Goal: Transaction & Acquisition: Purchase product/service

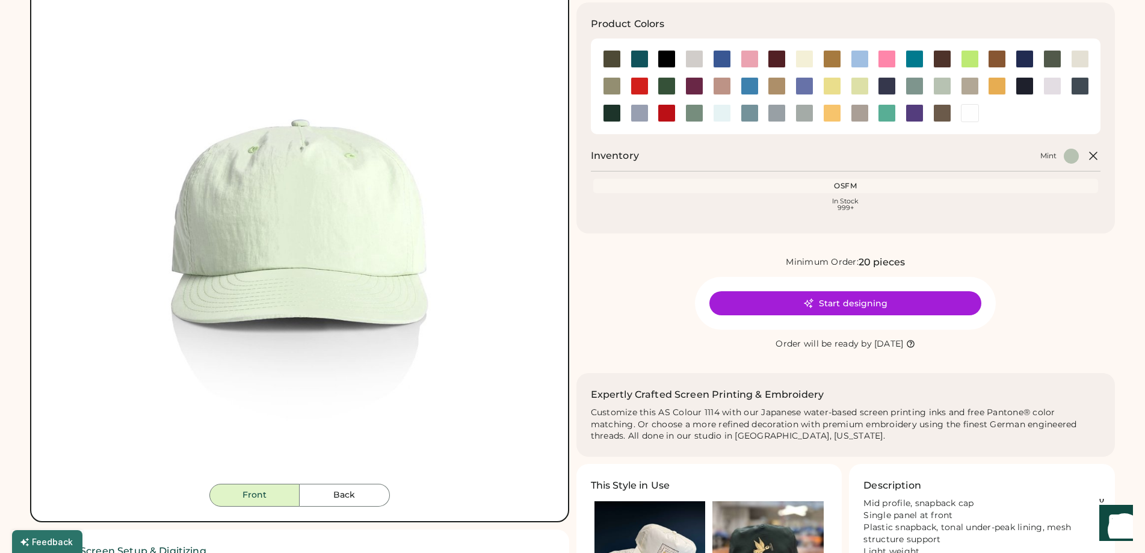
scroll to position [301, 0]
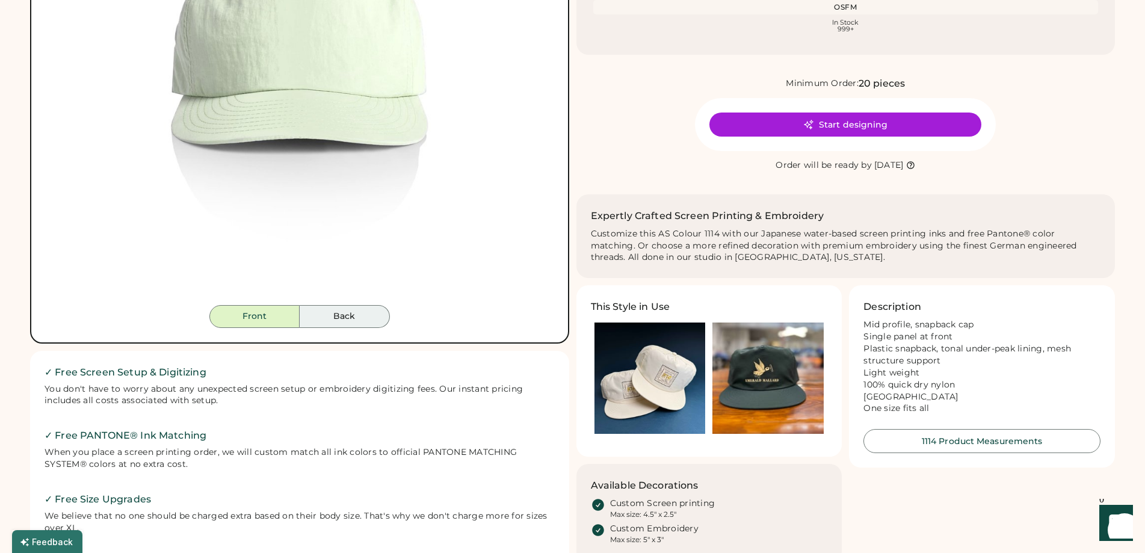
click at [344, 312] on button "Back" at bounding box center [345, 316] width 90 height 23
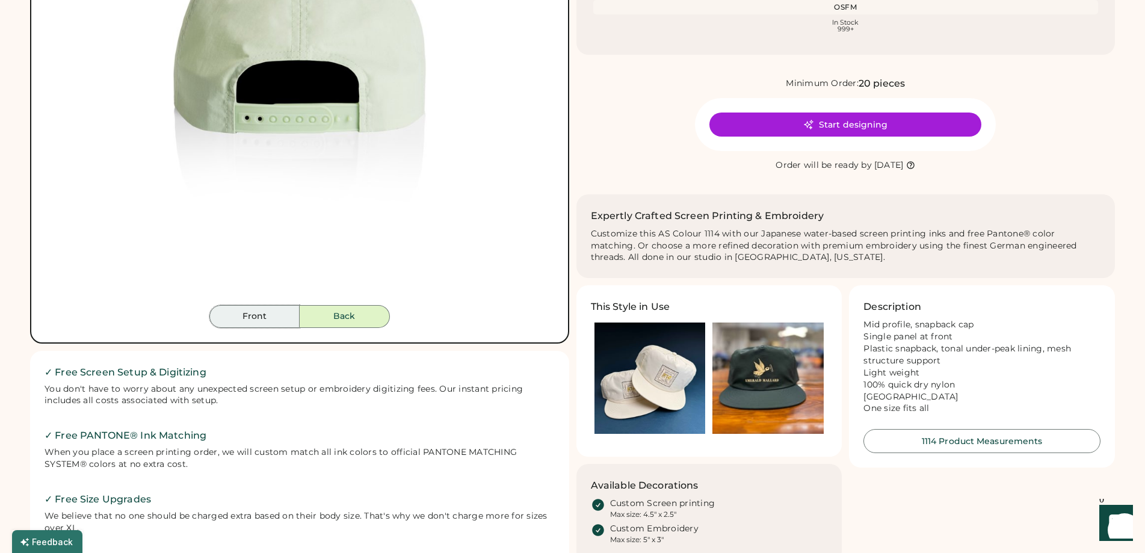
click at [273, 317] on button "Front" at bounding box center [254, 316] width 90 height 23
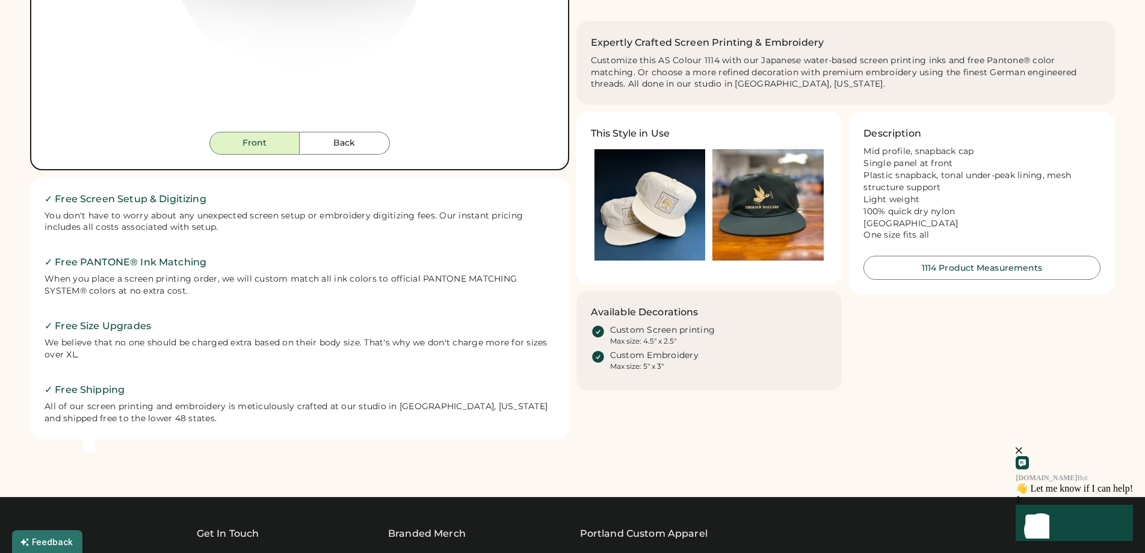
scroll to position [481, 0]
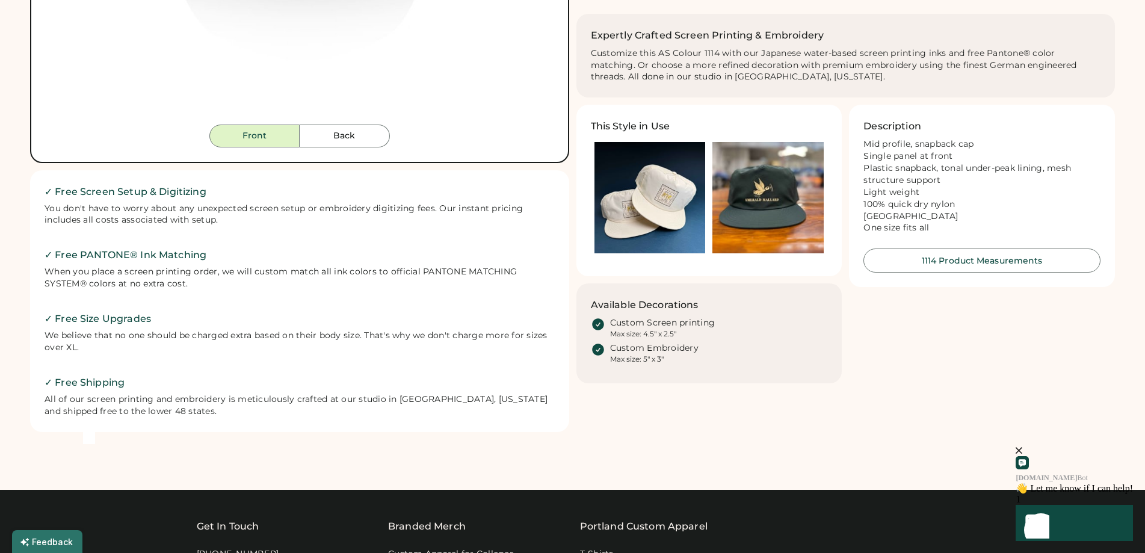
click at [656, 195] on img at bounding box center [649, 197] width 111 height 111
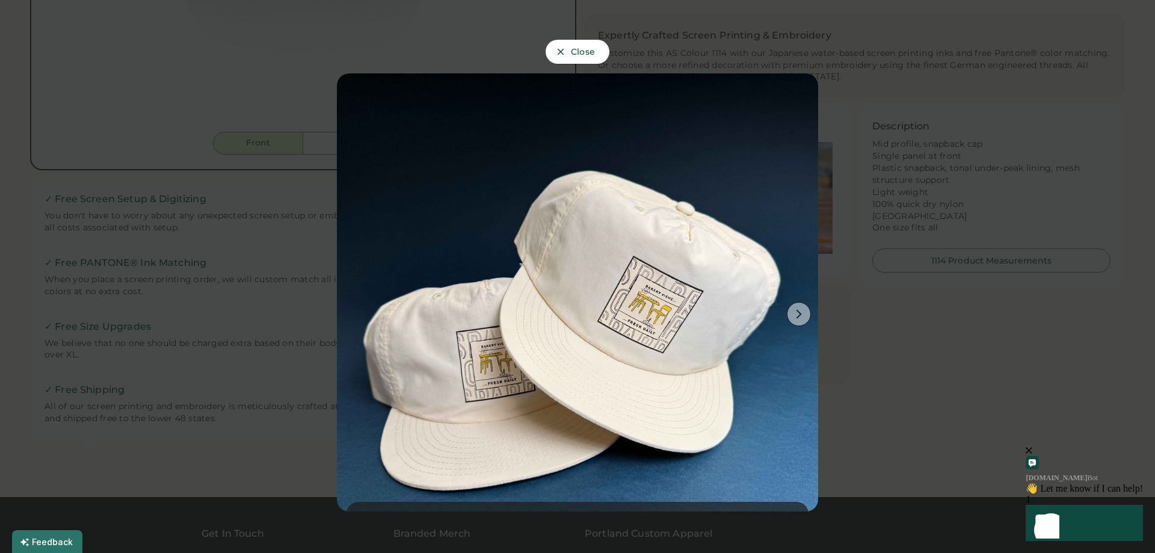
click at [794, 309] on icon at bounding box center [799, 314] width 11 height 11
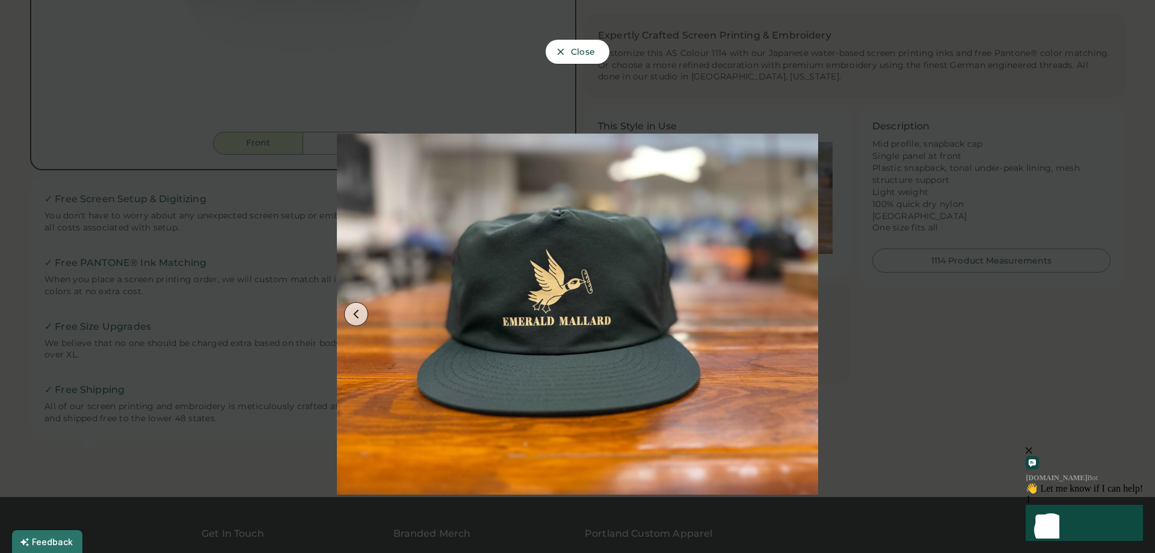
click at [860, 362] on div at bounding box center [577, 276] width 1155 height 553
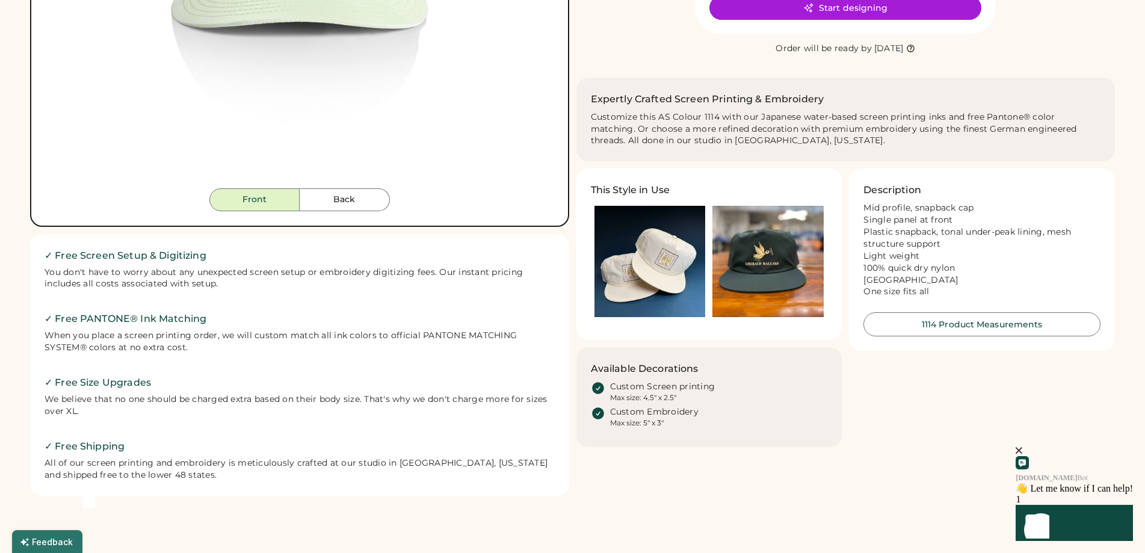
scroll to position [421, 0]
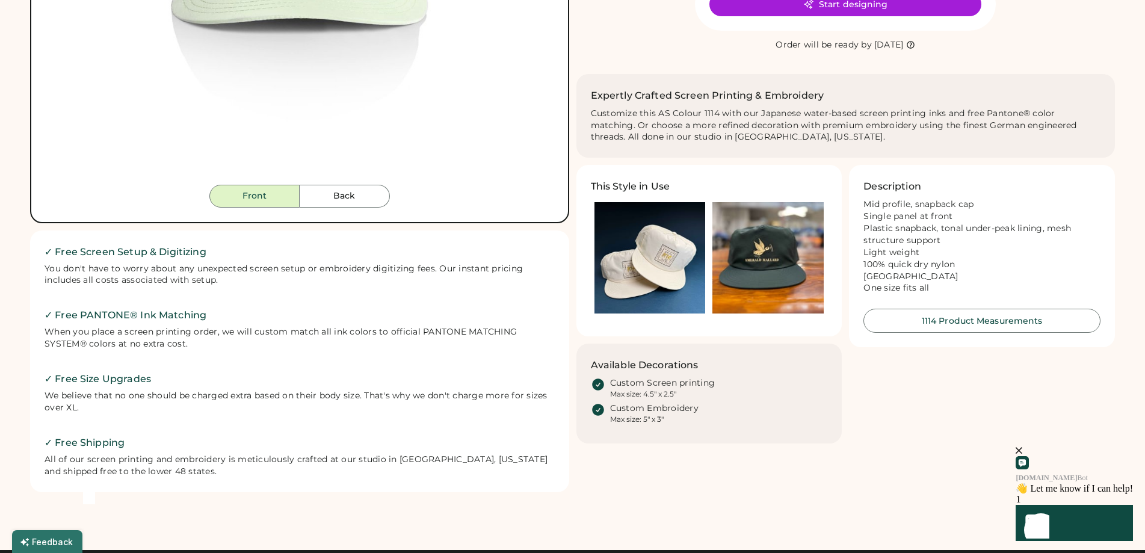
click at [669, 266] on img at bounding box center [649, 257] width 111 height 111
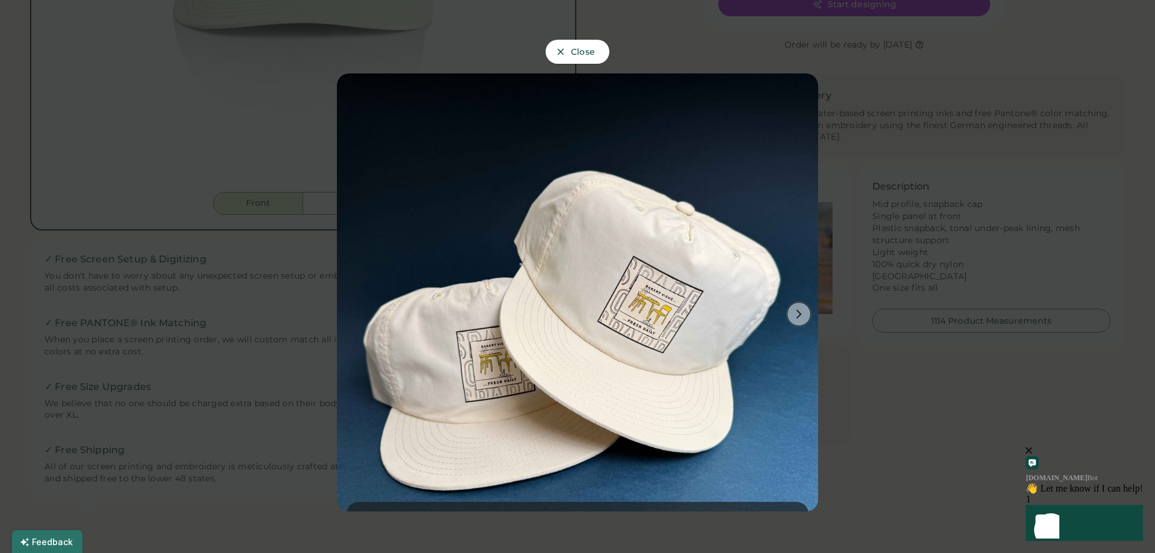
click at [791, 302] on button at bounding box center [799, 314] width 24 height 24
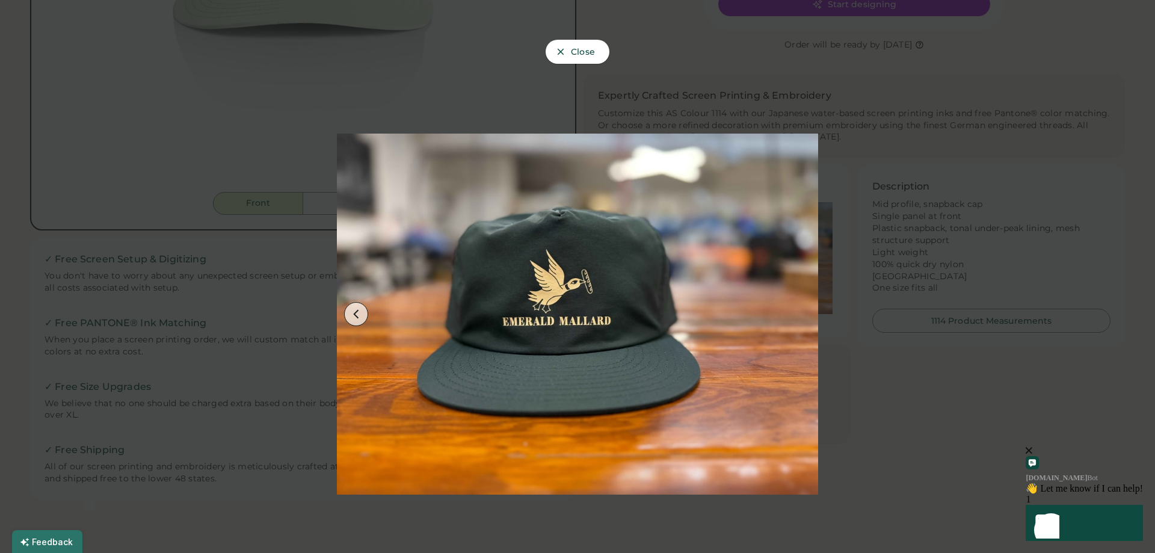
click at [917, 400] on div at bounding box center [577, 276] width 1155 height 553
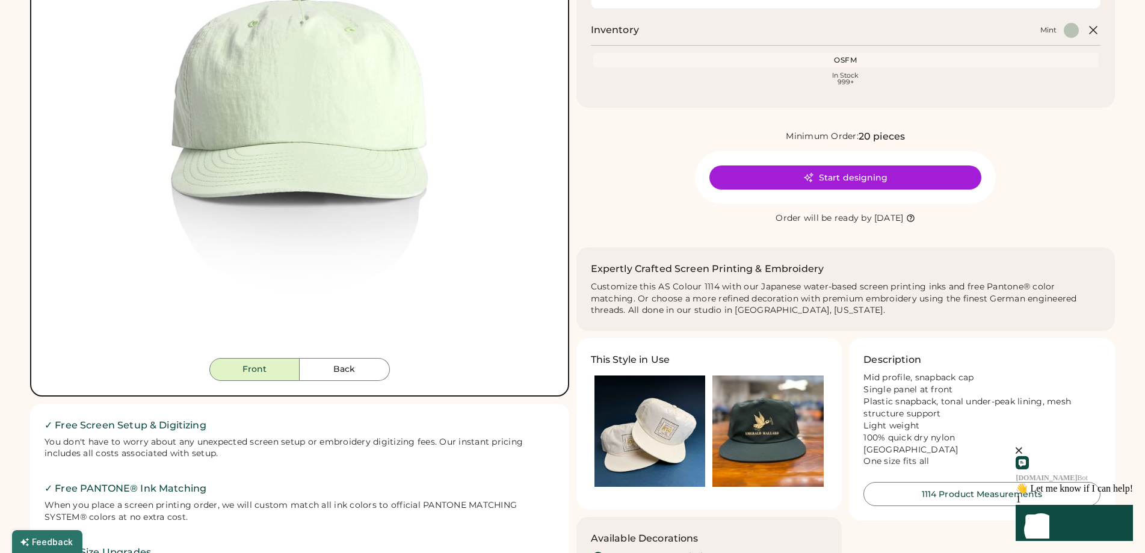
scroll to position [120, 0]
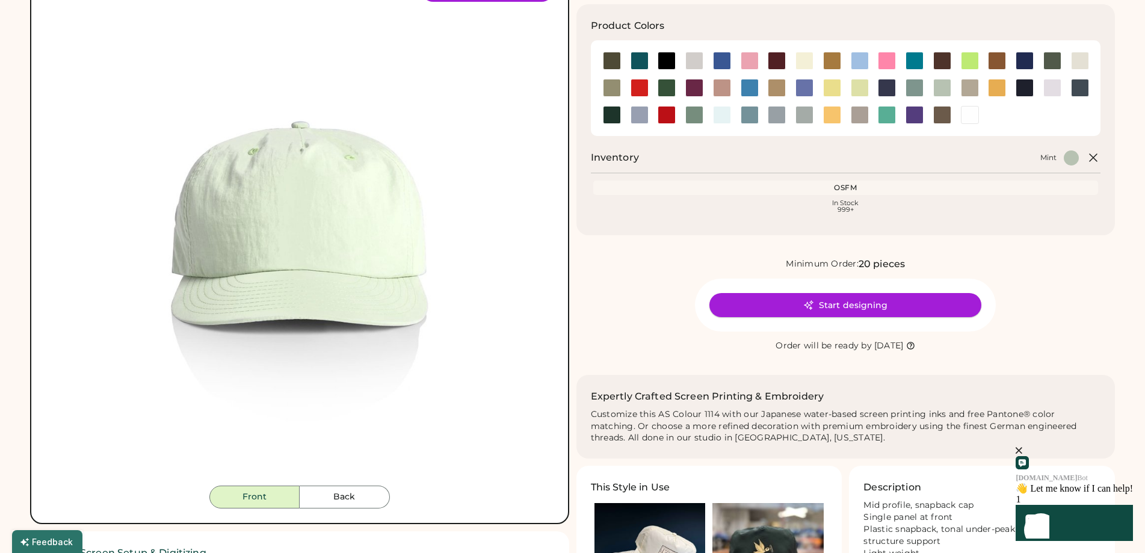
click at [852, 305] on button "Start designing" at bounding box center [845, 305] width 272 height 24
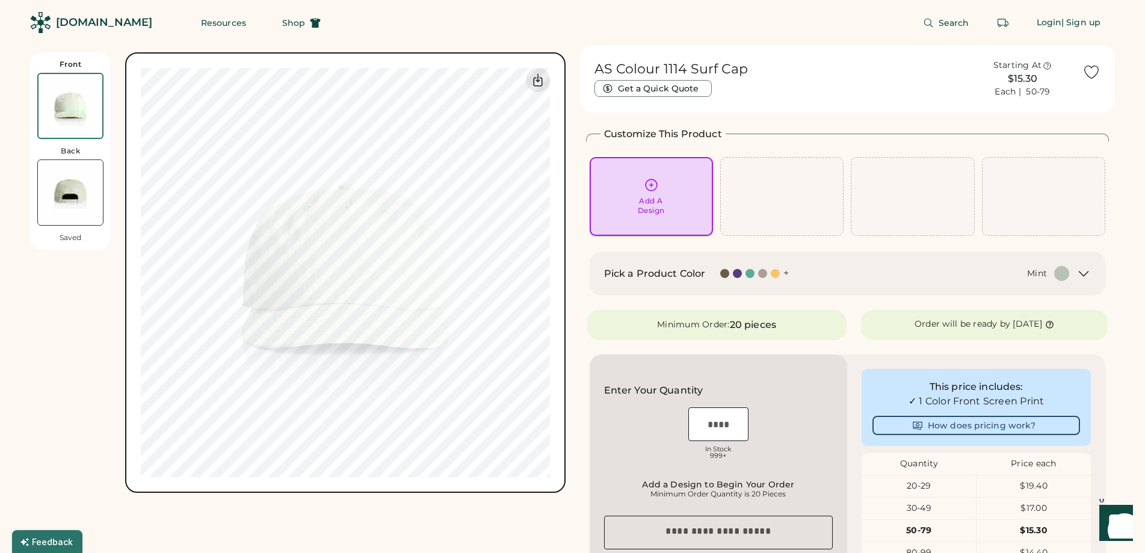
click at [647, 191] on icon at bounding box center [651, 185] width 15 height 15
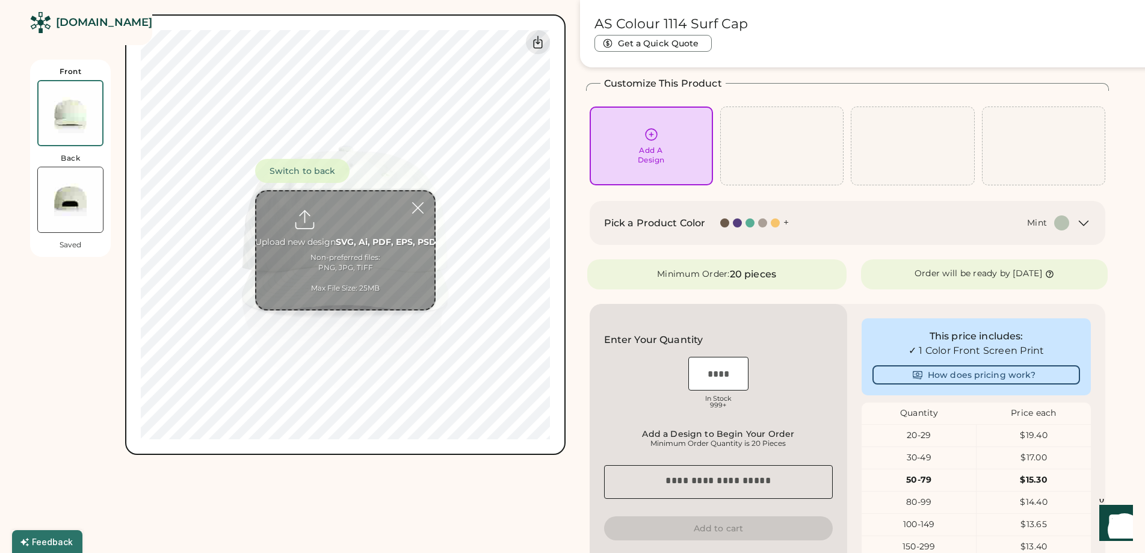
scroll to position [52, 0]
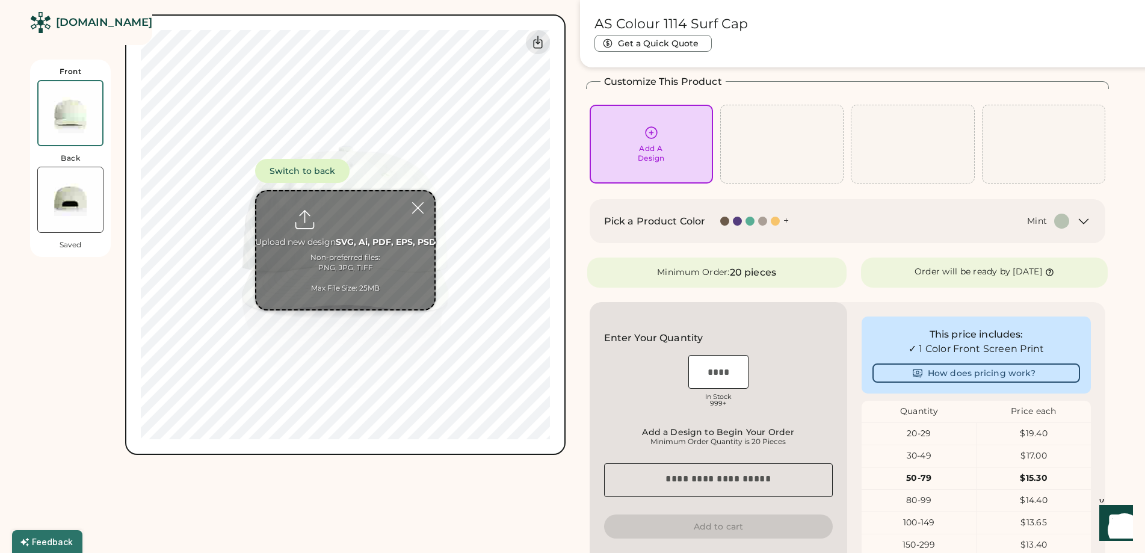
click at [585, 359] on div "AS Colour 1114 Surf Cap Get a Quick Quote Starting At $15.30 Each | 50-79 Custo…" at bounding box center [848, 396] width 536 height 806
click at [785, 222] on div "+" at bounding box center [785, 220] width 5 height 13
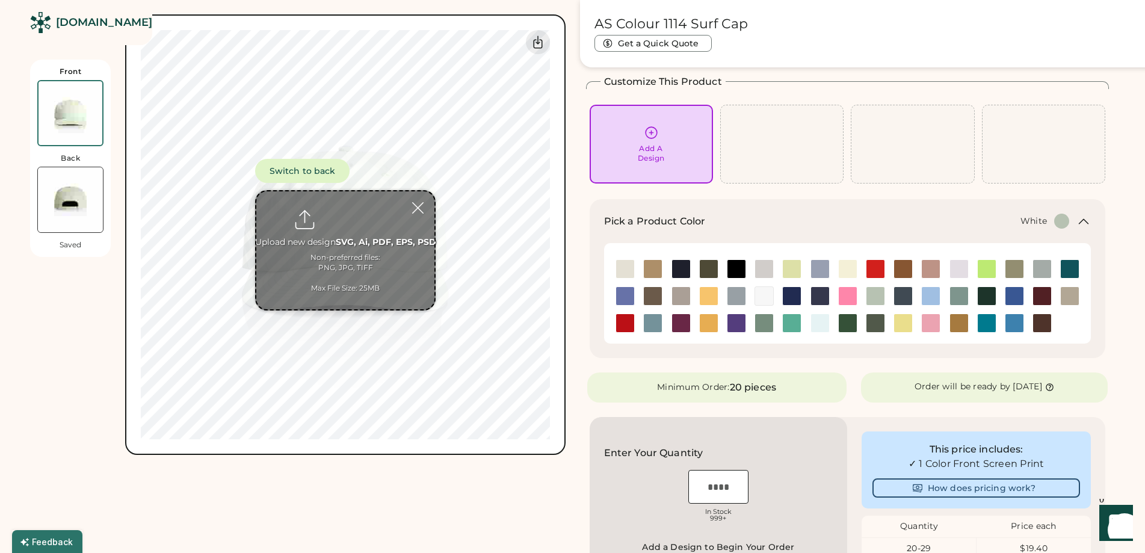
drag, startPoint x: 754, startPoint y: 303, endPoint x: 761, endPoint y: 301, distance: 7.0
click at [756, 303] on div at bounding box center [764, 295] width 28 height 19
click at [765, 299] on img at bounding box center [764, 296] width 18 height 18
drag, startPoint x: 380, startPoint y: 197, endPoint x: 381, endPoint y: 276, distance: 79.4
click at [365, 298] on input "file" at bounding box center [345, 250] width 178 height 118
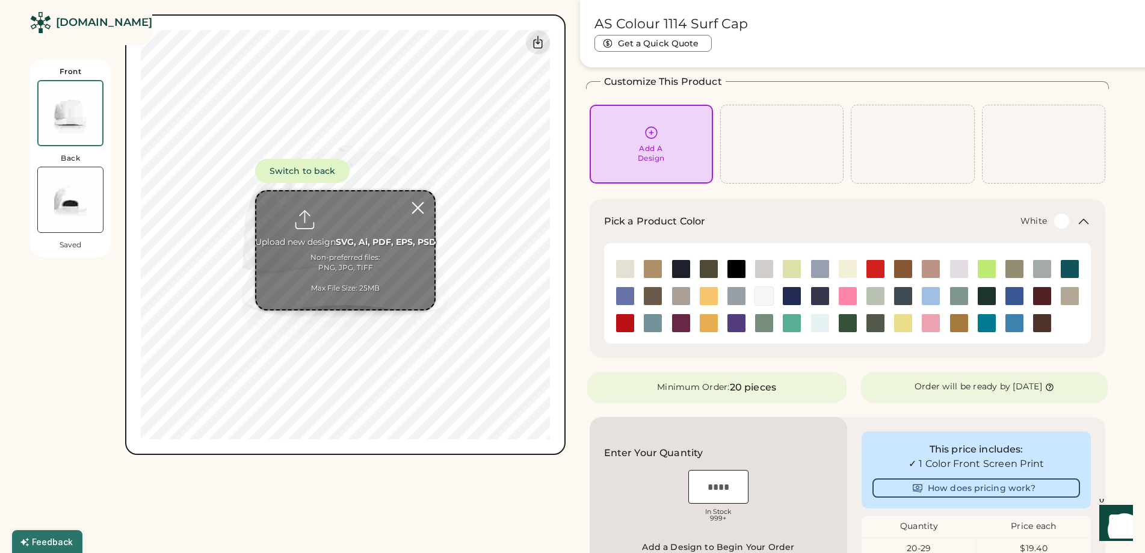
click at [417, 206] on div at bounding box center [417, 207] width 21 height 21
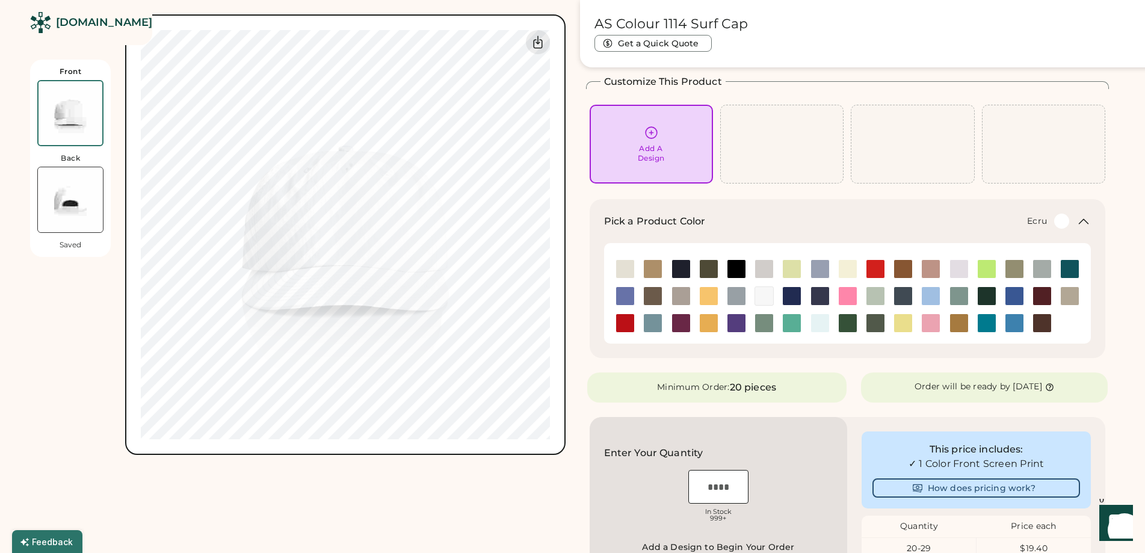
click at [625, 269] on img at bounding box center [625, 269] width 18 height 18
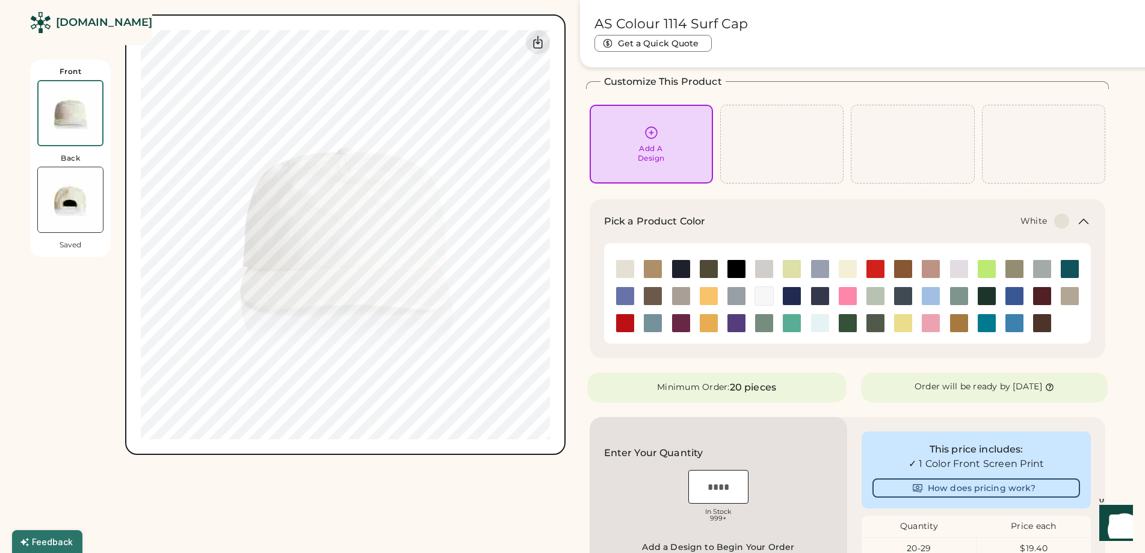
click at [767, 294] on img at bounding box center [764, 296] width 18 height 18
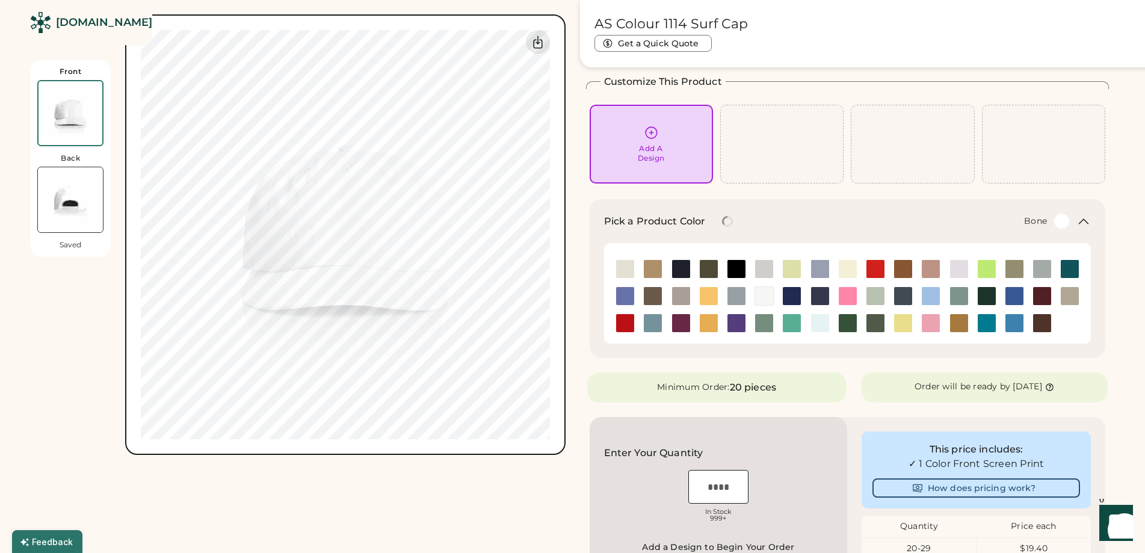
click at [767, 270] on img at bounding box center [764, 269] width 18 height 18
click at [960, 265] on img at bounding box center [959, 269] width 18 height 18
click at [760, 297] on img at bounding box center [764, 296] width 18 height 18
click at [677, 296] on img at bounding box center [681, 296] width 18 height 18
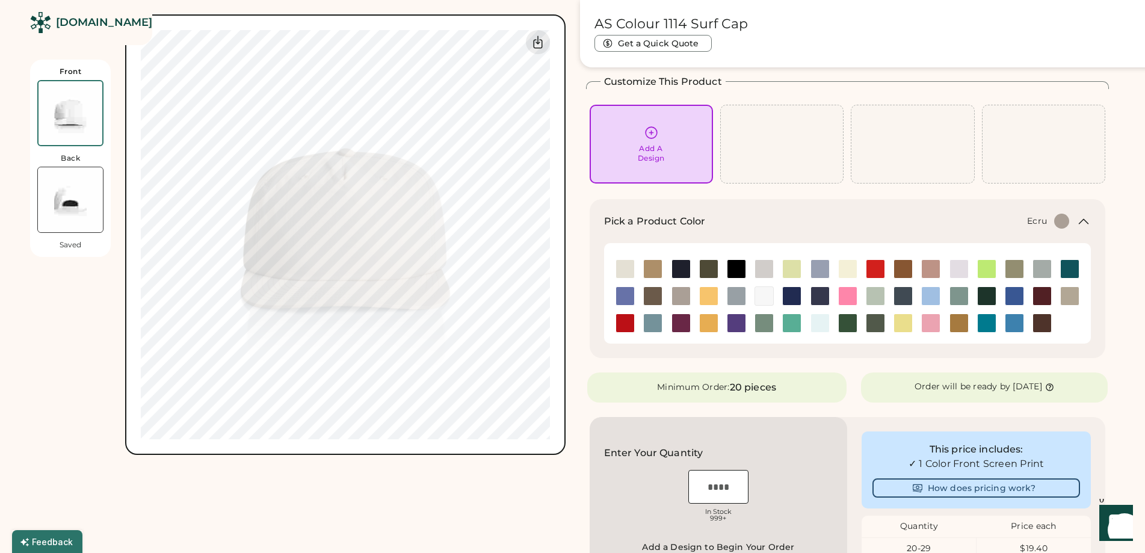
click at [637, 271] on div at bounding box center [625, 268] width 28 height 19
click at [629, 271] on img at bounding box center [625, 269] width 18 height 18
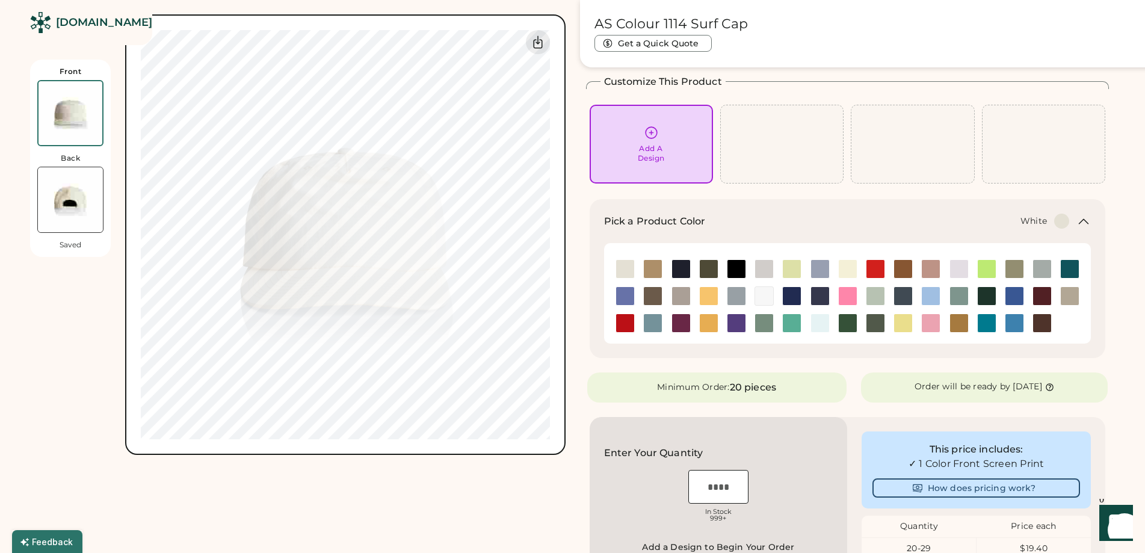
click at [759, 295] on img at bounding box center [764, 296] width 18 height 18
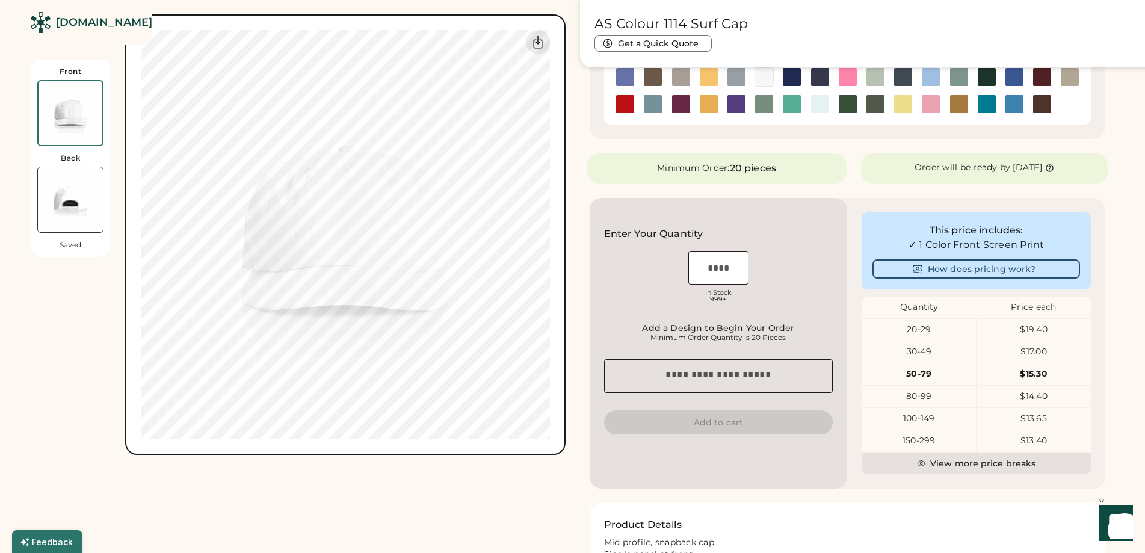
scroll to position [293, 0]
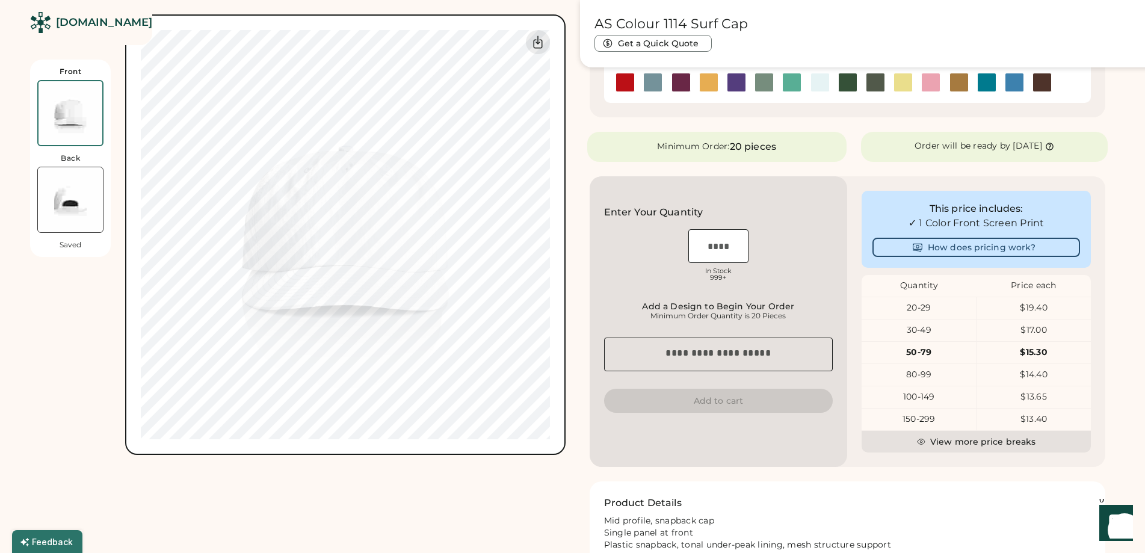
click at [924, 332] on div "30-49" at bounding box center [919, 330] width 114 height 12
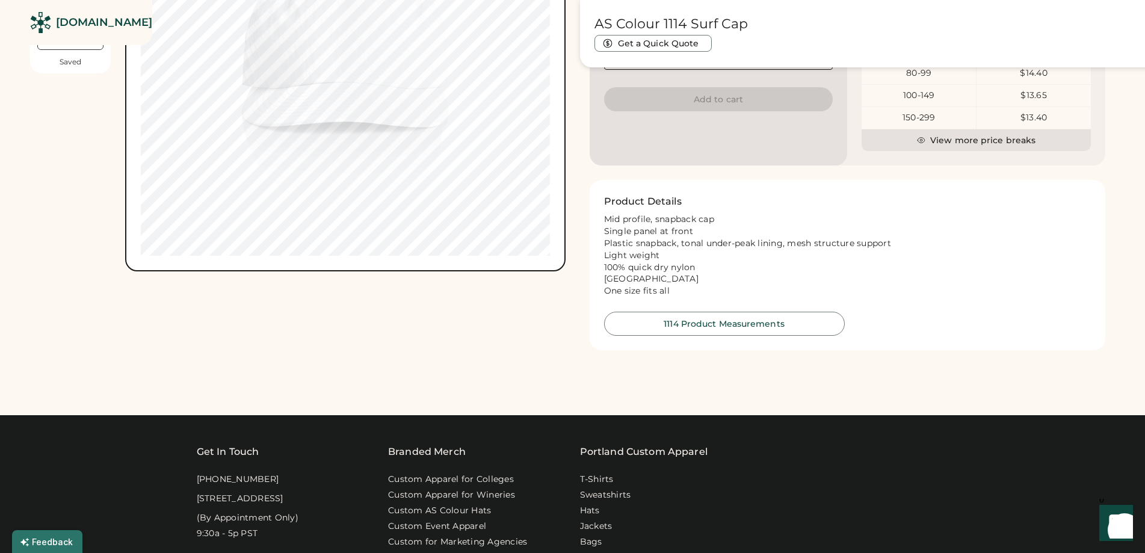
scroll to position [0, 0]
drag, startPoint x: 895, startPoint y: 243, endPoint x: 656, endPoint y: 253, distance: 239.1
click at [656, 253] on div "Mid profile, snapback cap Single panel at front Plastic snapback, tonal under-p…" at bounding box center [847, 256] width 487 height 84
click at [688, 270] on div "Mid profile, snapback cap Single panel at front Plastic snapback, tonal under-p…" at bounding box center [847, 256] width 487 height 84
click at [662, 286] on div "Mid profile, snapback cap Single panel at front Plastic snapback, tonal under-p…" at bounding box center [847, 256] width 487 height 84
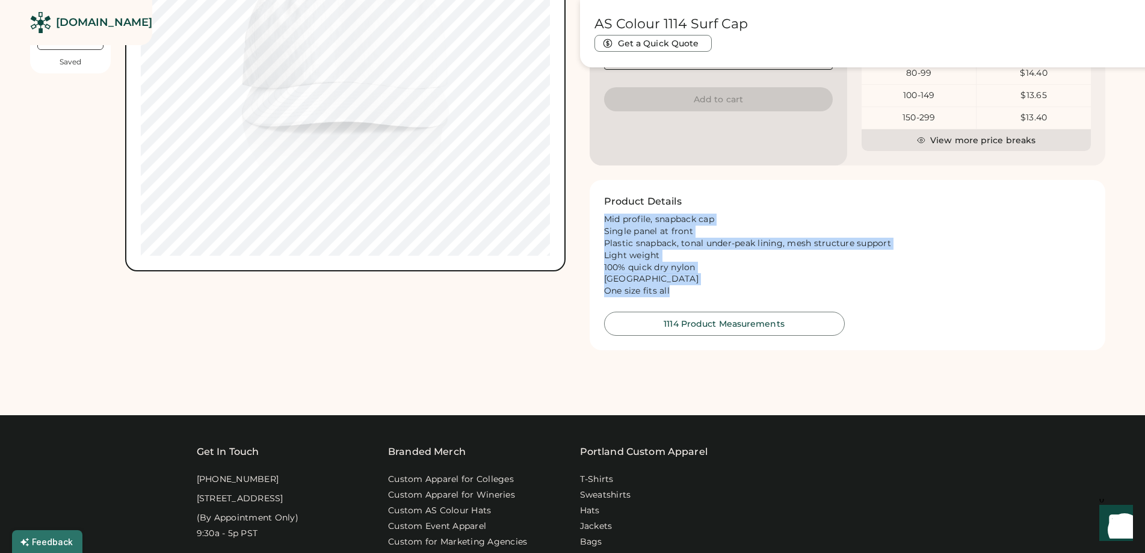
drag, startPoint x: 670, startPoint y: 291, endPoint x: 605, endPoint y: 218, distance: 97.6
click at [605, 218] on div "Mid profile, snapback cap Single panel at front Plastic snapback, tonal under-p…" at bounding box center [847, 256] width 487 height 84
click at [594, 250] on div "Product Details Mid profile, snapback cap Single panel at front Plastic snapbac…" at bounding box center [848, 265] width 516 height 170
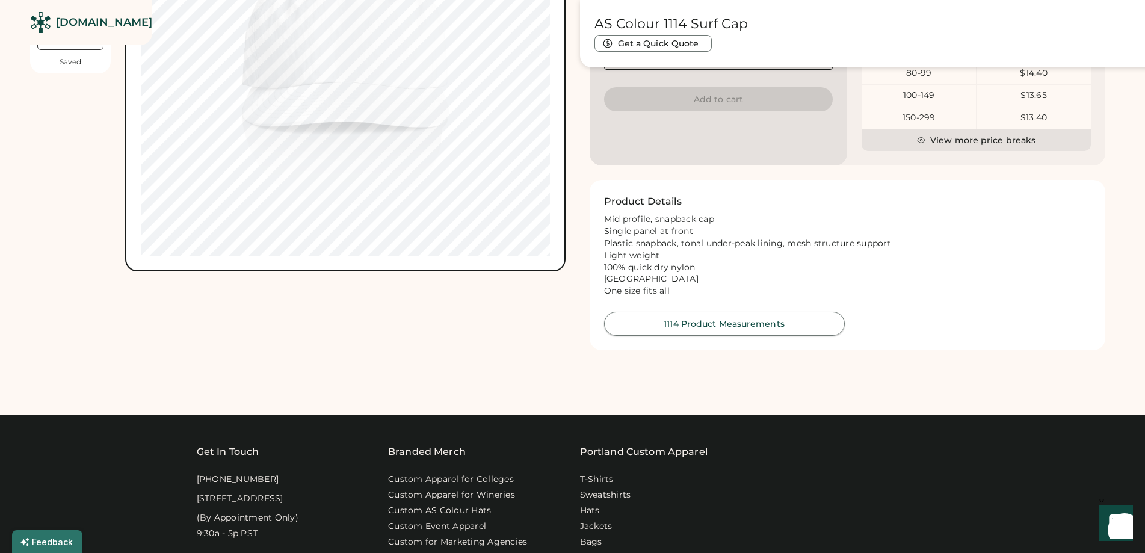
click at [687, 323] on button "1114 Product Measurements" at bounding box center [724, 324] width 241 height 24
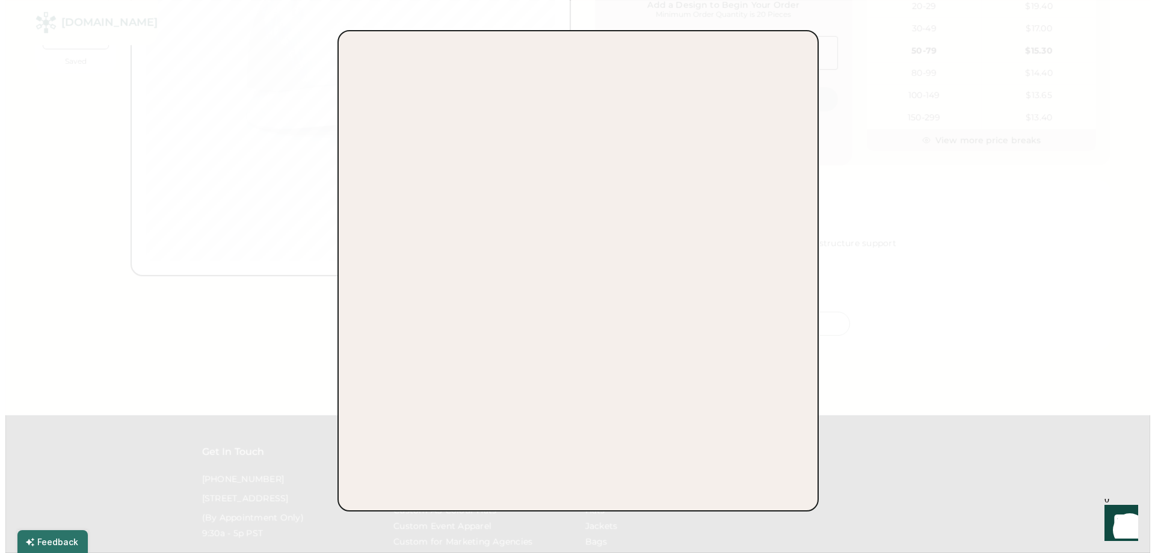
scroll to position [594, 0]
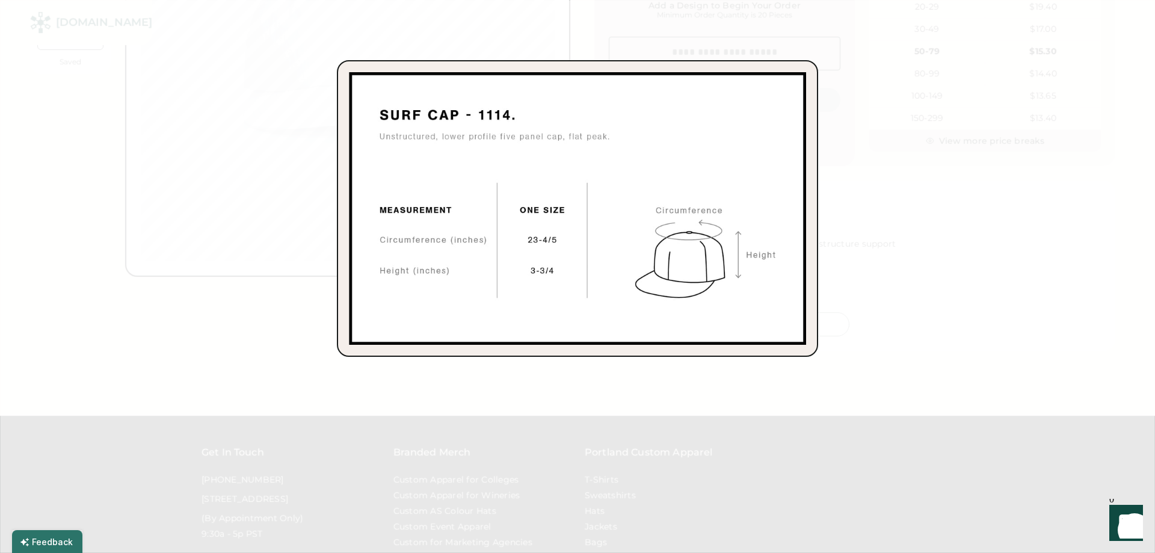
click at [396, 360] on div at bounding box center [577, 276] width 1155 height 553
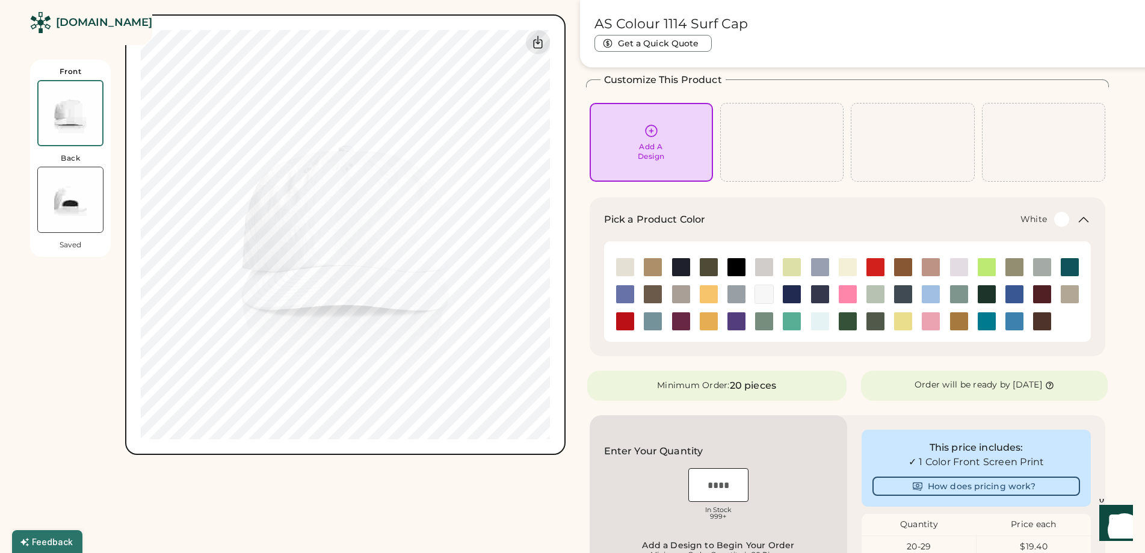
scroll to position [53, 0]
click at [623, 267] on img at bounding box center [625, 268] width 18 height 18
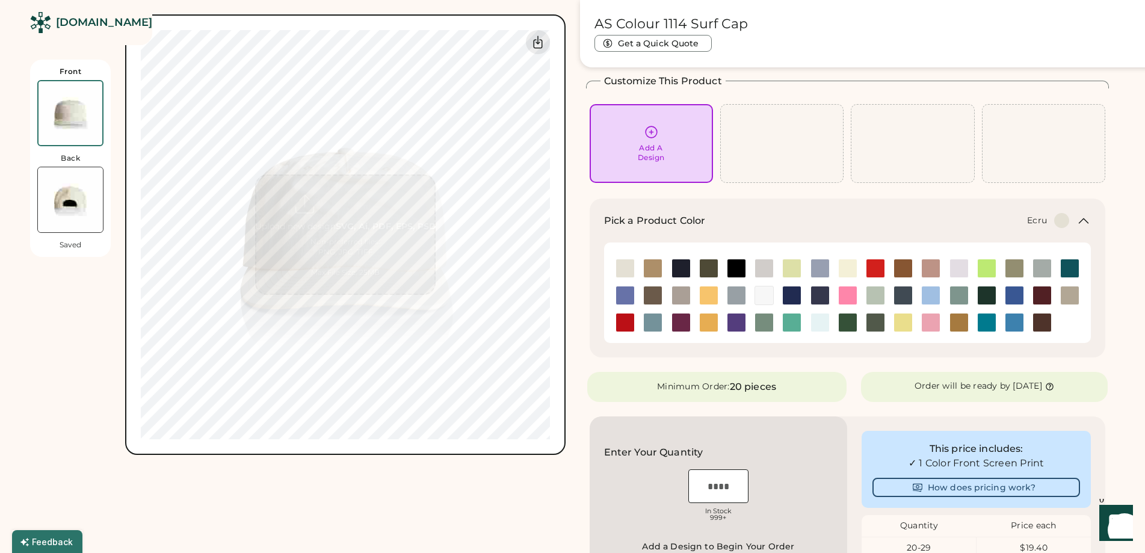
click at [70, 200] on img at bounding box center [70, 199] width 65 height 65
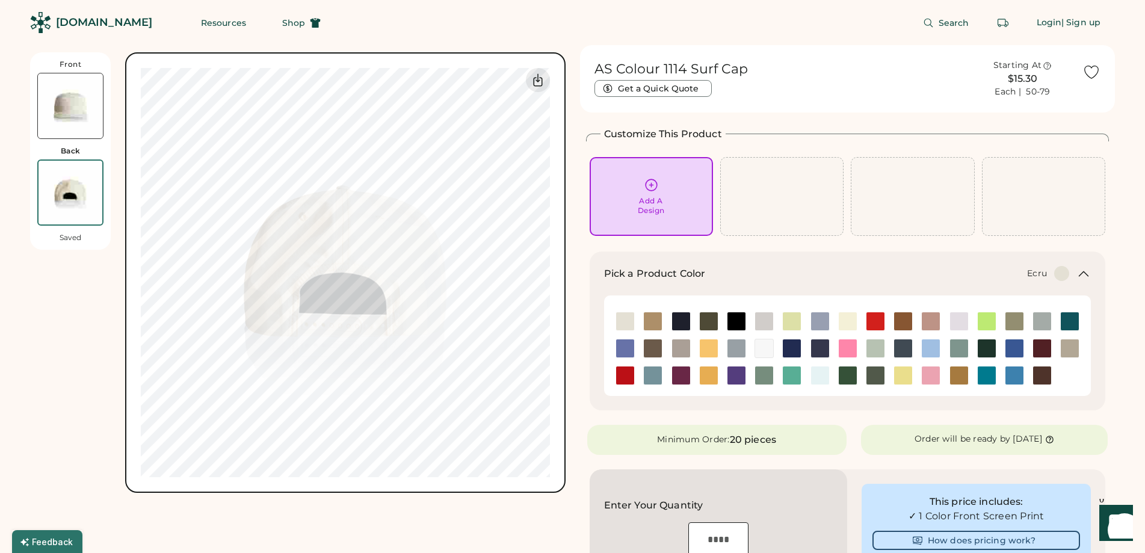
click at [59, 135] on img at bounding box center [70, 105] width 65 height 65
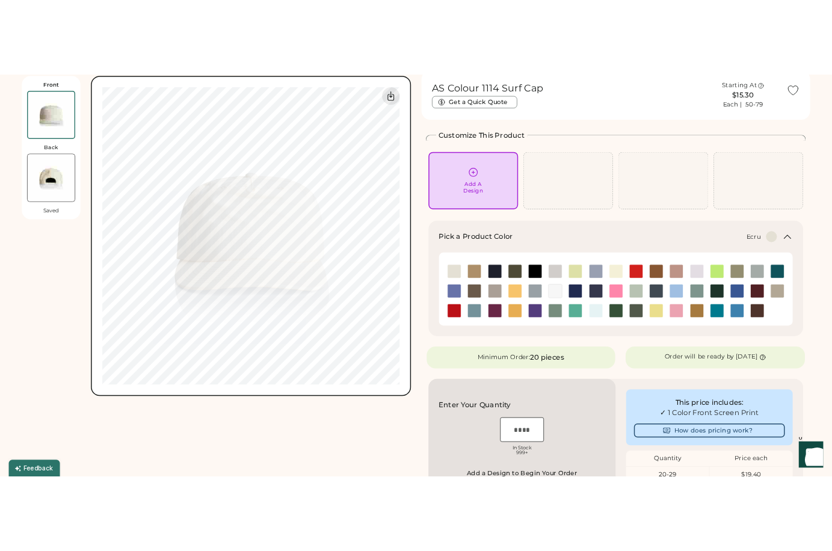
scroll to position [52, 0]
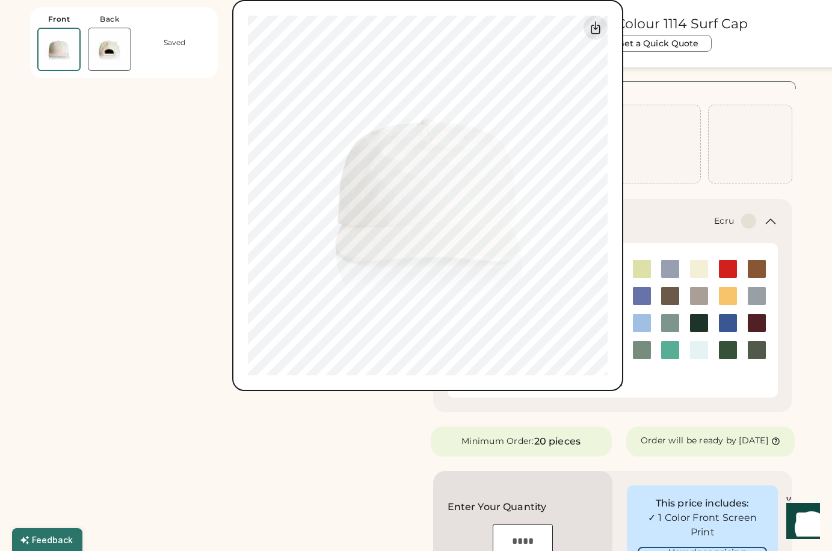
click at [804, 77] on div "Front Back Saved Switch to back Upload new design SVG, Ai, PDF, EPS, PSD Non-pr…" at bounding box center [446, 195] width 832 height 391
drag, startPoint x: 221, startPoint y: 476, endPoint x: 229, endPoint y: 474, distance: 8.2
click at [224, 475] on div "Front Back Saved Switch to back Upload new design SVG, Ai, PDF, EPS, PSD Non-pr…" at bounding box center [219, 356] width 379 height 726
click at [67, 351] on div "Front Back Saved Switch to back Upload new design SVG, Ai, PDF, EPS, PSD Non-pr…" at bounding box center [446, 195] width 832 height 391
click at [104, 45] on img at bounding box center [109, 49] width 42 height 42
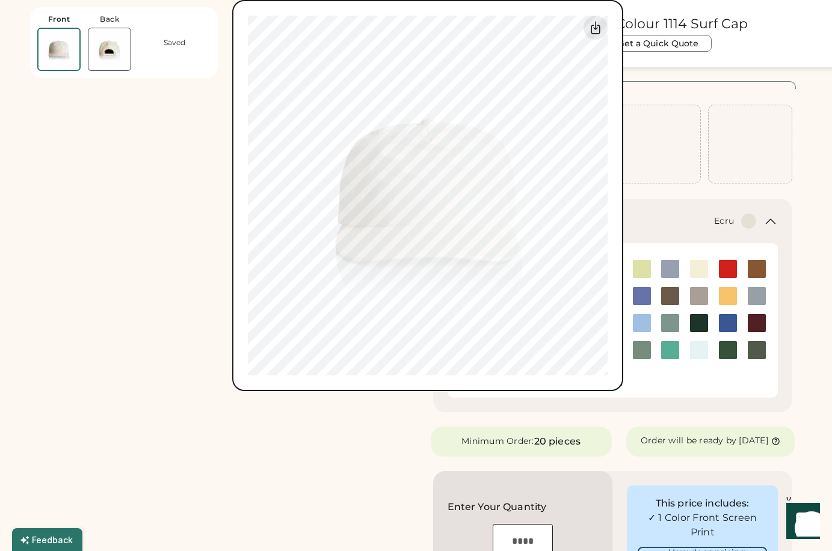
click at [55, 43] on img at bounding box center [59, 49] width 41 height 41
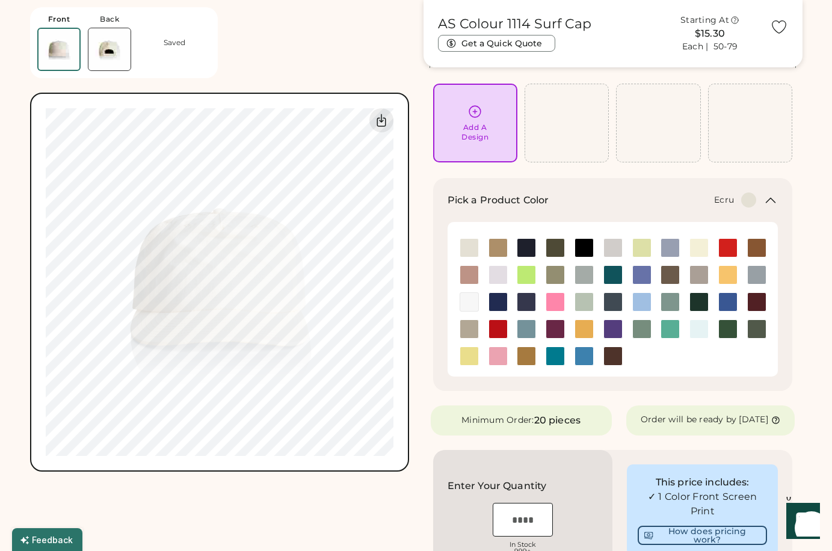
scroll to position [120, 0]
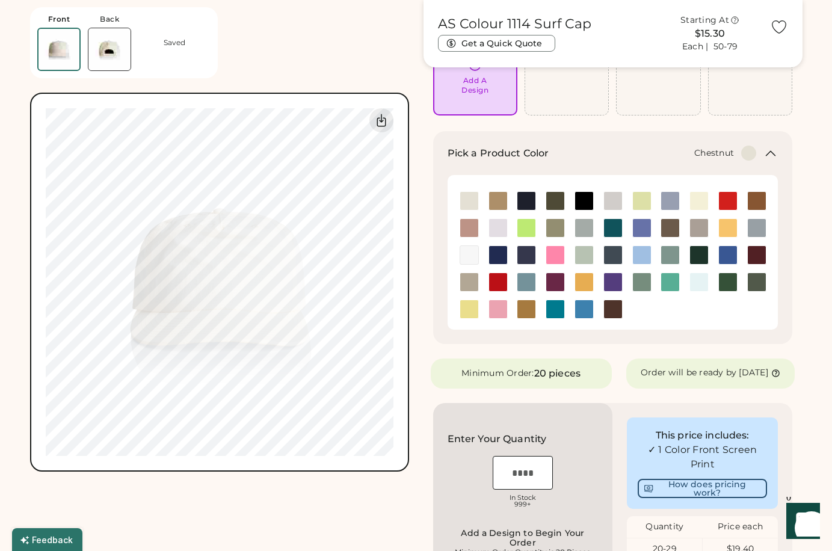
click at [613, 304] on img at bounding box center [613, 309] width 18 height 18
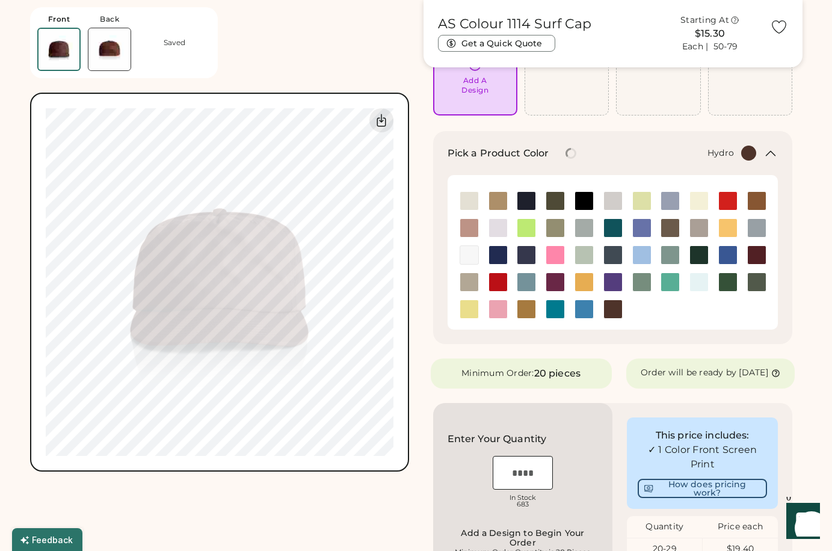
click at [587, 310] on img at bounding box center [584, 309] width 18 height 18
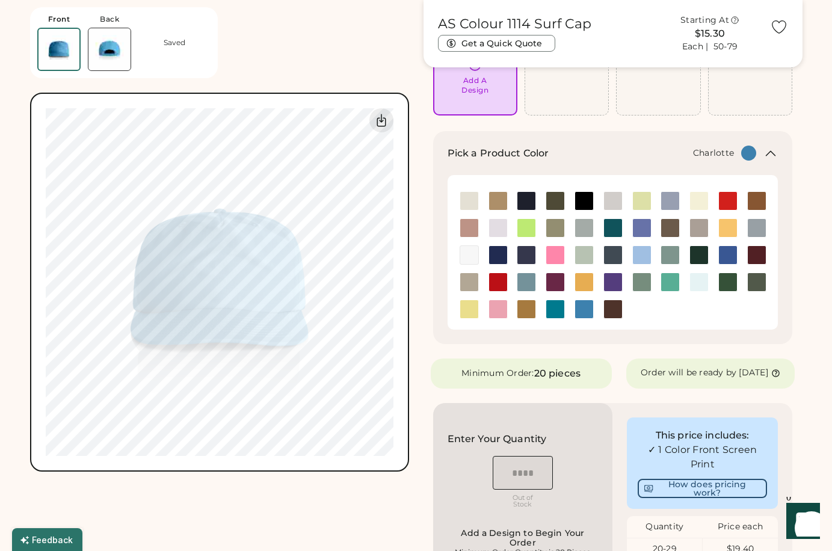
click at [558, 310] on img at bounding box center [555, 309] width 18 height 18
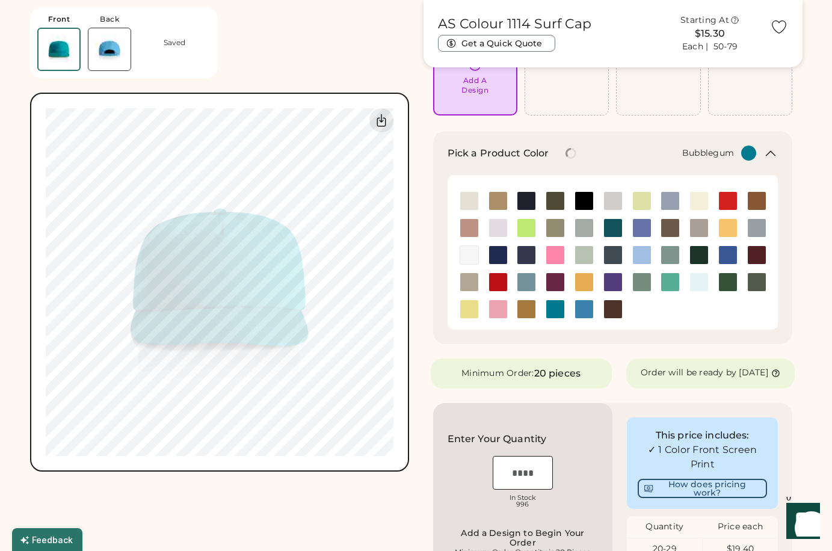
click at [501, 310] on img at bounding box center [498, 309] width 18 height 18
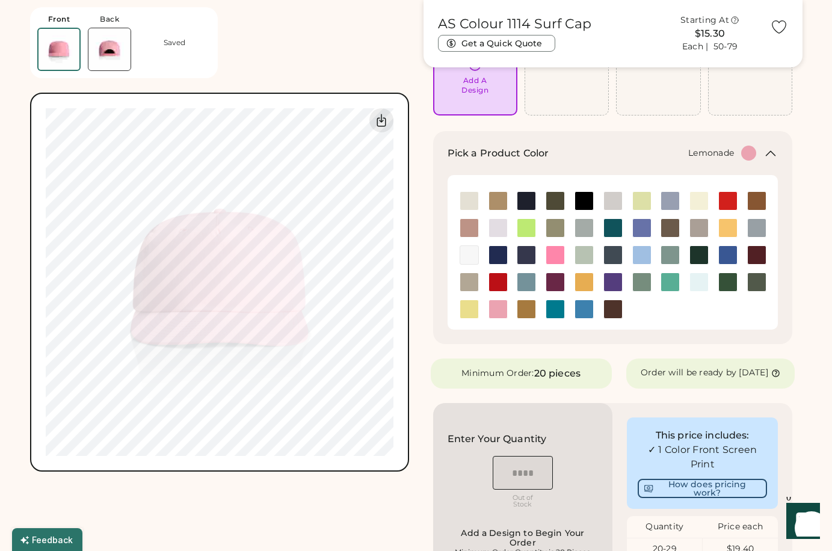
click at [474, 310] on img at bounding box center [469, 309] width 18 height 18
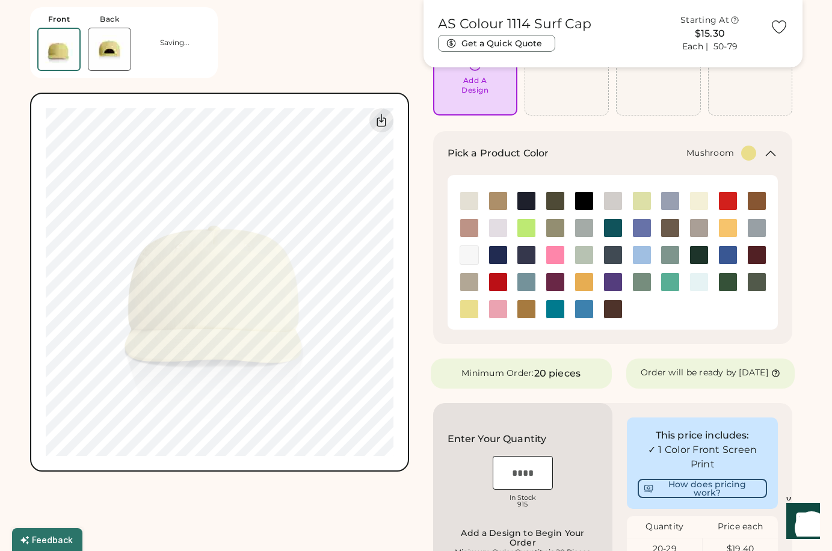
click at [474, 282] on img at bounding box center [469, 282] width 18 height 18
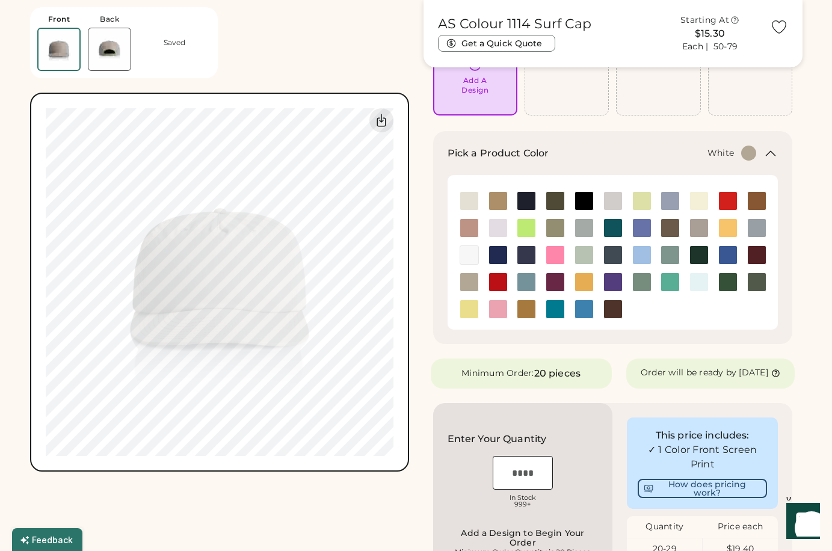
click at [476, 257] on img at bounding box center [469, 255] width 18 height 18
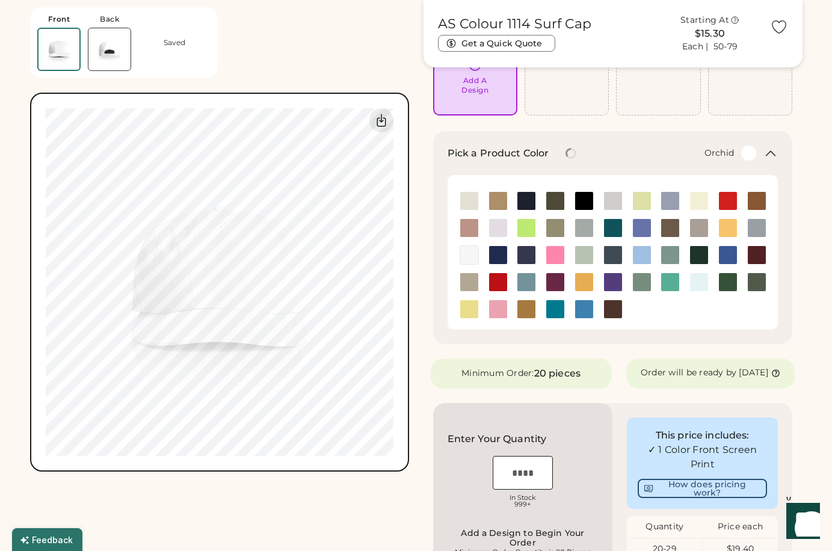
click at [499, 230] on img at bounding box center [498, 228] width 18 height 18
click at [528, 259] on img at bounding box center [526, 255] width 18 height 18
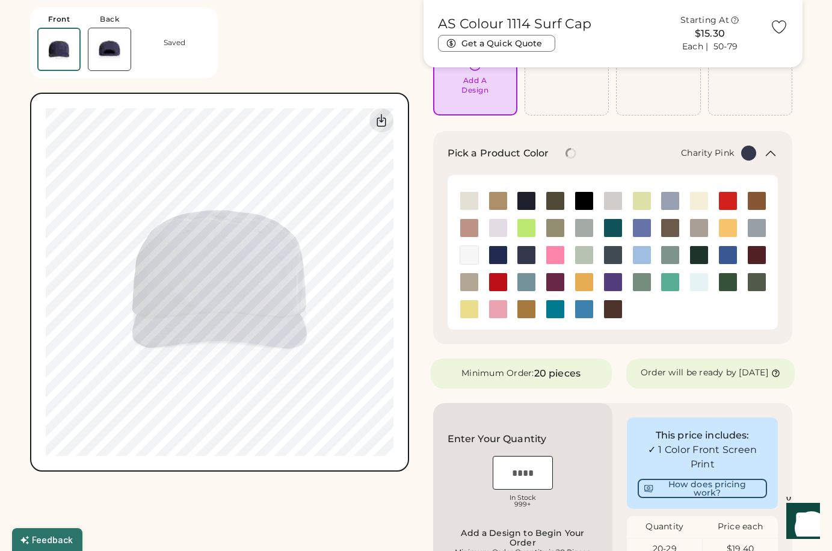
click at [563, 255] on img at bounding box center [555, 255] width 18 height 18
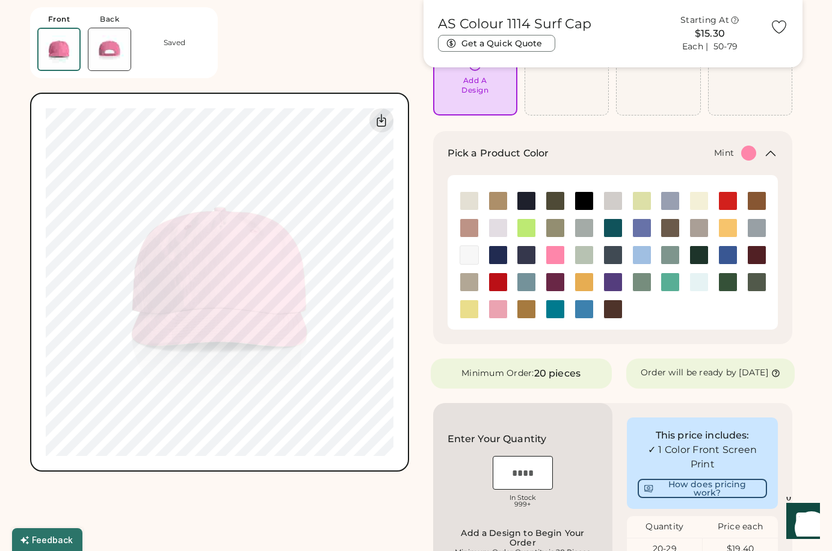
click at [587, 255] on img at bounding box center [584, 255] width 18 height 18
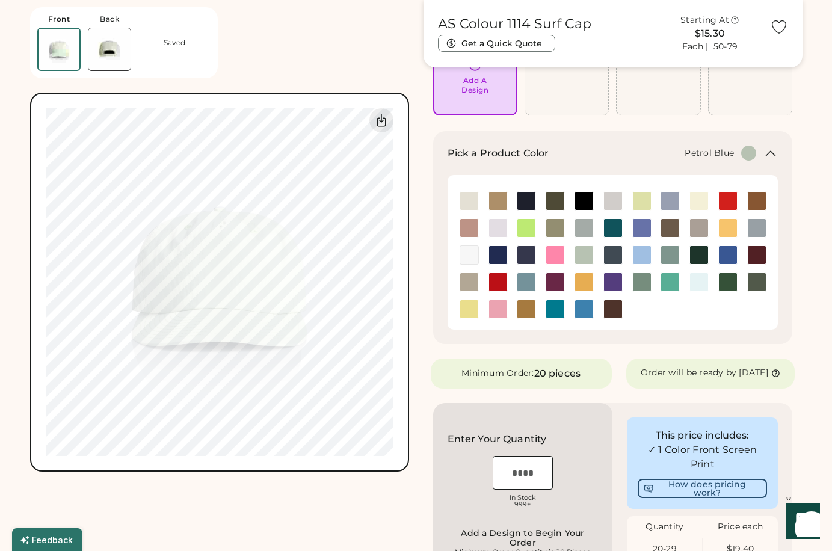
click at [616, 253] on img at bounding box center [613, 255] width 18 height 18
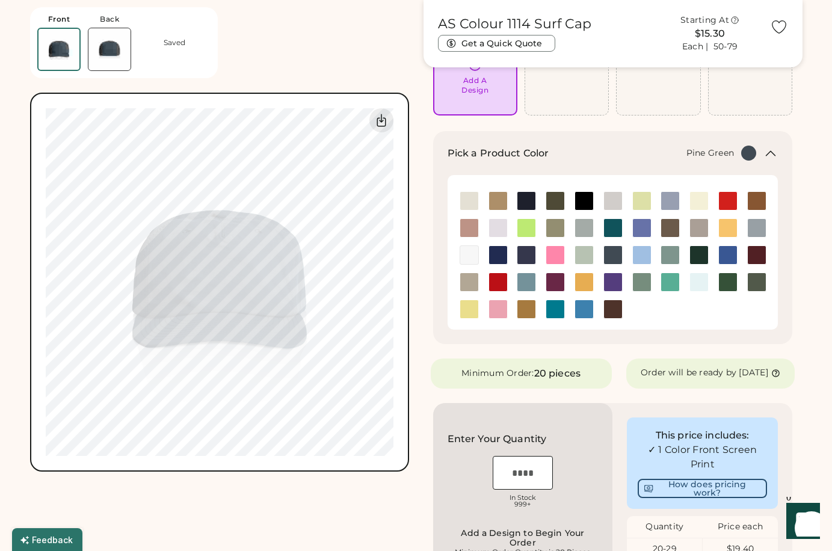
click at [703, 253] on img at bounding box center [699, 255] width 18 height 18
click at [726, 253] on img at bounding box center [728, 255] width 18 height 18
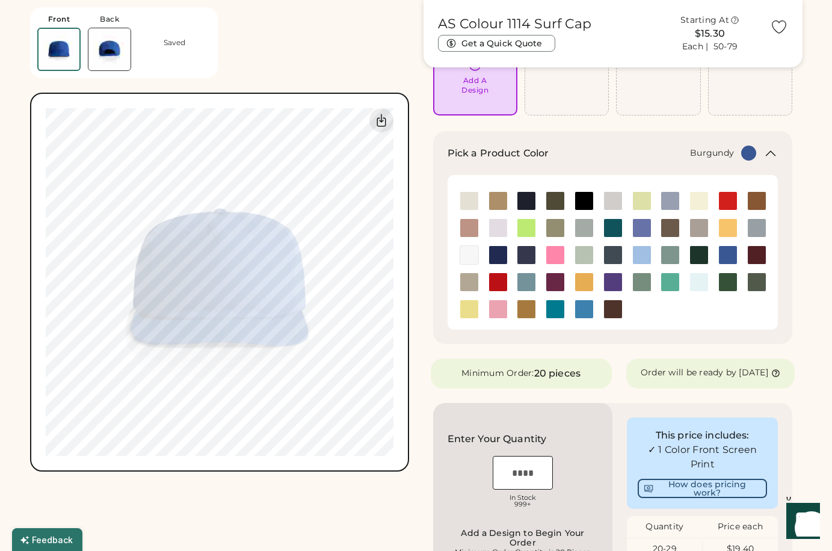
click at [743, 253] on div at bounding box center [756, 254] width 29 height 19
click at [753, 249] on img at bounding box center [757, 255] width 18 height 18
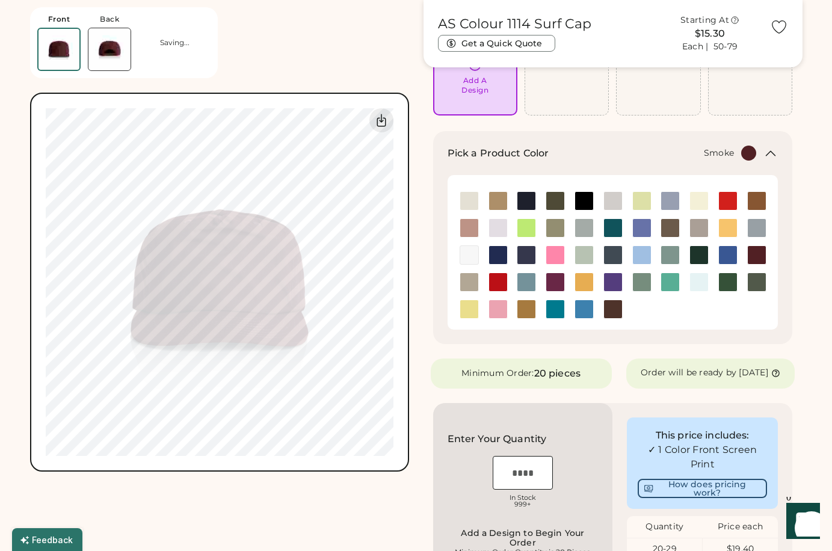
click at [756, 228] on img at bounding box center [757, 228] width 18 height 18
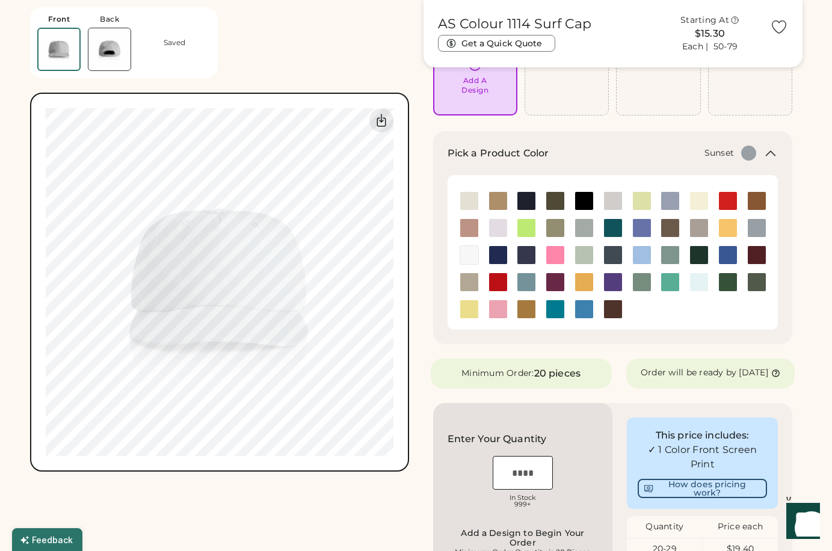
click at [723, 229] on img at bounding box center [728, 228] width 18 height 18
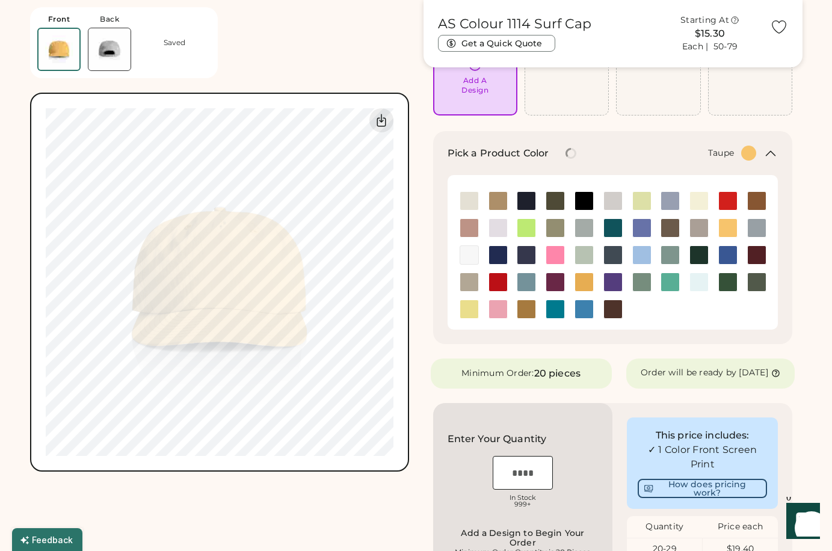
click at [700, 230] on img at bounding box center [699, 228] width 18 height 18
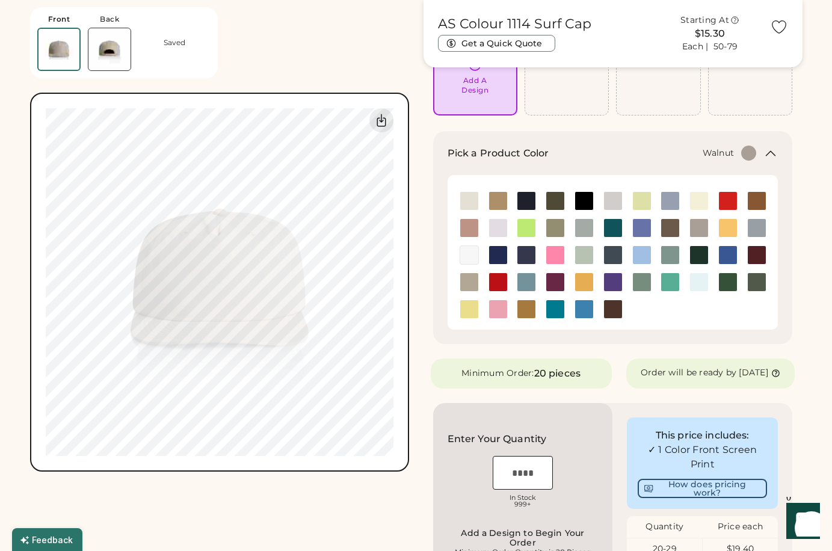
click at [667, 232] on img at bounding box center [670, 228] width 18 height 18
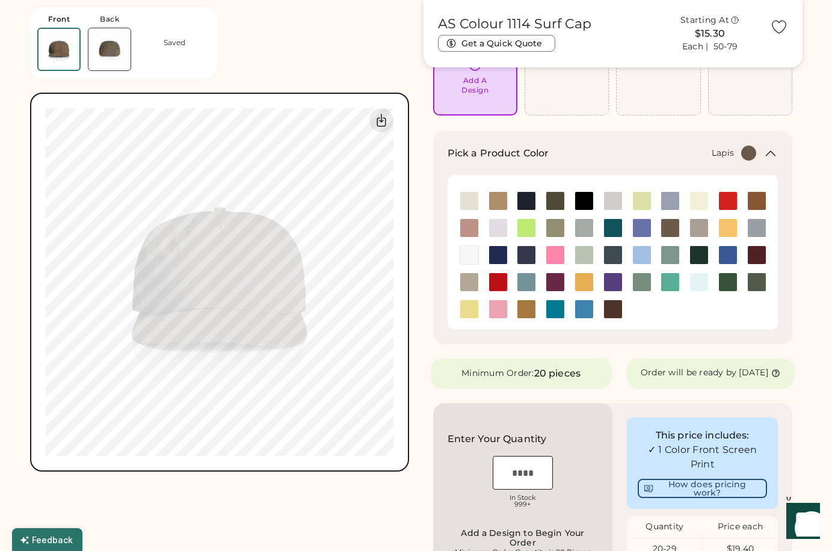
click at [638, 229] on img at bounding box center [642, 228] width 18 height 18
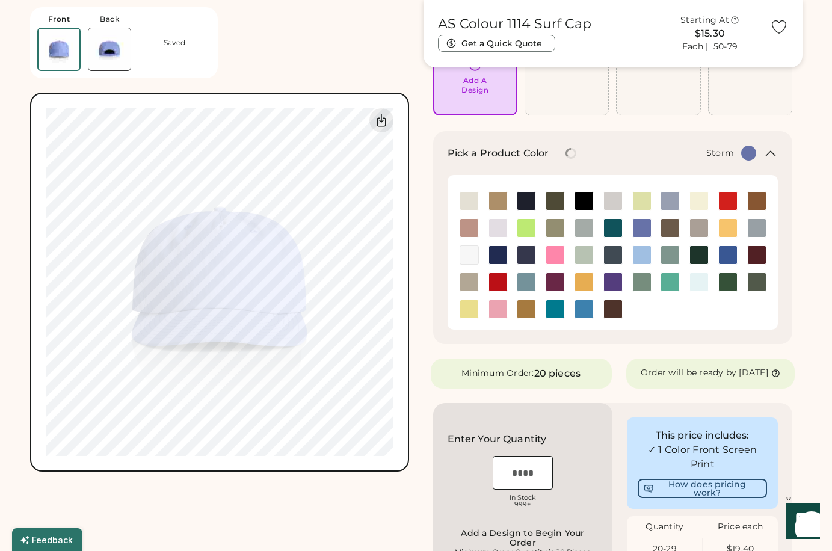
click at [585, 227] on img at bounding box center [584, 228] width 18 height 18
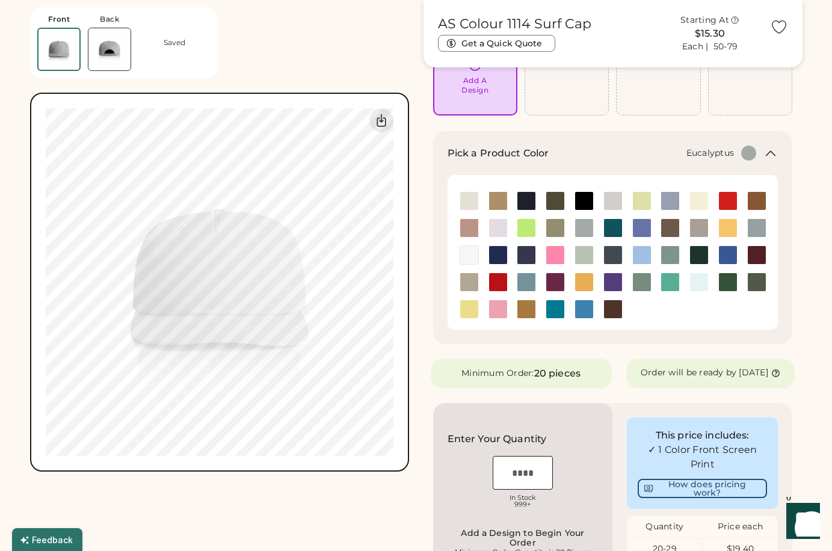
click at [557, 229] on img at bounding box center [555, 228] width 18 height 18
click at [527, 232] on img at bounding box center [526, 228] width 18 height 18
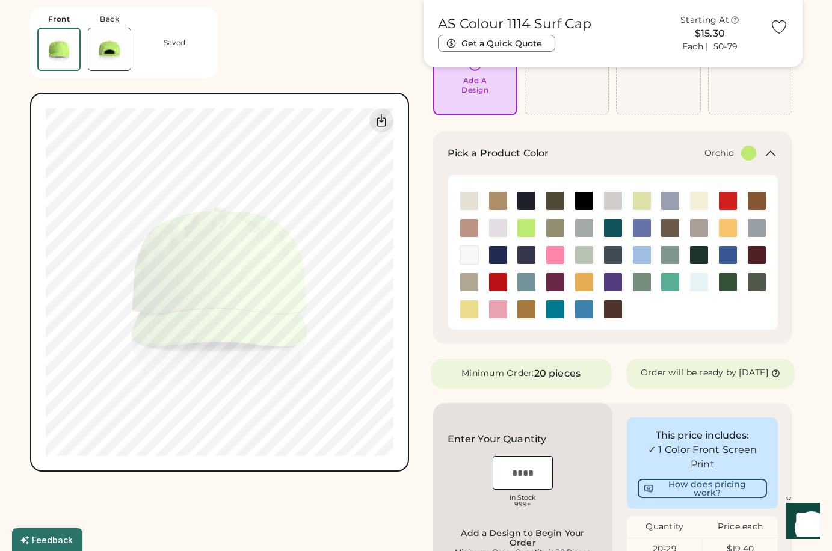
click at [502, 232] on img at bounding box center [498, 228] width 18 height 18
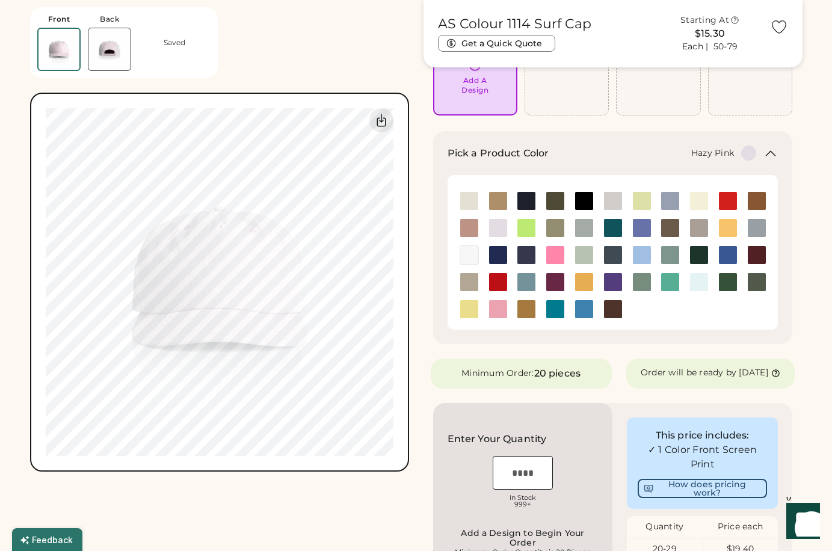
click at [460, 232] on img at bounding box center [469, 228] width 18 height 18
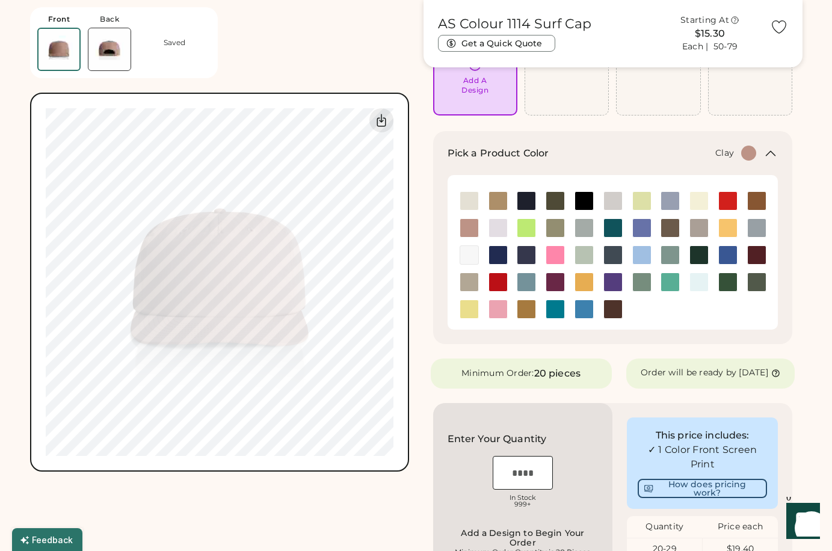
click at [760, 200] on img at bounding box center [757, 201] width 18 height 18
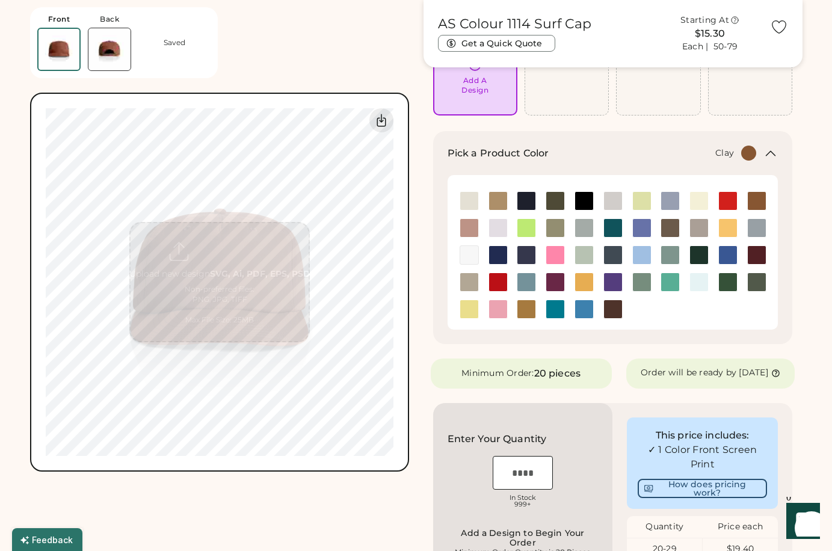
click at [103, 52] on img at bounding box center [109, 49] width 42 height 42
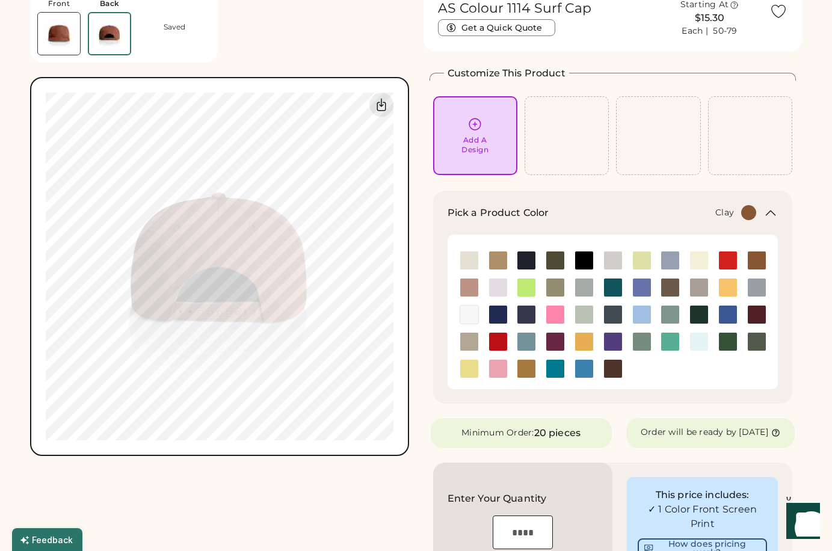
scroll to position [40, 0]
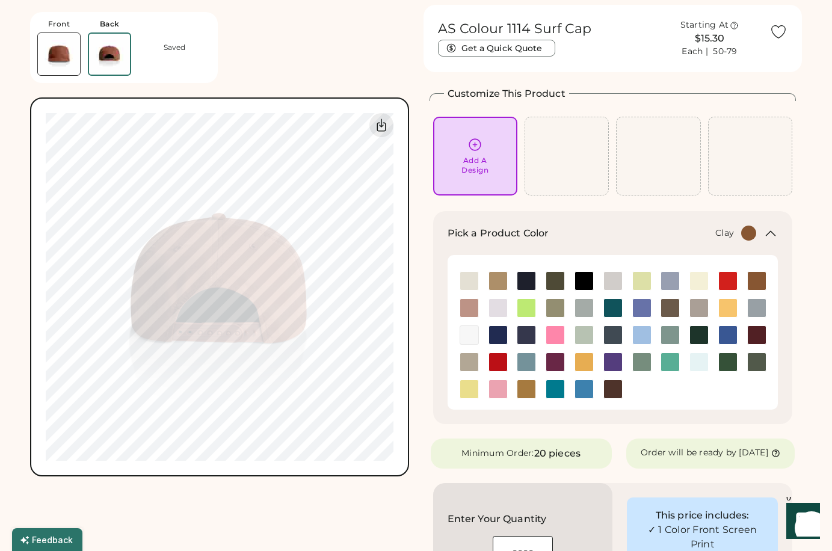
click at [70, 55] on img at bounding box center [59, 54] width 42 height 42
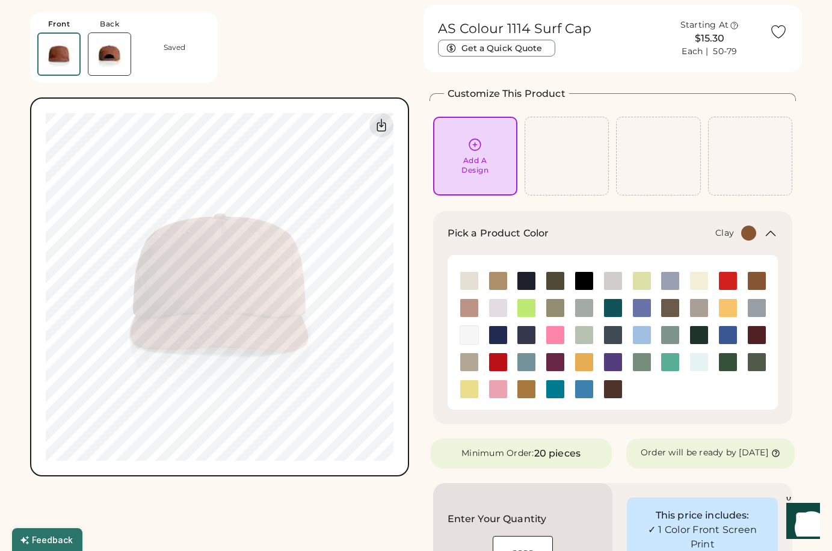
scroll to position [45, 0]
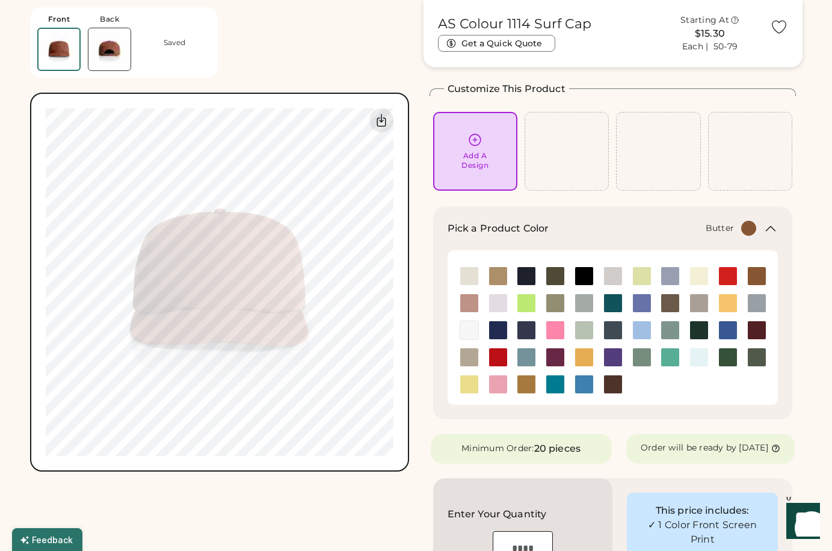
click at [700, 282] on img at bounding box center [699, 276] width 18 height 18
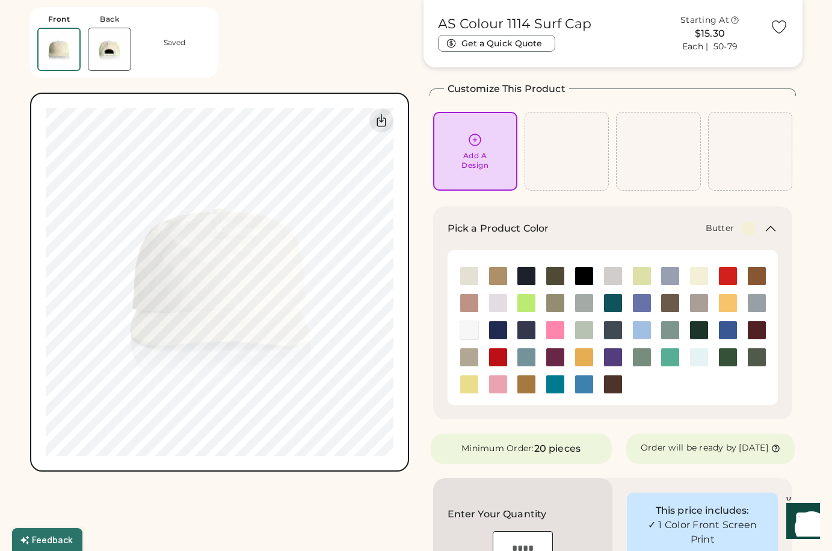
click at [118, 49] on img at bounding box center [109, 49] width 42 height 42
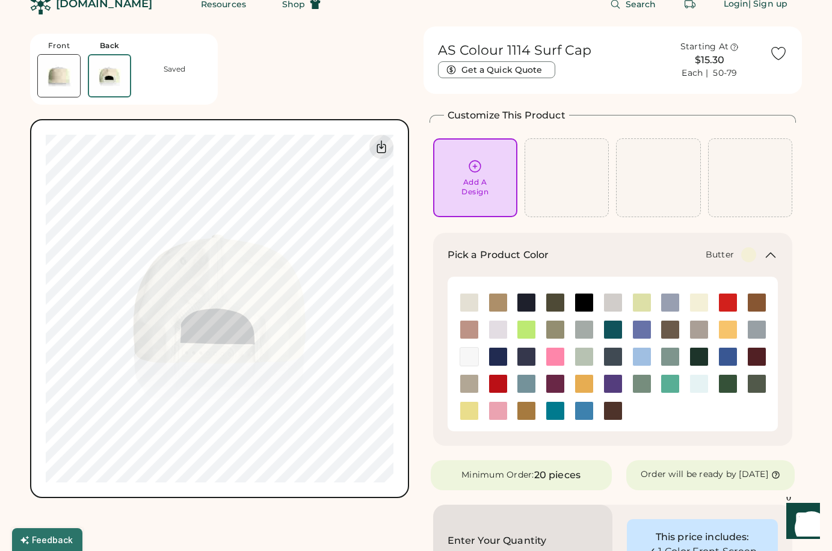
scroll to position [0, 0]
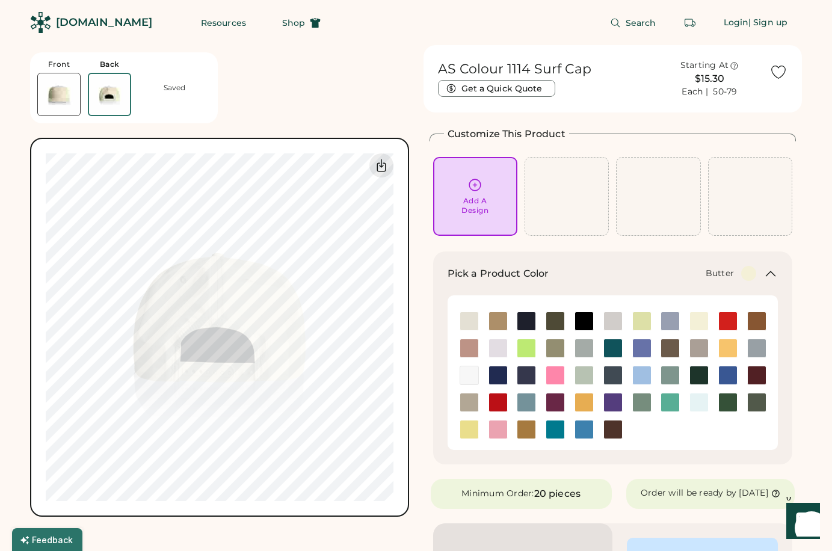
click at [58, 103] on img at bounding box center [59, 94] width 42 height 42
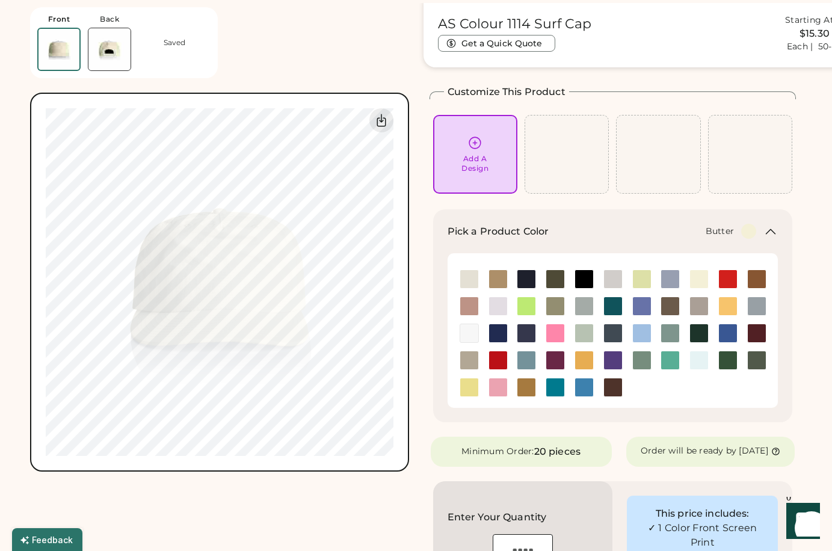
scroll to position [45, 0]
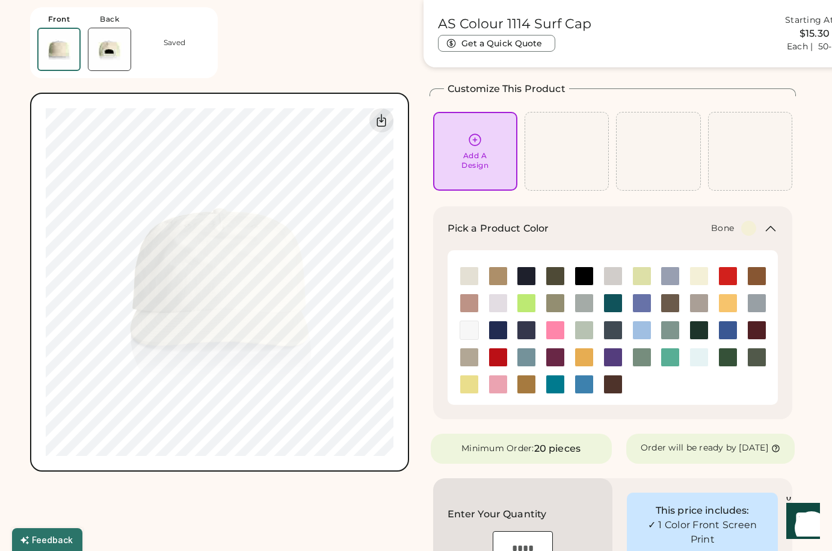
click at [611, 277] on img at bounding box center [613, 276] width 18 height 18
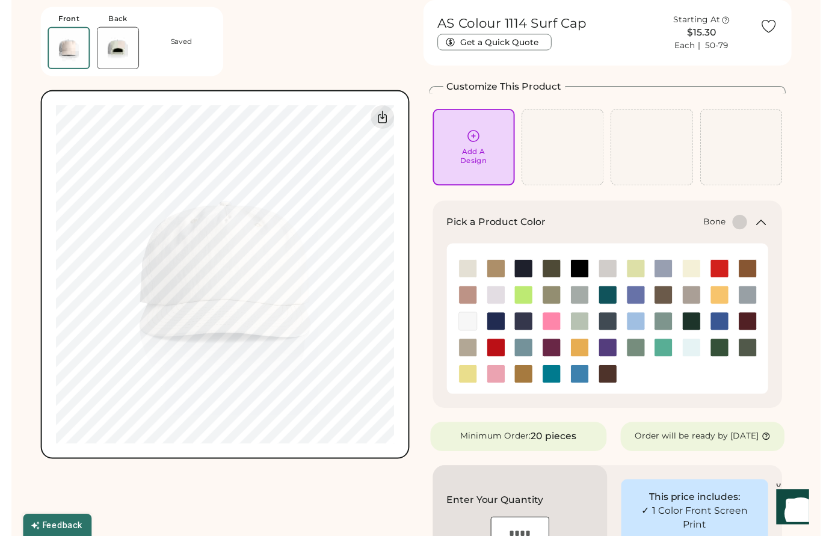
scroll to position [0, 0]
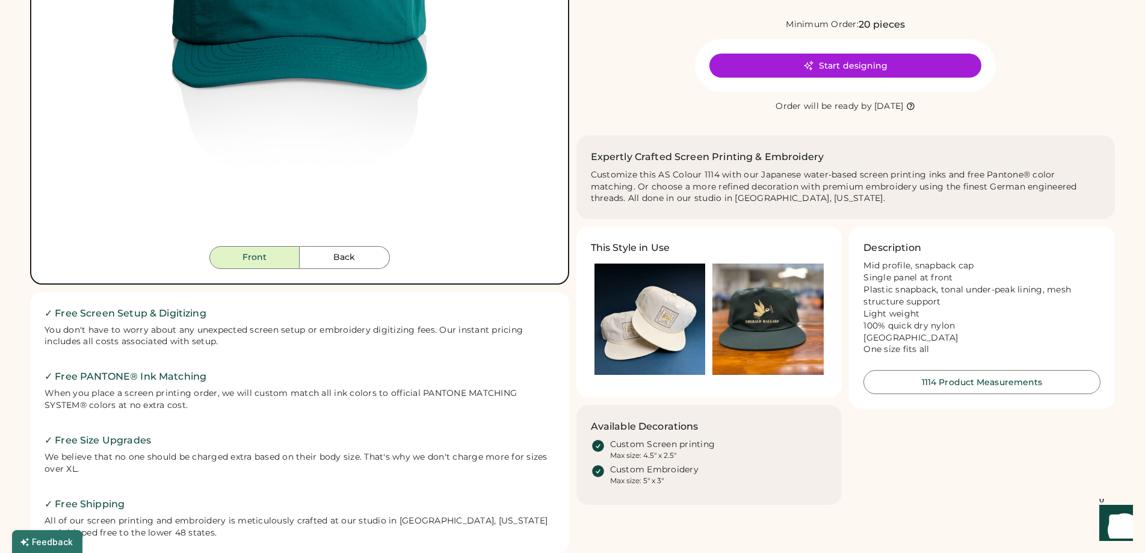
scroll to position [361, 0]
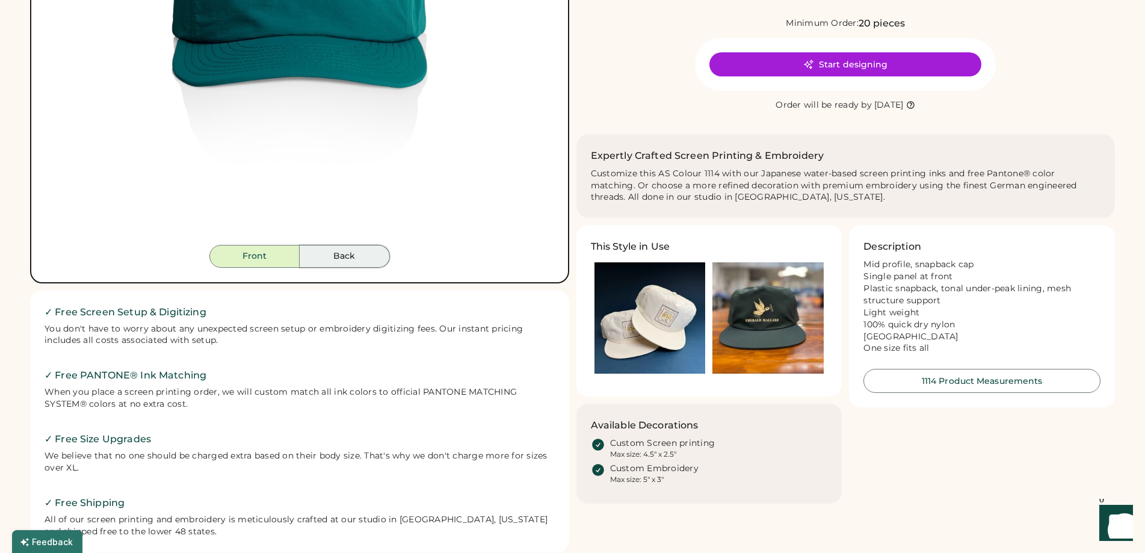
click at [330, 250] on button "Back" at bounding box center [345, 256] width 90 height 23
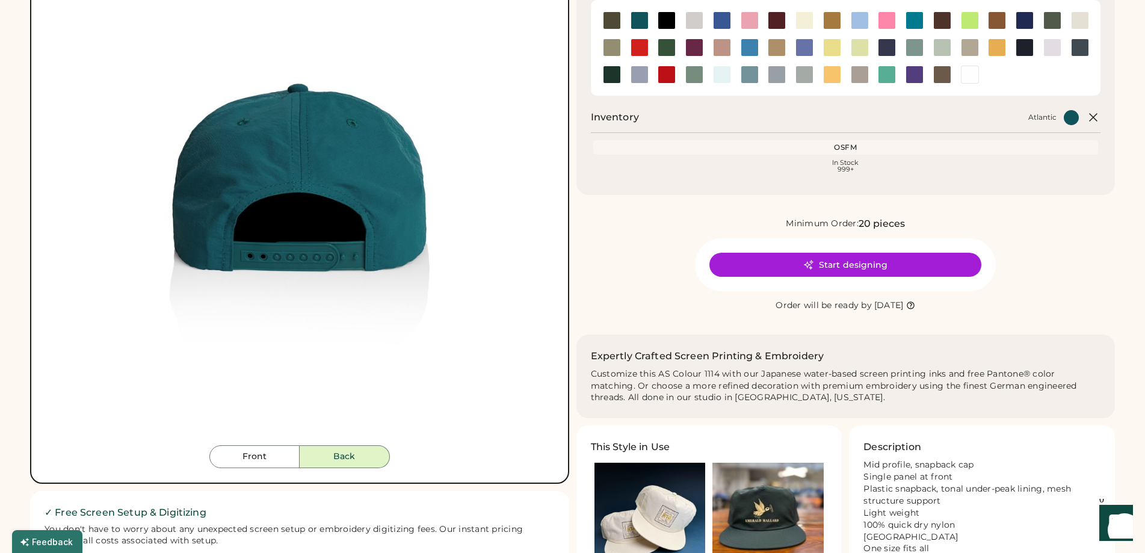
scroll to position [120, 0]
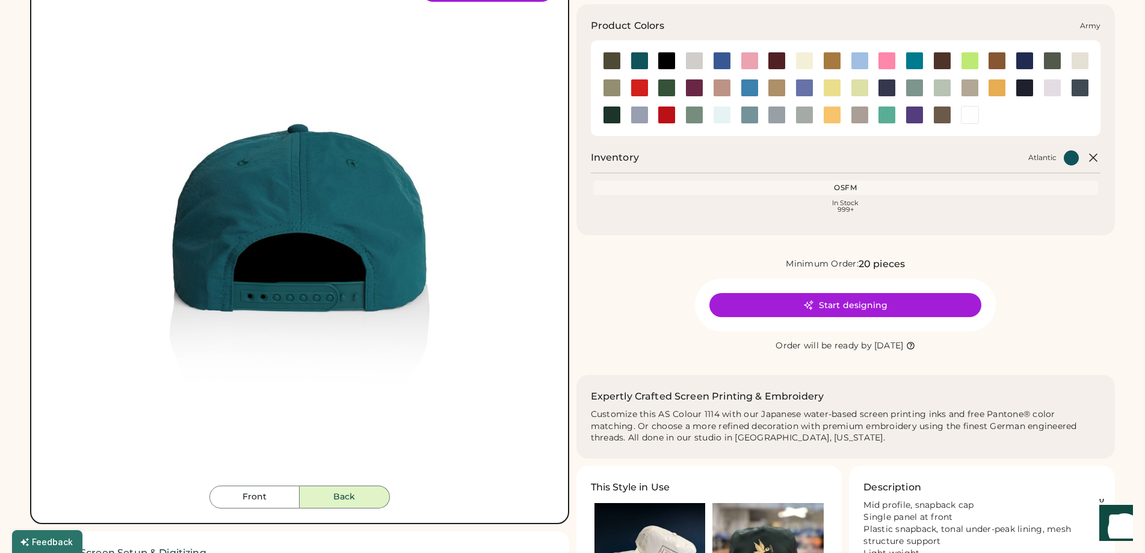
click at [611, 57] on div at bounding box center [612, 61] width 18 height 18
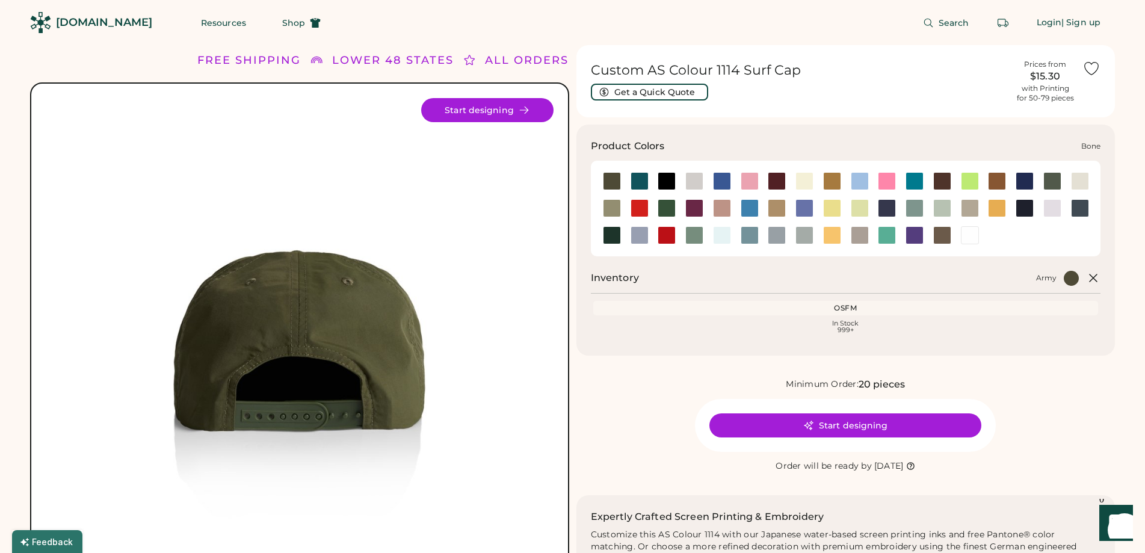
click at [690, 175] on div at bounding box center [694, 181] width 18 height 18
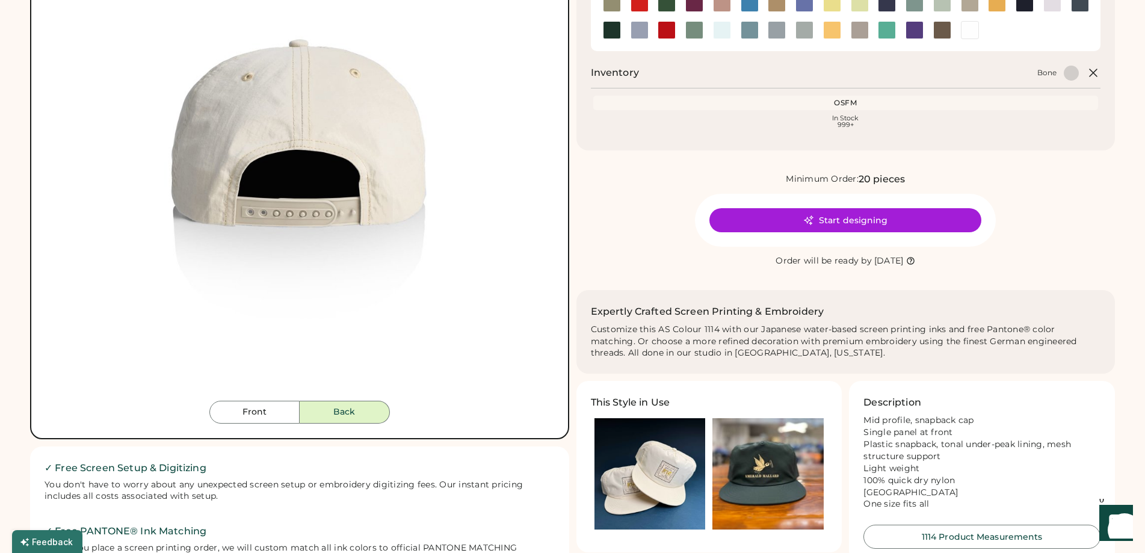
scroll to position [241, 0]
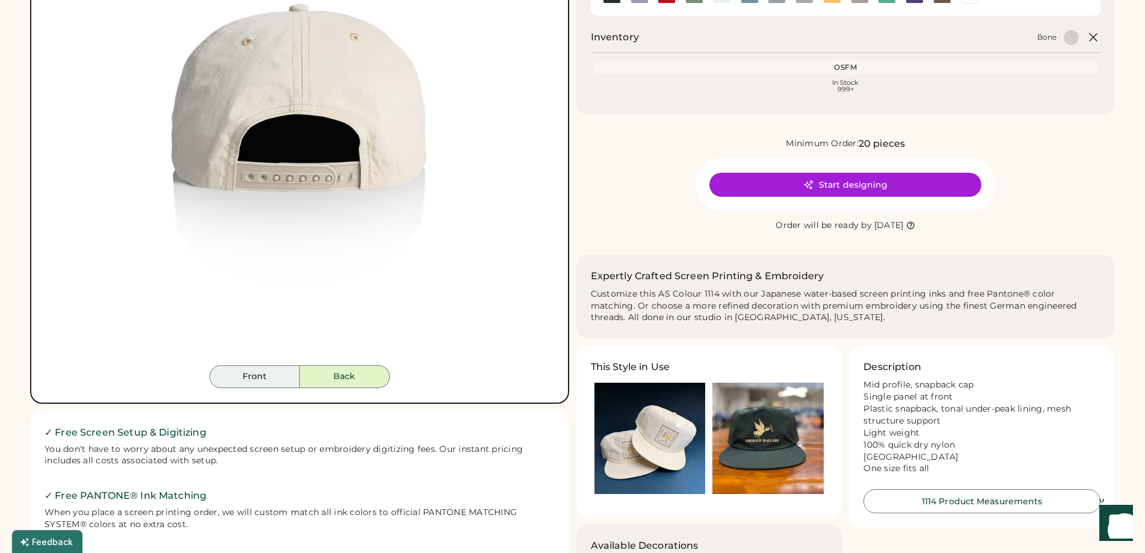
click at [272, 377] on button "Front" at bounding box center [254, 376] width 90 height 23
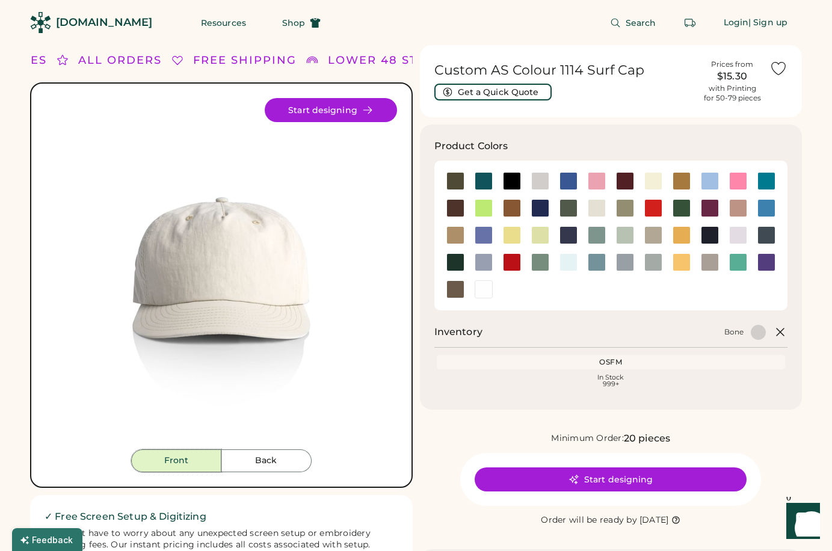
scroll to position [60, 0]
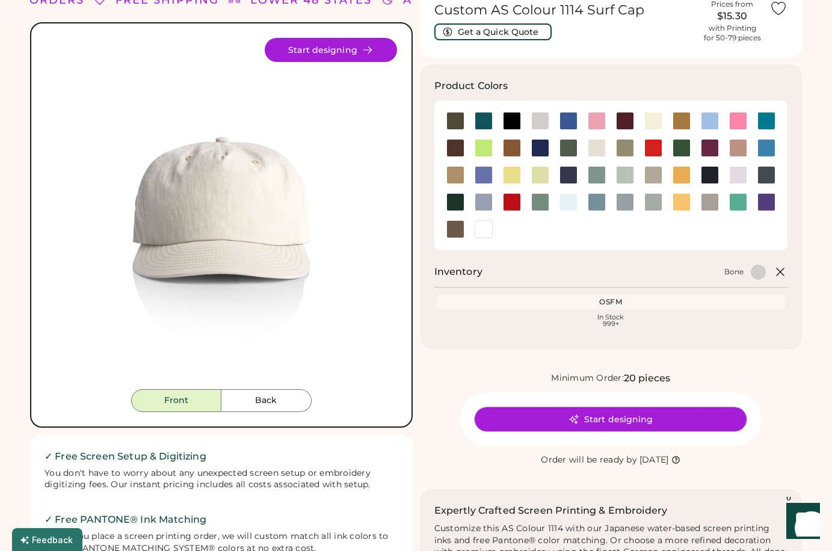
click at [595, 418] on button "Start designing" at bounding box center [611, 419] width 272 height 24
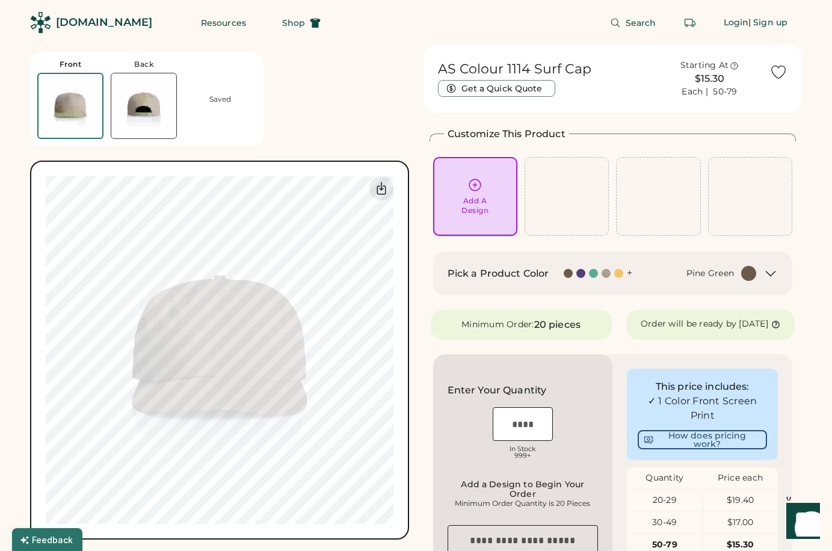
click at [475, 190] on icon at bounding box center [475, 185] width 15 height 15
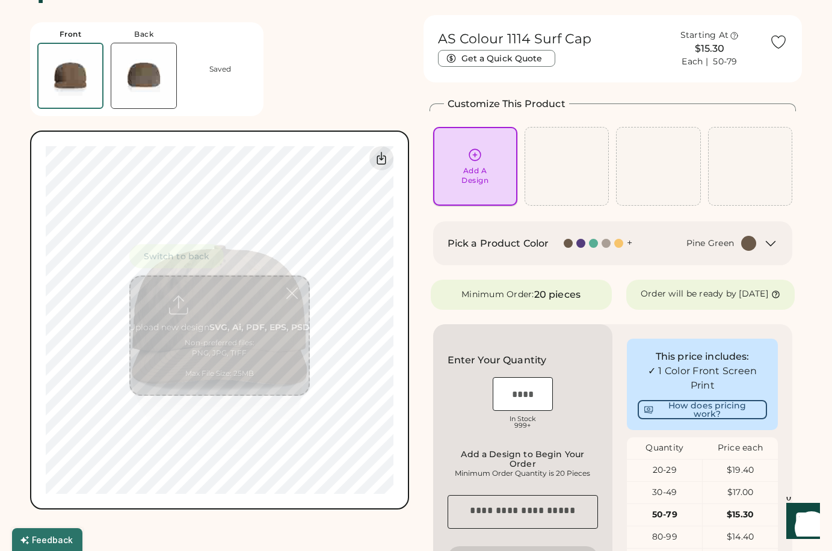
scroll to position [45, 0]
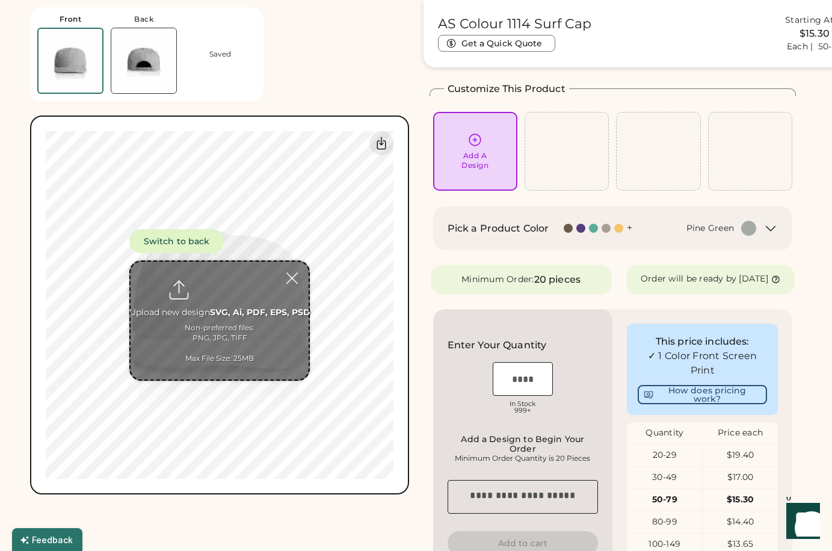
click at [217, 315] on input "file" at bounding box center [220, 321] width 178 height 118
type input "**********"
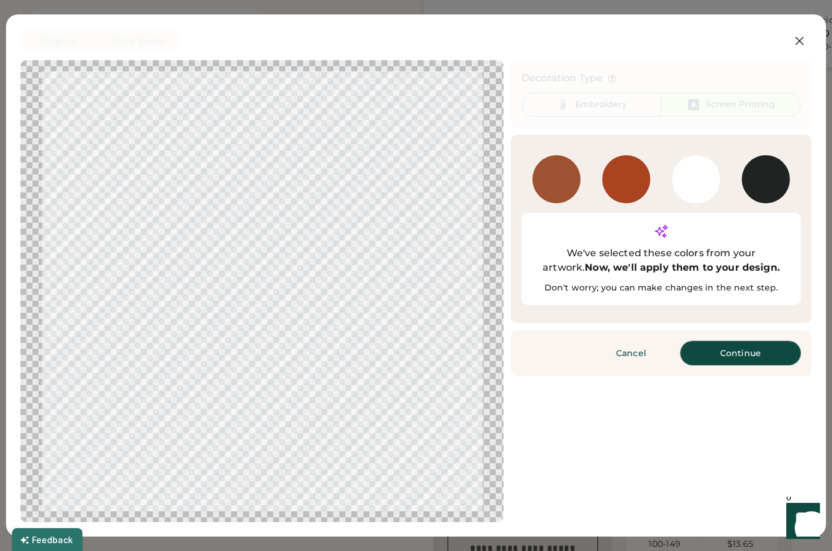
click at [734, 341] on button "Continue" at bounding box center [741, 353] width 120 height 24
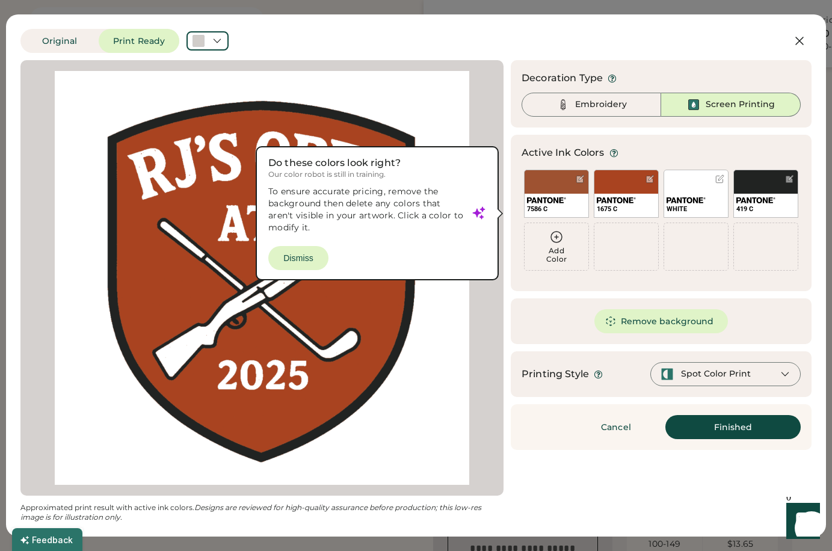
click at [312, 258] on div at bounding box center [262, 278] width 462 height 414
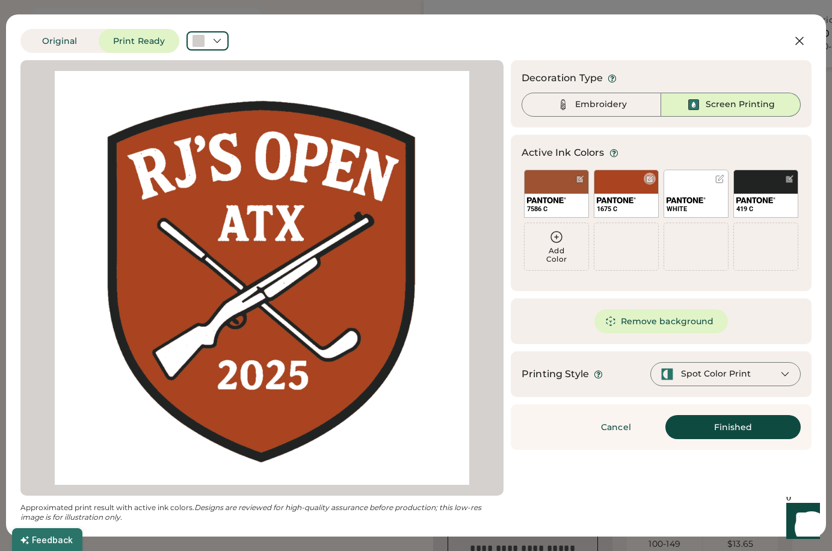
scroll to position [0, 0]
click at [626, 194] on div "1675 C" at bounding box center [626, 205] width 64 height 23
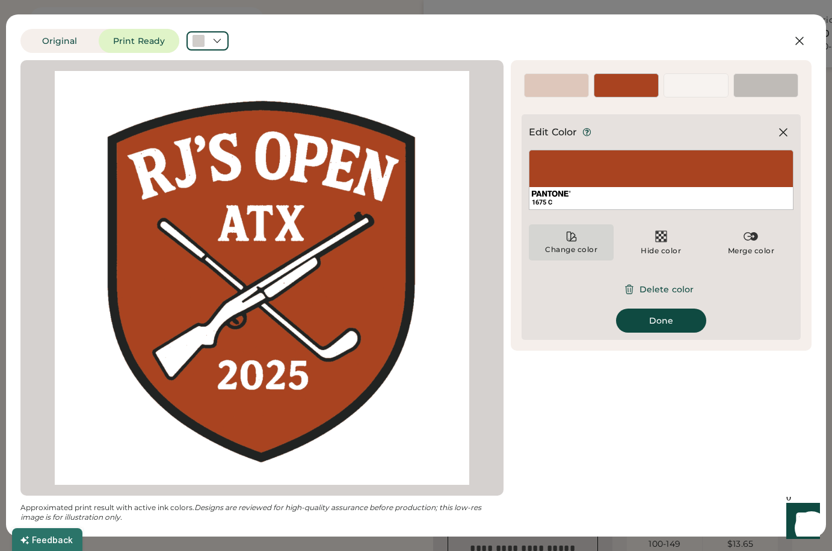
click at [568, 240] on icon at bounding box center [572, 236] width 12 height 12
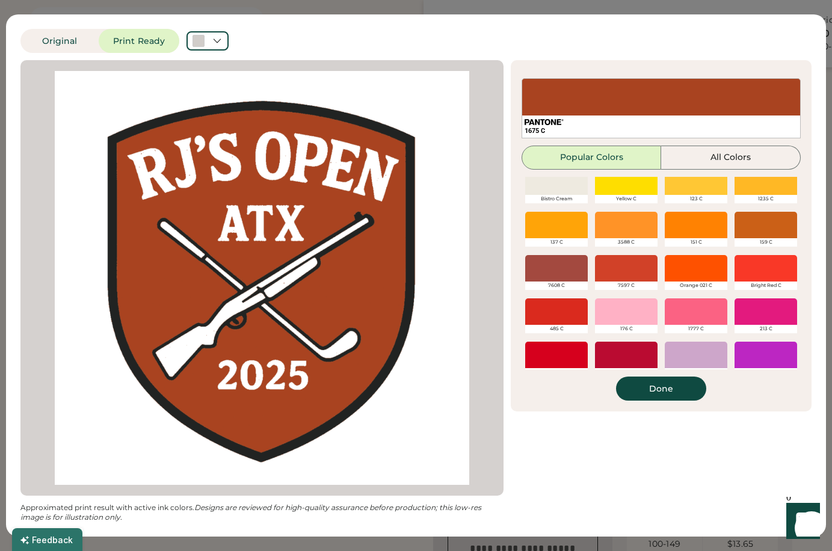
scroll to position [120, 0]
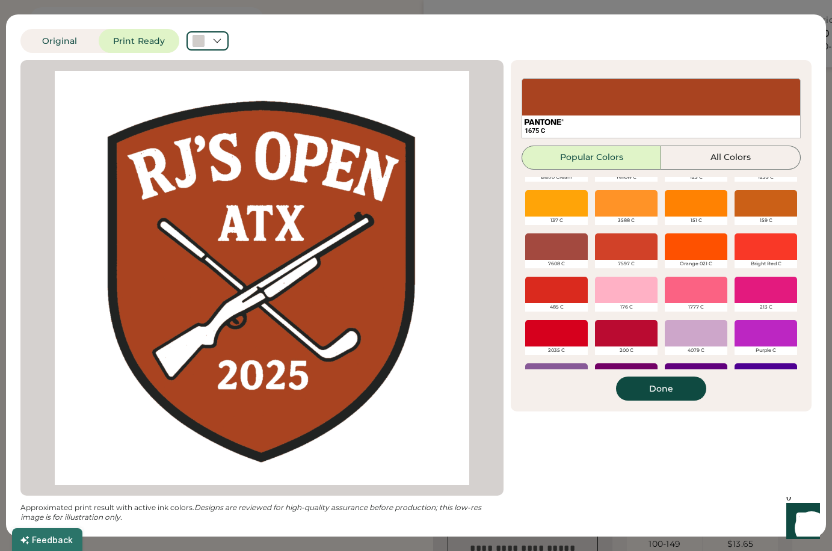
click at [761, 206] on div at bounding box center [766, 203] width 63 height 26
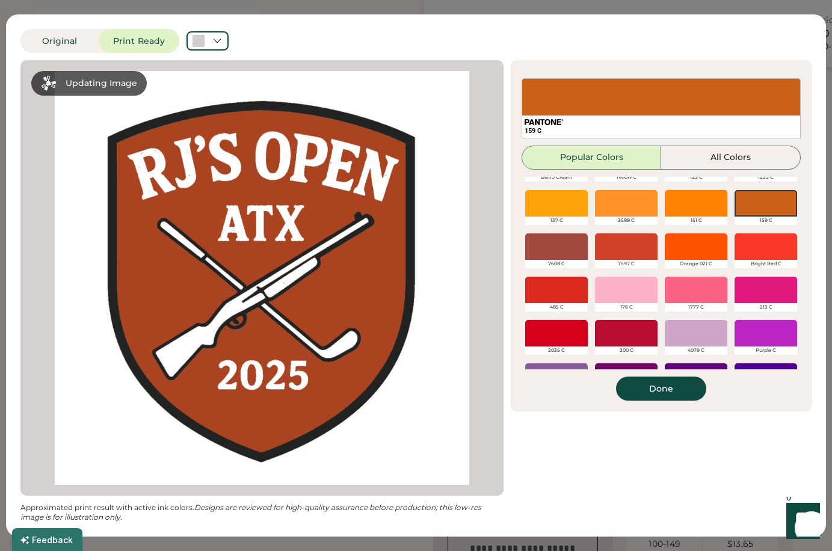
click at [702, 246] on div at bounding box center [696, 246] width 63 height 26
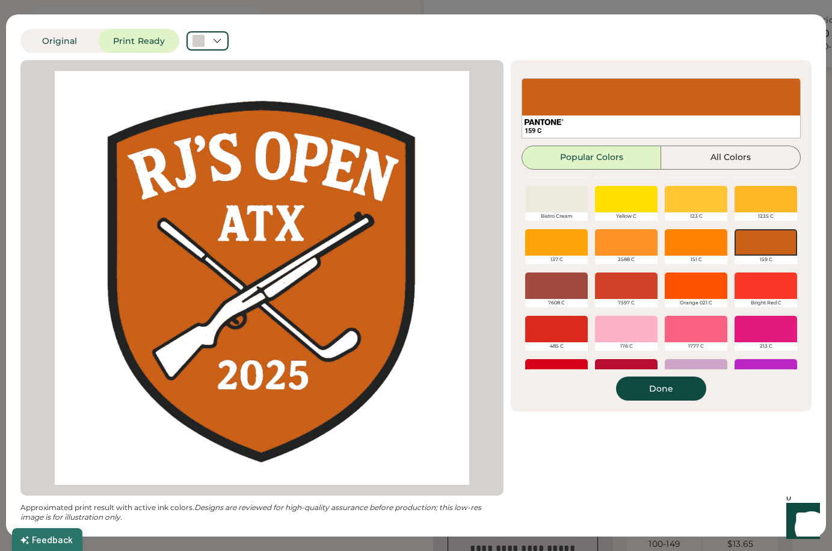
scroll to position [60, 0]
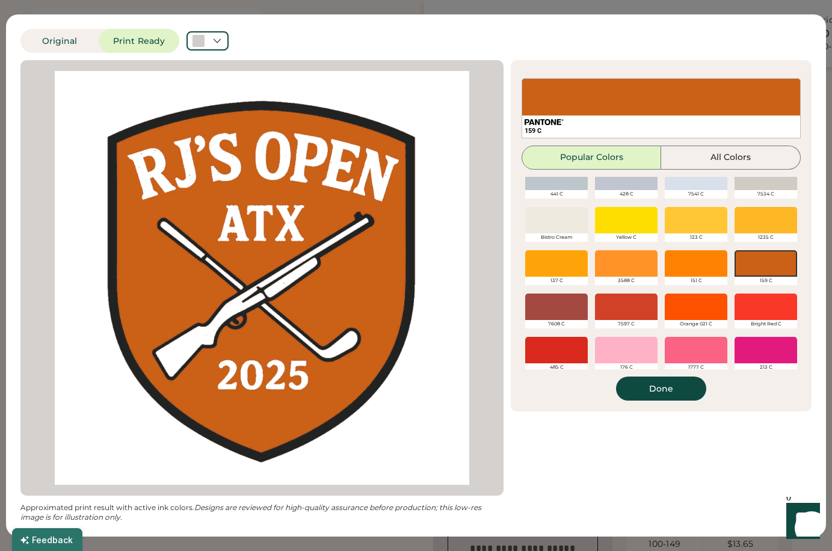
click at [567, 263] on div at bounding box center [556, 263] width 63 height 26
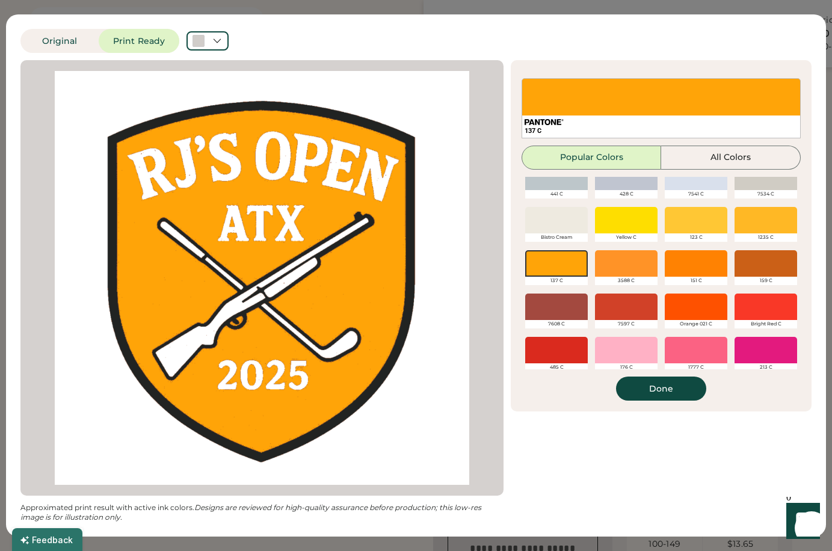
click at [746, 259] on div at bounding box center [766, 263] width 63 height 26
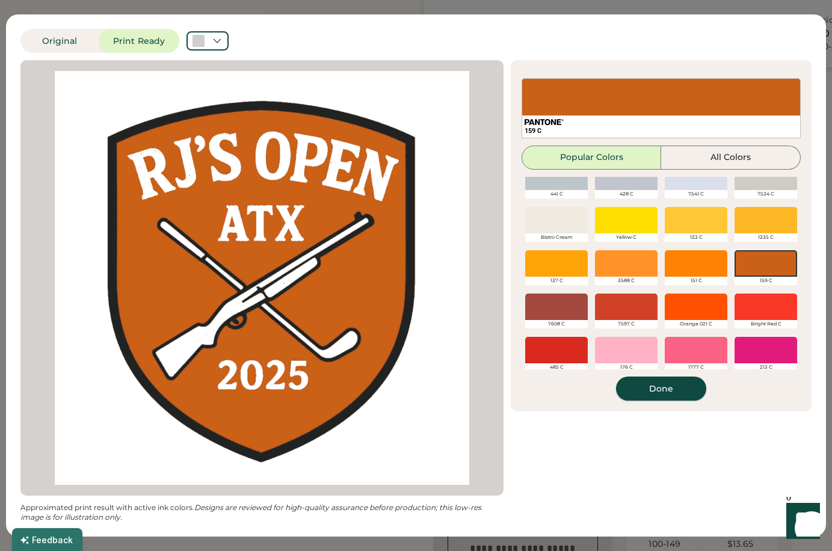
click at [668, 392] on button "Done" at bounding box center [661, 389] width 90 height 24
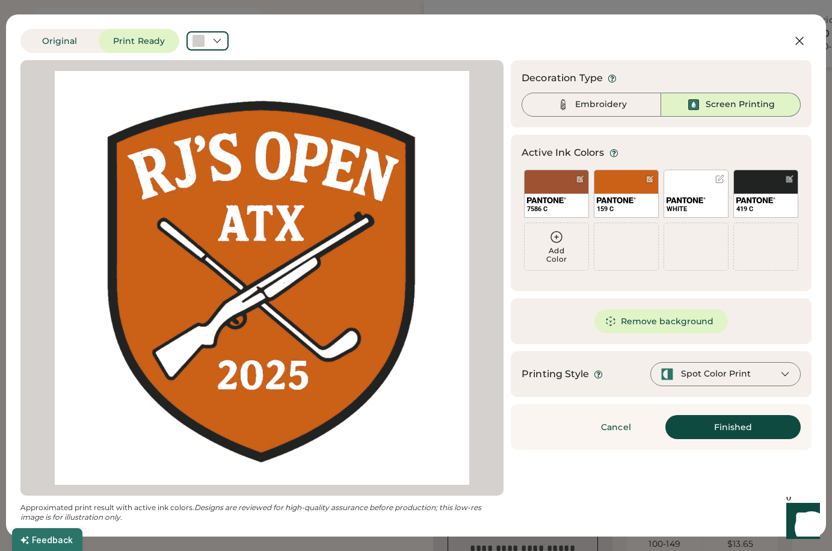
scroll to position [105, 0]
click at [762, 375] on div "Spot Color Print" at bounding box center [725, 374] width 150 height 24
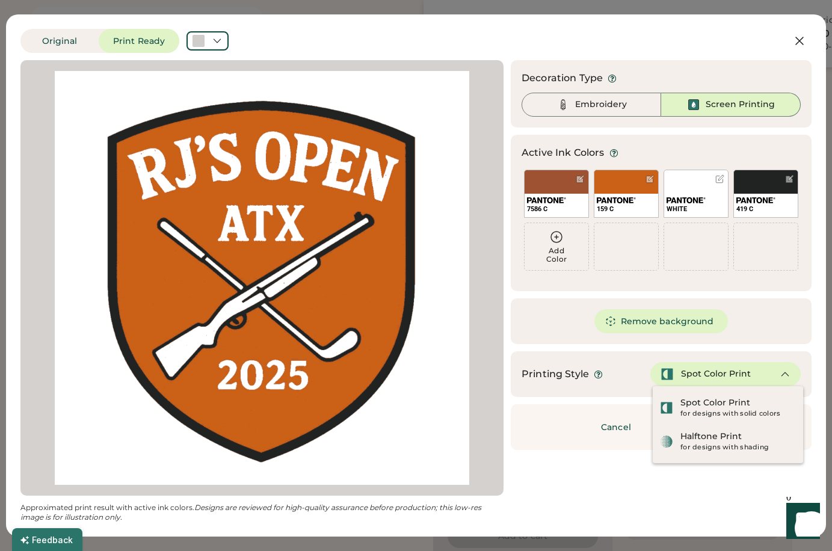
click at [611, 465] on div "Updating Image Approximated print result with active ink colors. Designs are re…" at bounding box center [415, 291] width 791 height 462
click at [589, 472] on div "Updating Image Approximated print result with active ink colors. Designs are re…" at bounding box center [415, 291] width 791 height 462
click at [539, 466] on div "Updating Image Approximated print result with active ink colors. Designs are re…" at bounding box center [415, 291] width 791 height 462
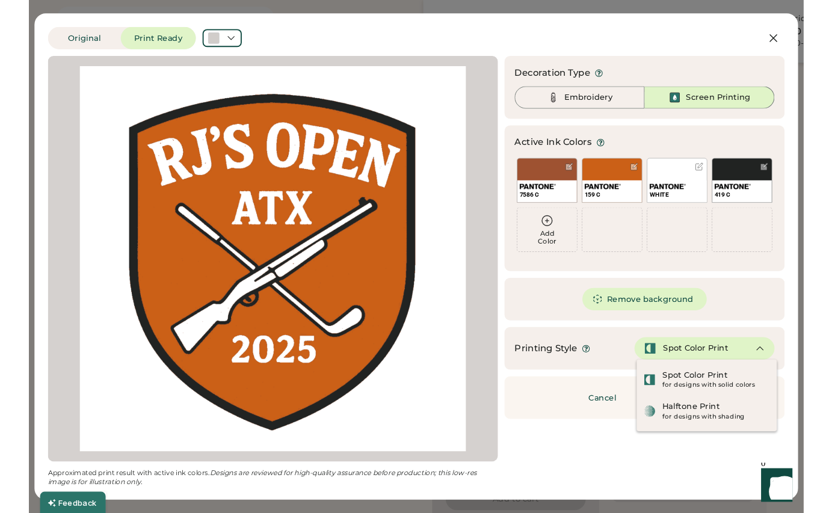
scroll to position [123, 0]
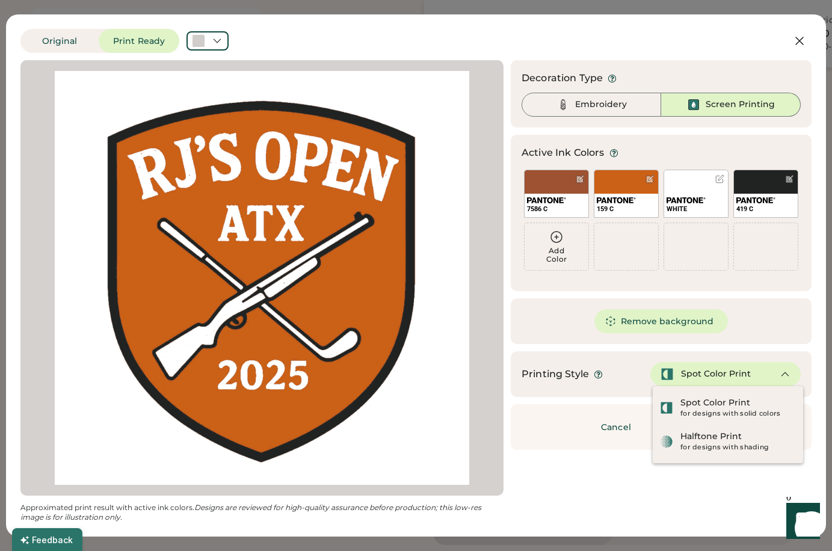
click at [599, 468] on div "Updating Image Approximated print result with active ink colors. Designs are re…" at bounding box center [415, 291] width 791 height 462
click at [599, 469] on div "Updating Image Approximated print result with active ink colors. Designs are re…" at bounding box center [415, 291] width 791 height 462
click at [718, 405] on div "Spot Color Print" at bounding box center [716, 403] width 70 height 12
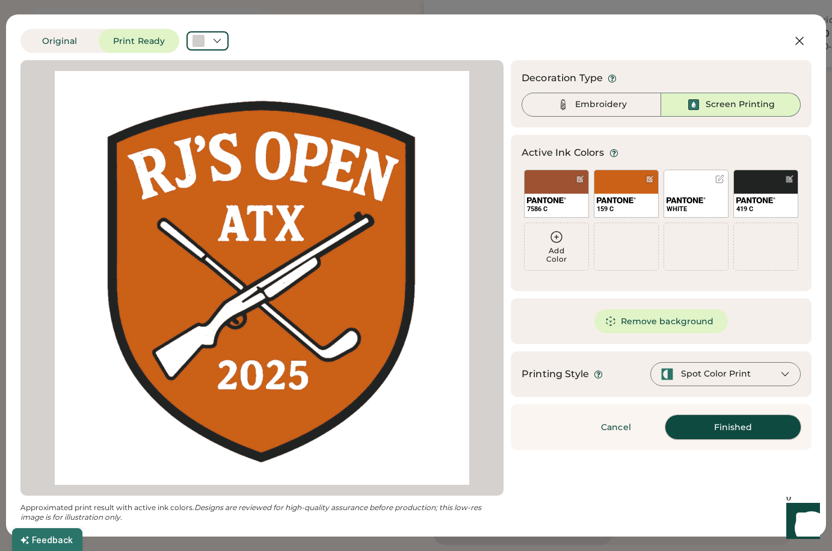
click at [739, 425] on button "Finished" at bounding box center [732, 427] width 135 height 24
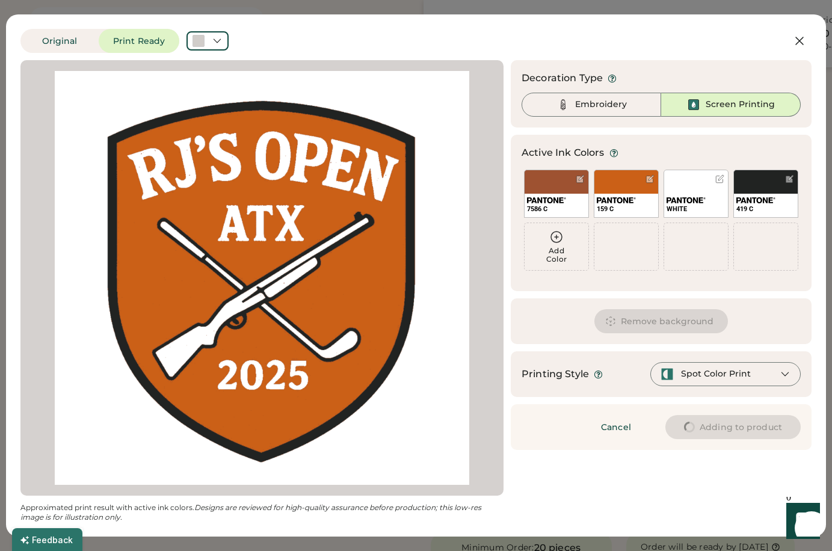
type input "****"
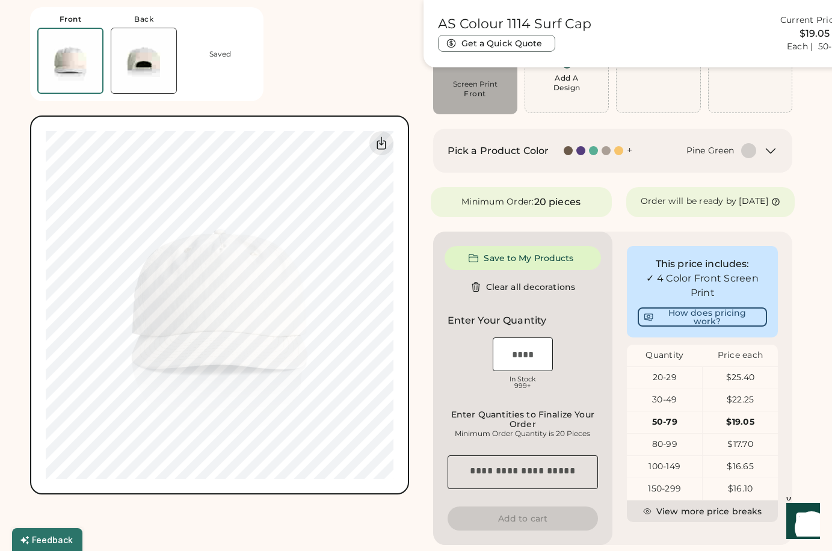
type input "****"
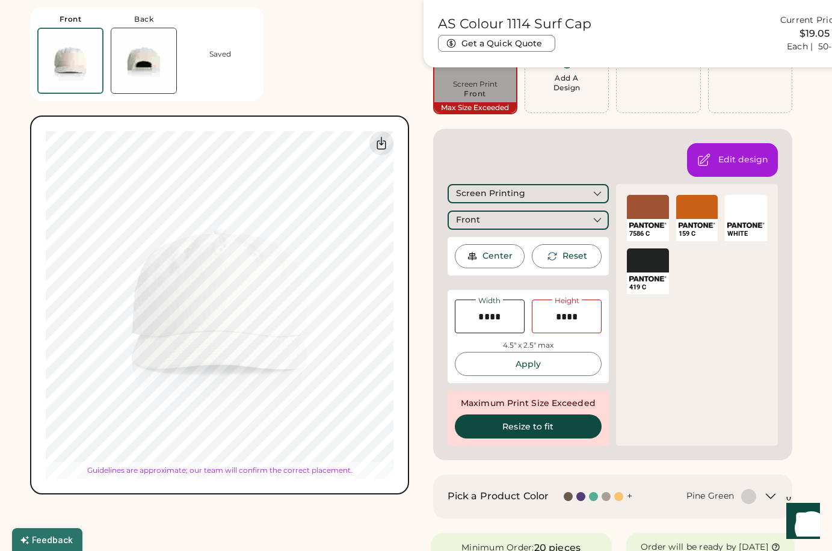
type input "****"
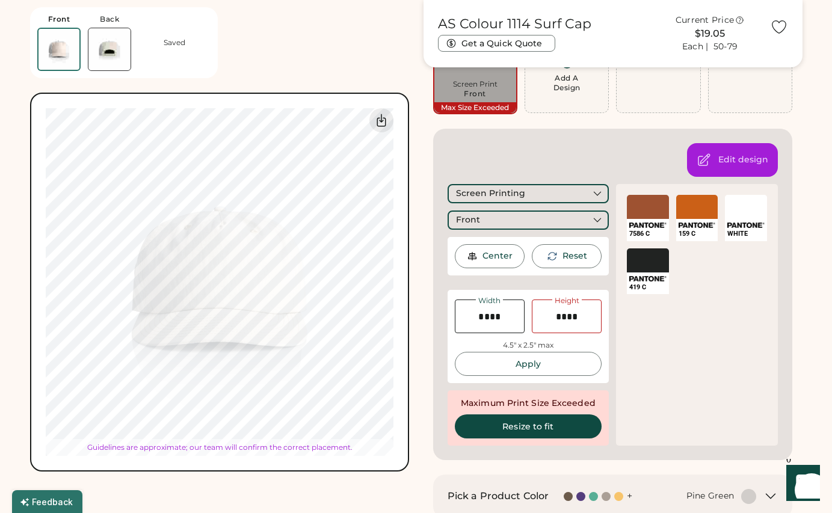
type input "****"
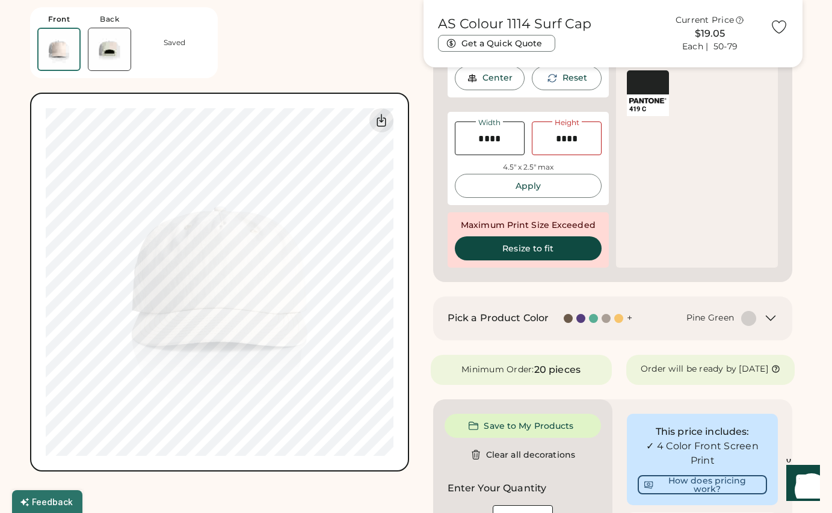
scroll to position [0, 0]
click at [511, 251] on button "Resize to fit" at bounding box center [528, 248] width 147 height 24
type input "****"
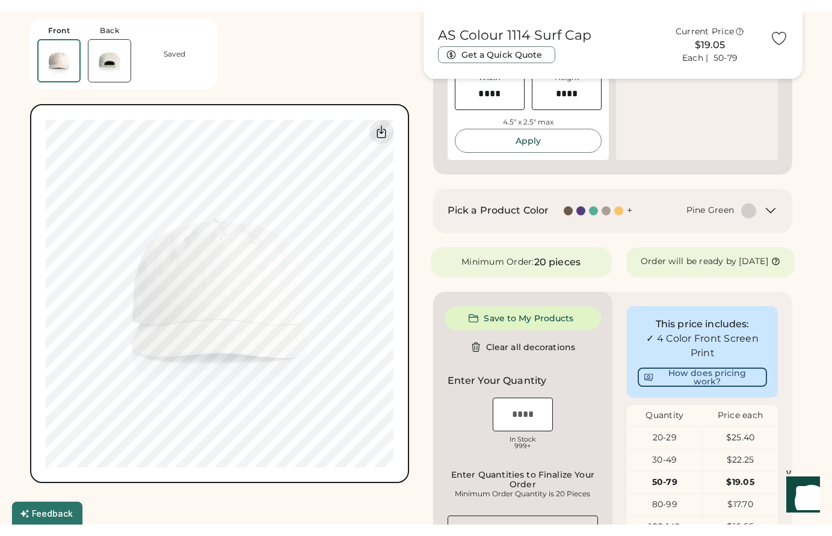
scroll to position [361, 0]
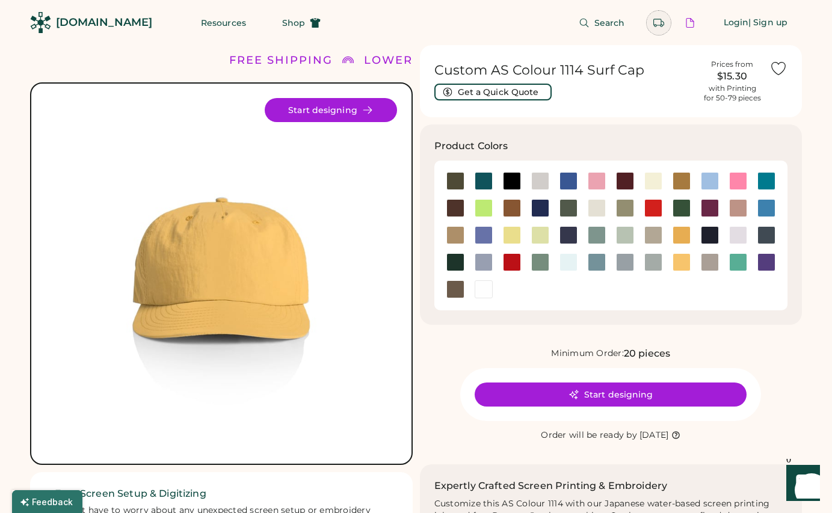
drag, startPoint x: 655, startPoint y: 22, endPoint x: 653, endPoint y: 37, distance: 15.2
click at [650, 43] on div "Search Login | Sign up" at bounding box center [568, 22] width 467 height 45
click at [658, 23] on icon at bounding box center [658, 22] width 11 height 11
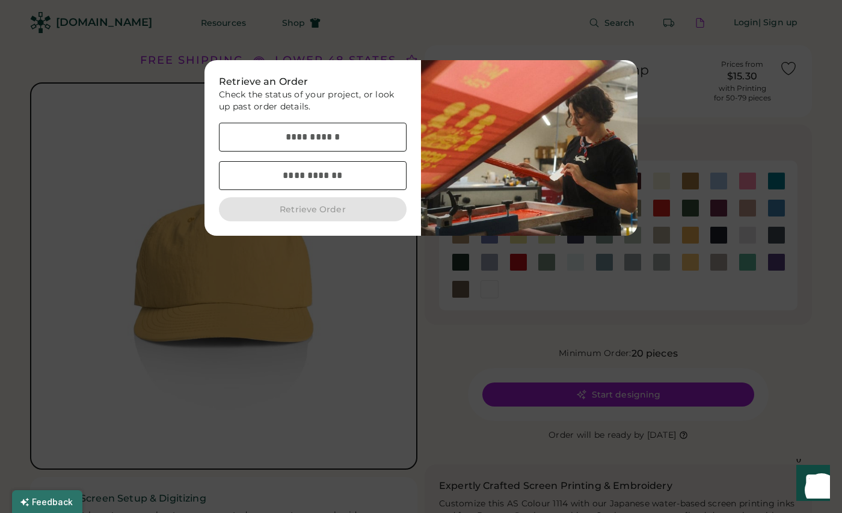
click at [365, 28] on div at bounding box center [421, 256] width 842 height 513
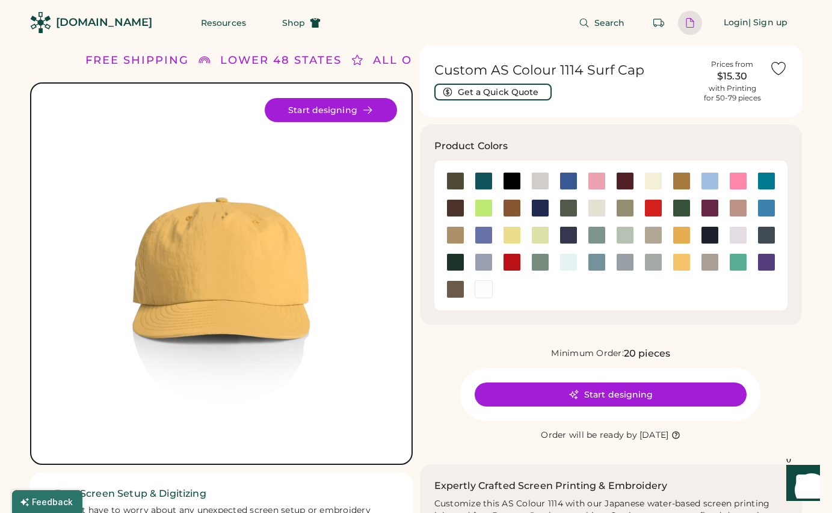
click at [689, 22] on div at bounding box center [690, 22] width 11 height 11
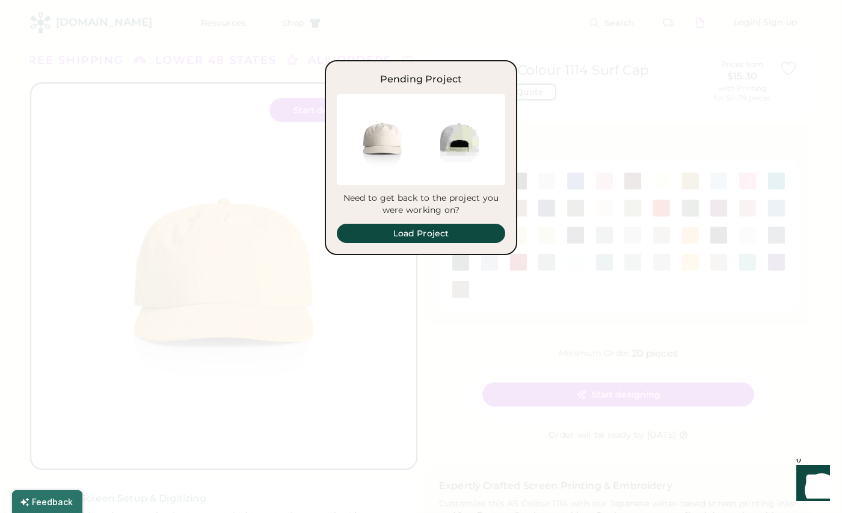
click at [442, 29] on div at bounding box center [421, 256] width 842 height 513
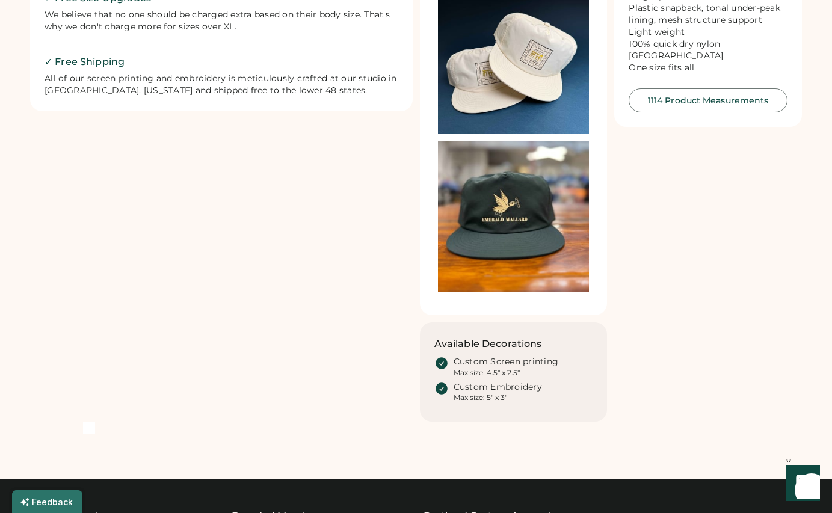
scroll to position [602, 0]
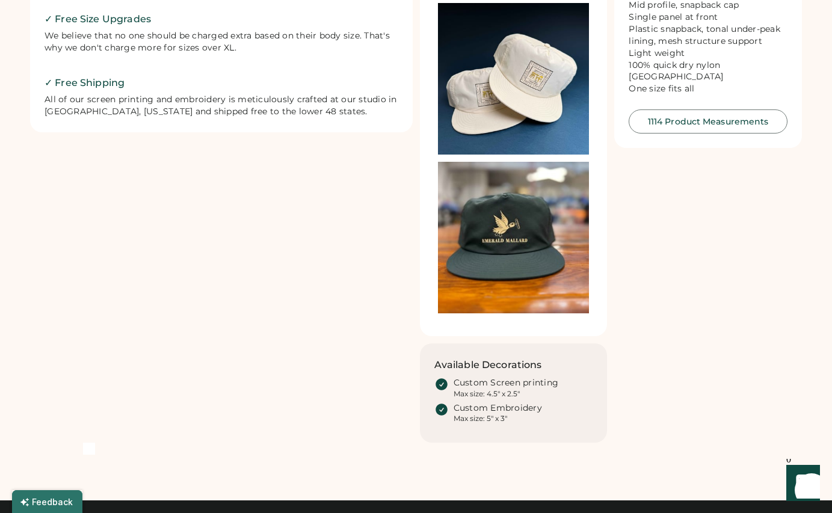
click at [540, 83] on img at bounding box center [514, 79] width 152 height 152
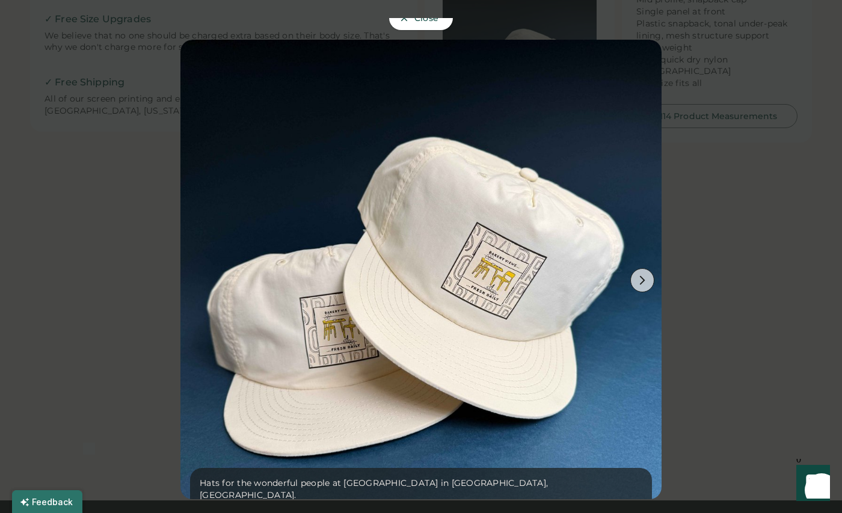
scroll to position [33, 0]
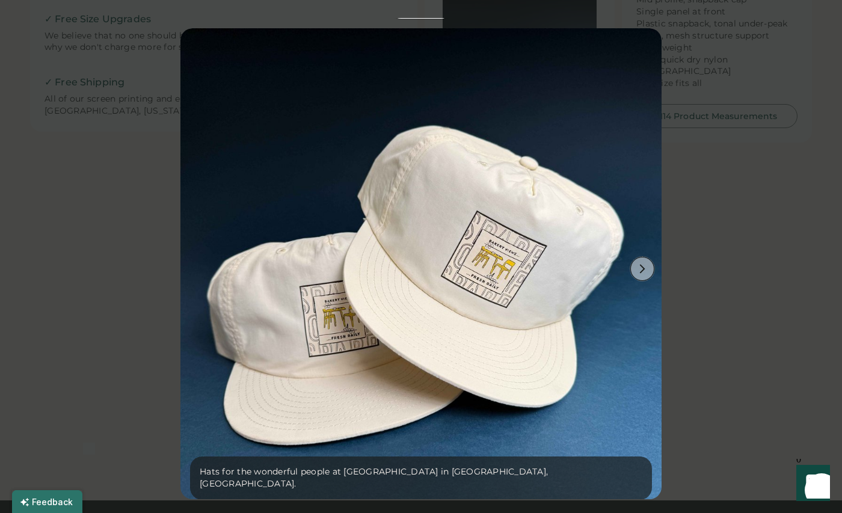
click at [638, 265] on button at bounding box center [643, 269] width 24 height 24
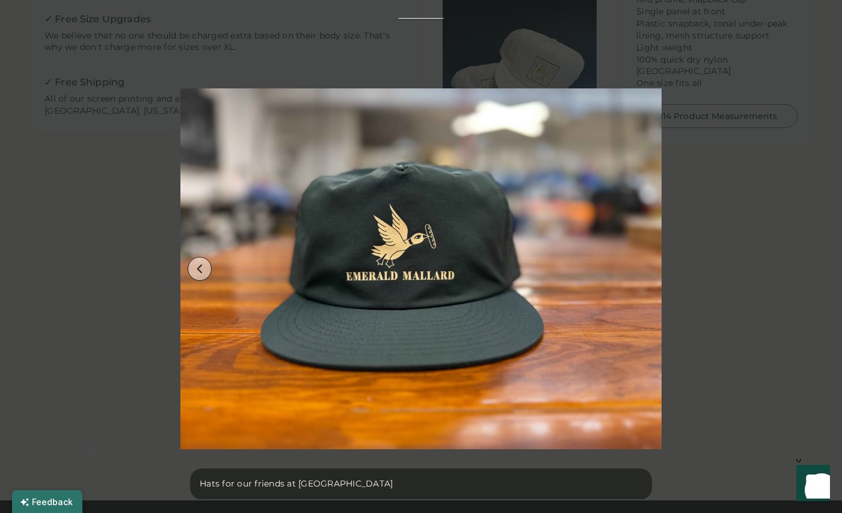
click at [197, 257] on button at bounding box center [200, 269] width 24 height 24
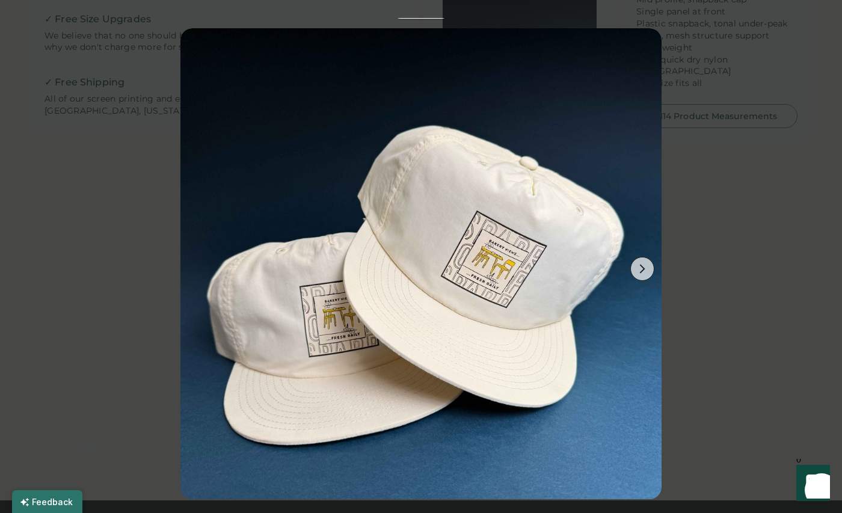
click at [57, 234] on div at bounding box center [421, 256] width 842 height 513
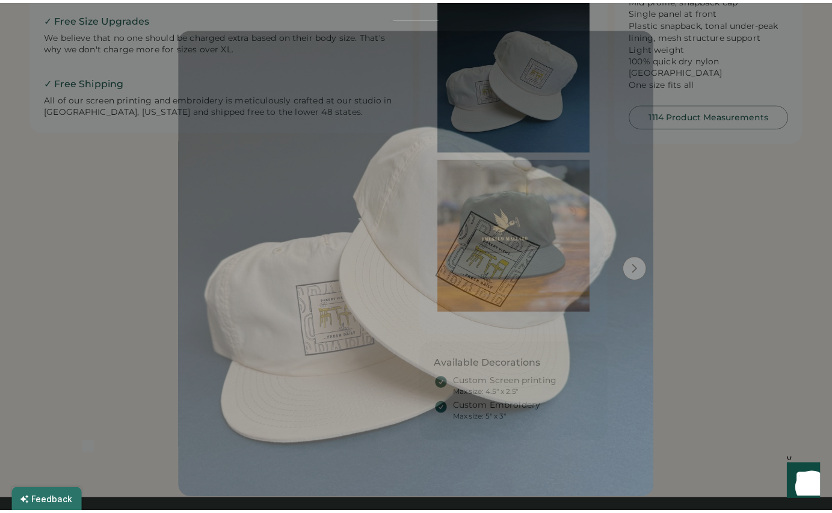
scroll to position [602, 0]
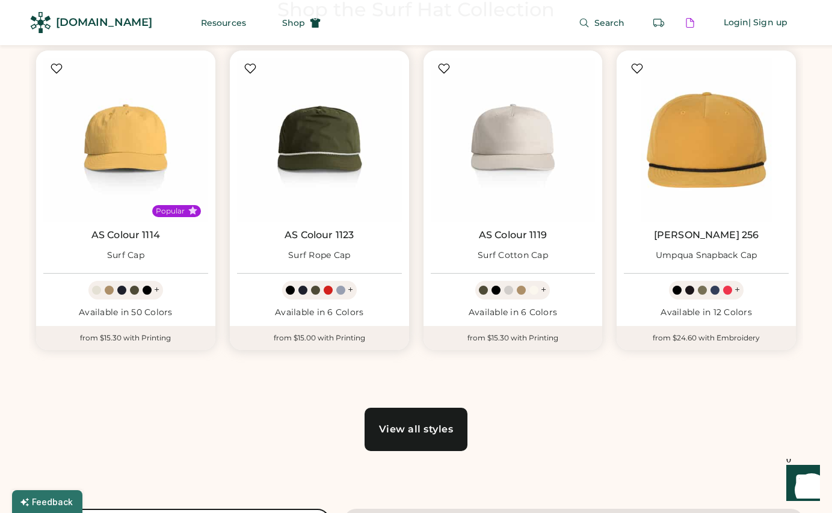
scroll to position [481, 0]
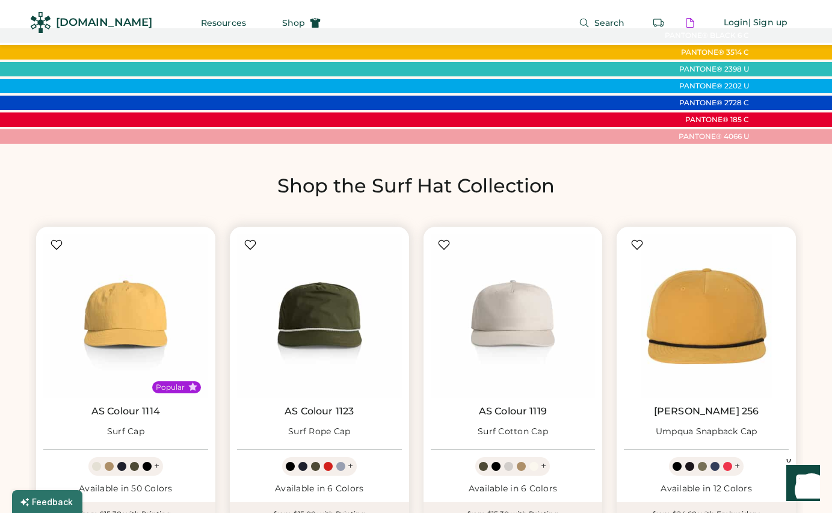
click at [317, 411] on link "AS Colour 1123" at bounding box center [319, 412] width 69 height 12
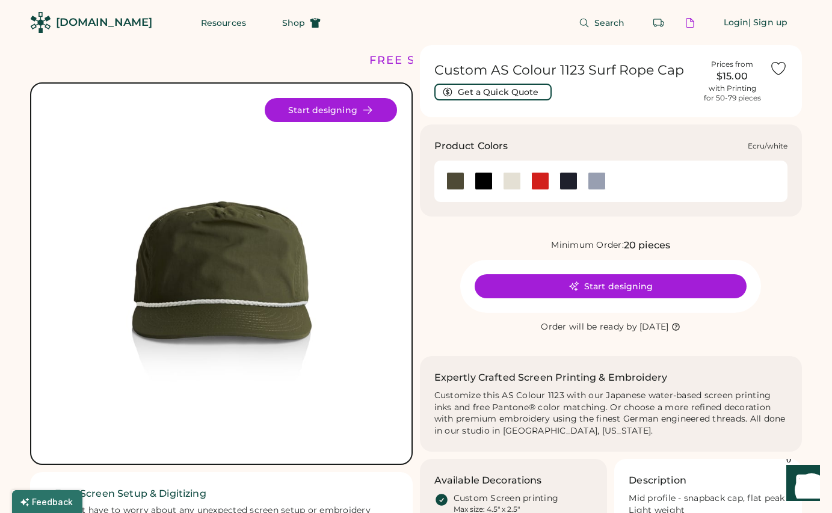
click at [511, 186] on div at bounding box center [512, 181] width 18 height 18
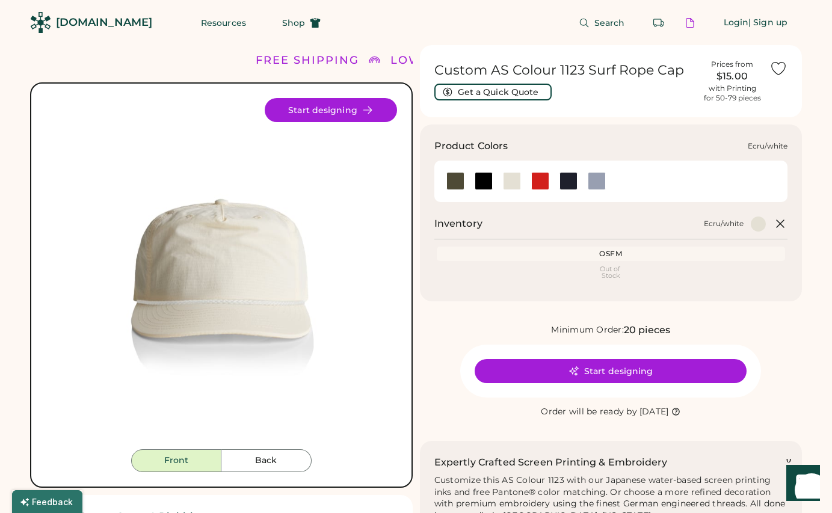
click at [516, 181] on div at bounding box center [512, 181] width 18 height 18
click at [611, 274] on div "Out of Stock" at bounding box center [611, 272] width 344 height 13
click at [610, 252] on div "OSFM" at bounding box center [611, 254] width 344 height 10
click at [483, 179] on div at bounding box center [484, 181] width 18 height 18
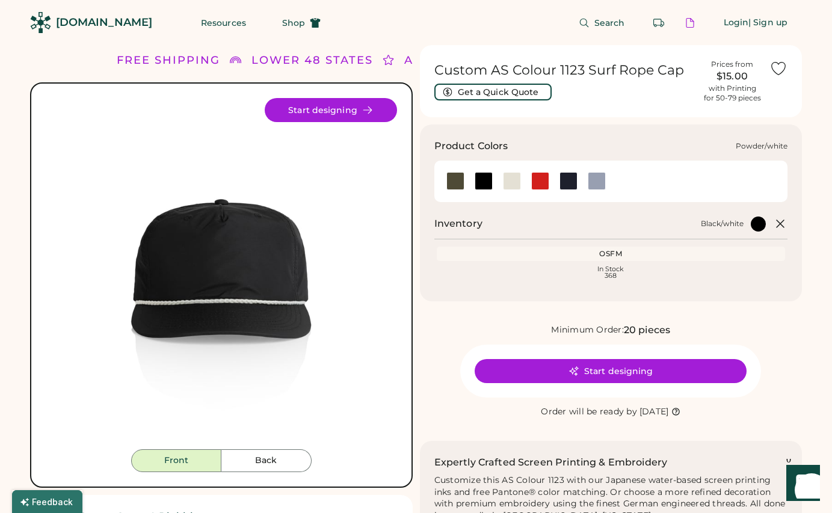
click at [599, 178] on div at bounding box center [597, 181] width 18 height 18
click at [570, 183] on div at bounding box center [569, 181] width 18 height 18
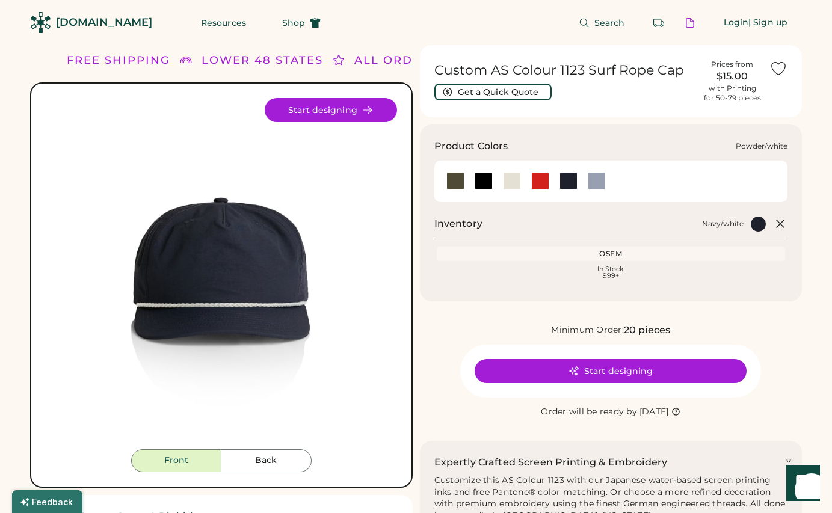
click at [593, 180] on div at bounding box center [597, 181] width 18 height 18
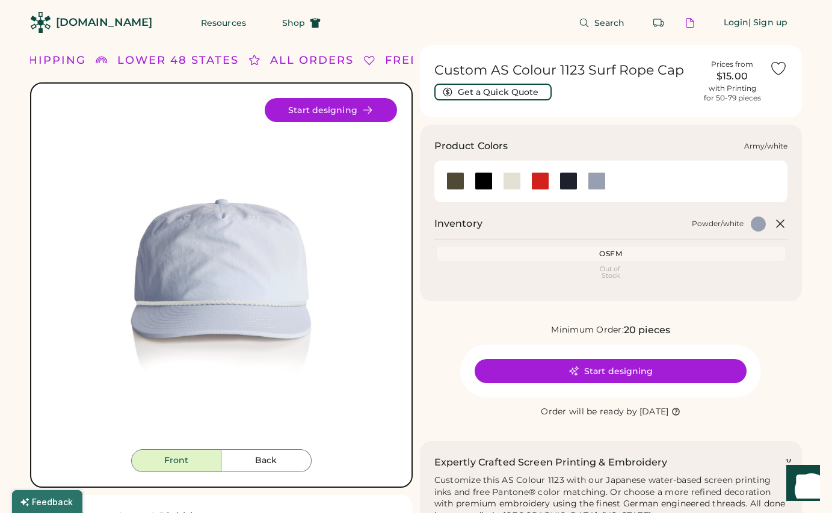
click at [460, 179] on div at bounding box center [455, 181] width 18 height 18
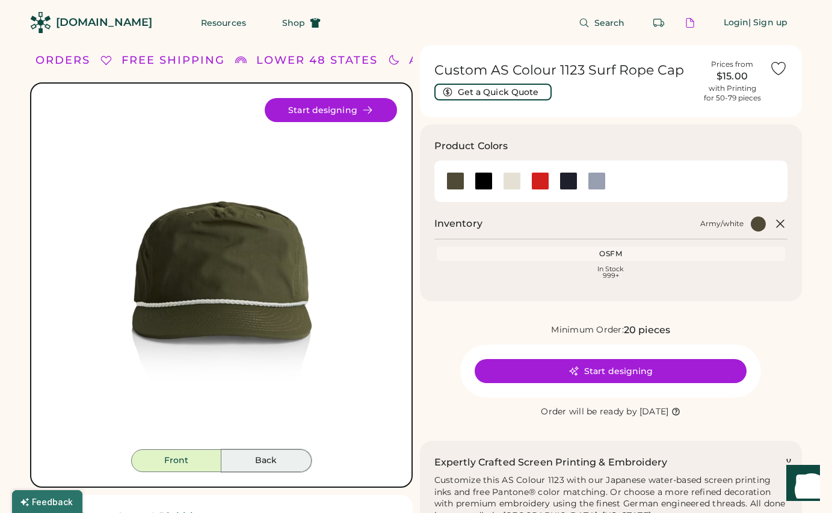
click at [267, 457] on button "Back" at bounding box center [266, 460] width 90 height 23
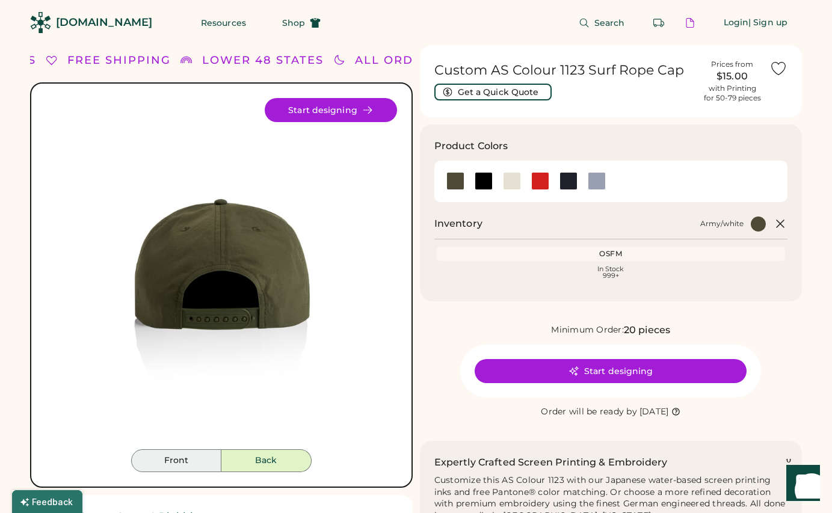
click at [202, 463] on button "Front" at bounding box center [176, 460] width 90 height 23
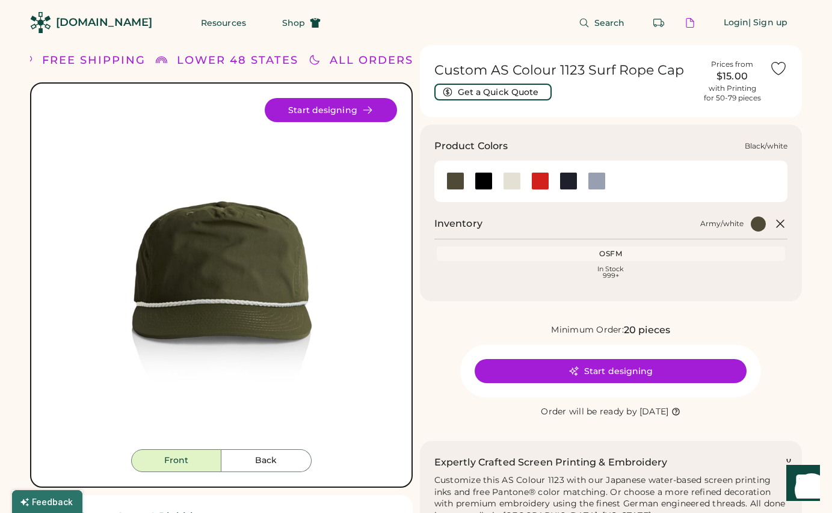
click at [484, 176] on div at bounding box center [484, 181] width 18 height 18
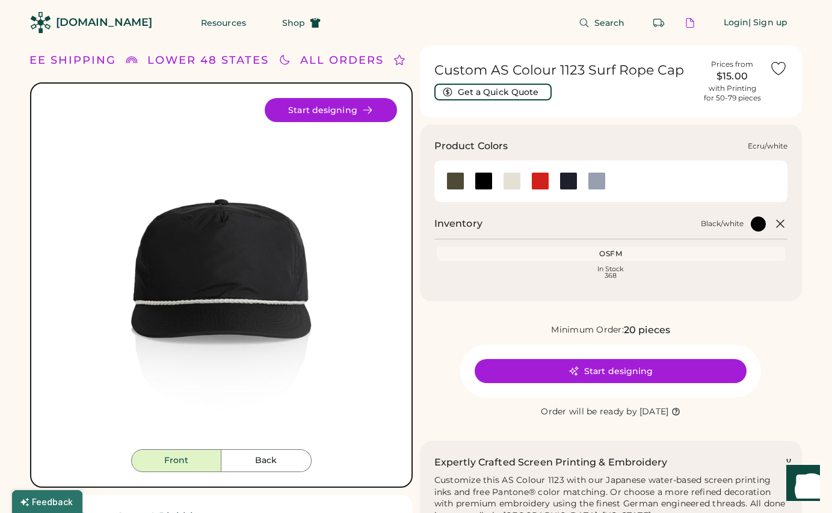
click at [513, 178] on div at bounding box center [512, 181] width 18 height 18
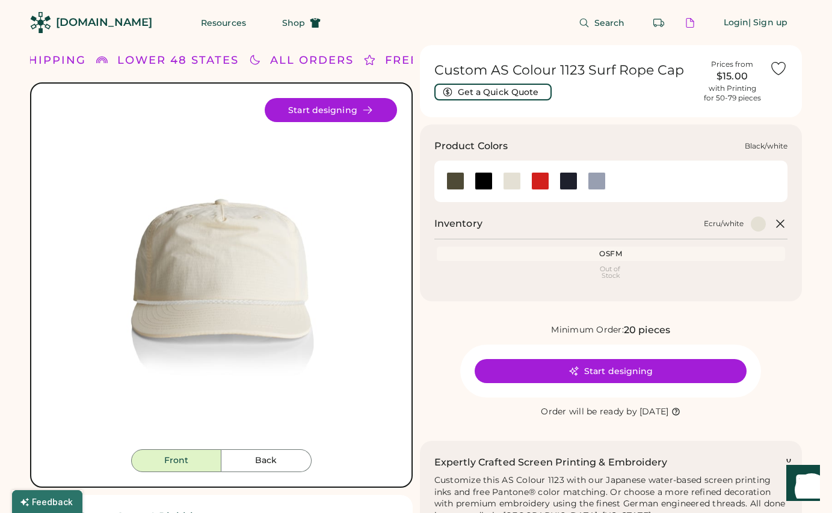
click at [484, 182] on div at bounding box center [484, 181] width 18 height 18
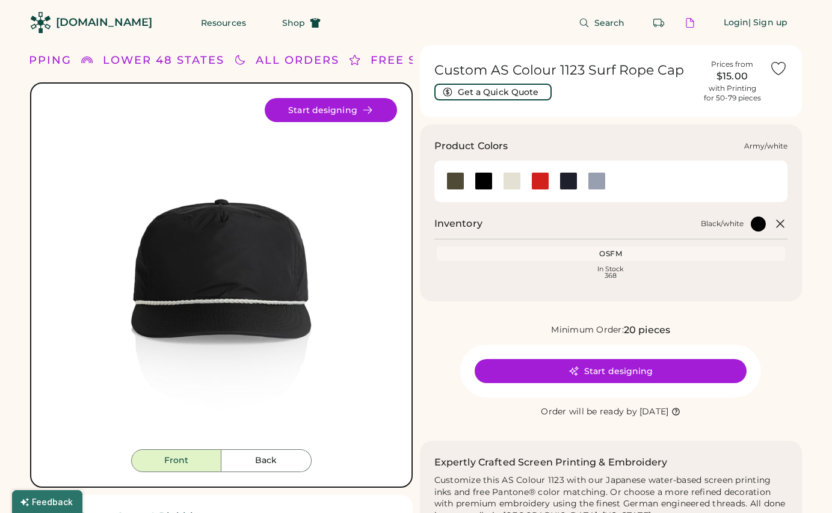
click at [455, 182] on div at bounding box center [455, 181] width 18 height 18
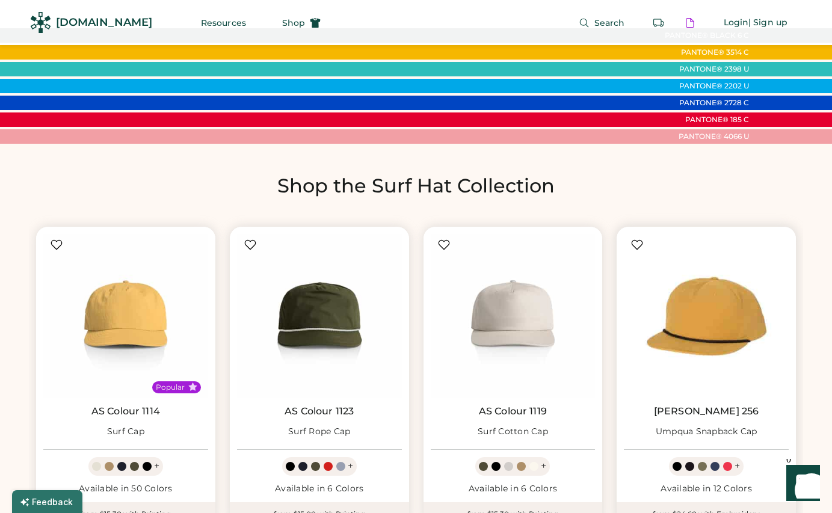
click at [675, 345] on img at bounding box center [706, 316] width 165 height 165
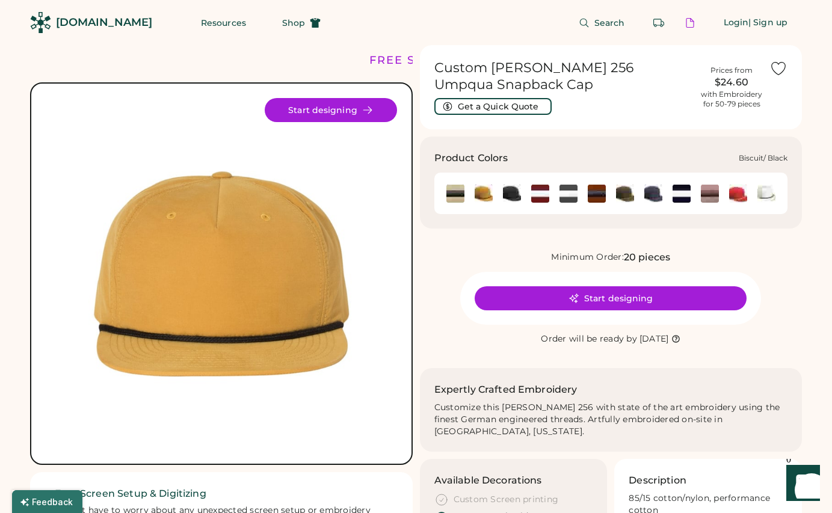
click at [495, 194] on div at bounding box center [483, 193] width 28 height 18
click at [516, 195] on img at bounding box center [512, 194] width 18 height 18
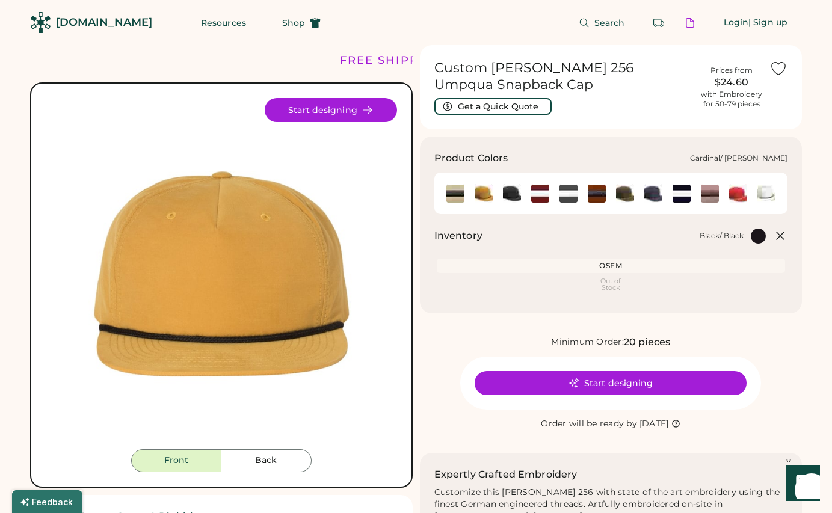
click at [540, 195] on img at bounding box center [540, 194] width 18 height 18
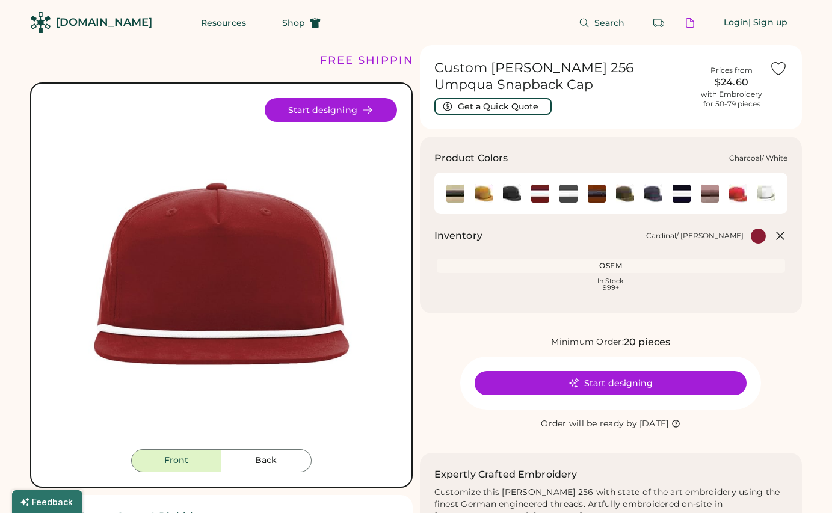
click at [570, 195] on img at bounding box center [569, 194] width 18 height 18
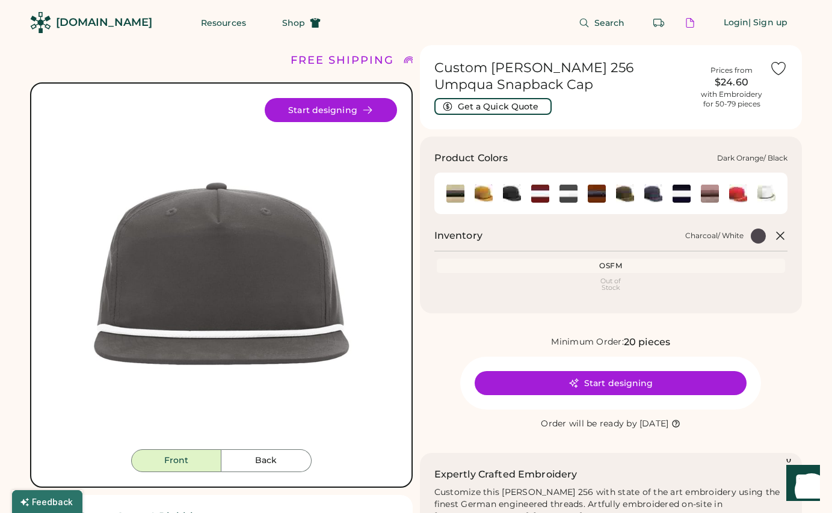
click at [591, 194] on img at bounding box center [597, 194] width 18 height 18
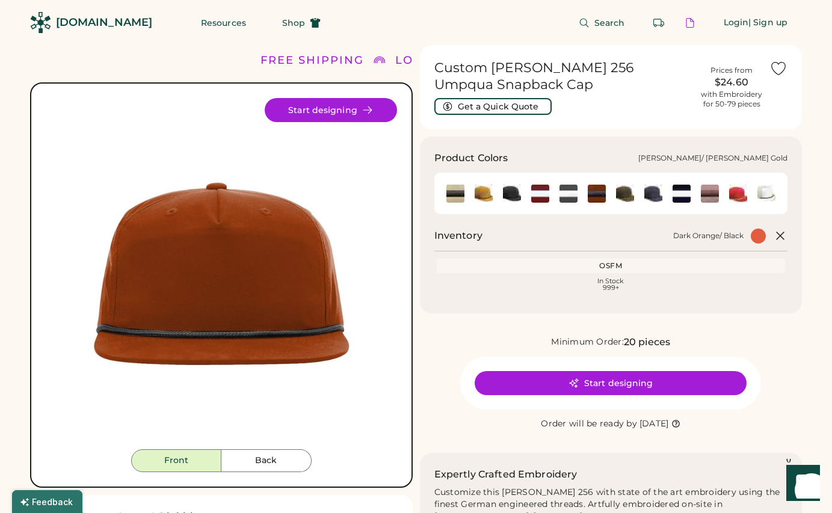
click at [622, 194] on img at bounding box center [625, 194] width 18 height 18
